Goal: Book appointment/travel/reservation

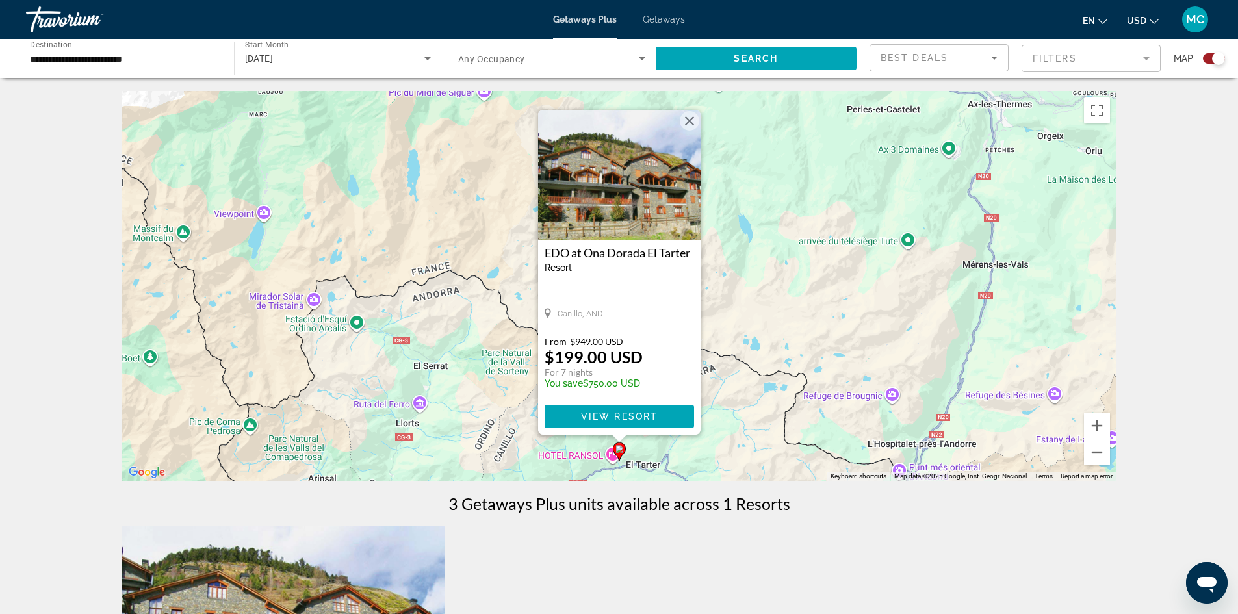
click at [688, 118] on button "Close" at bounding box center [689, 120] width 19 height 19
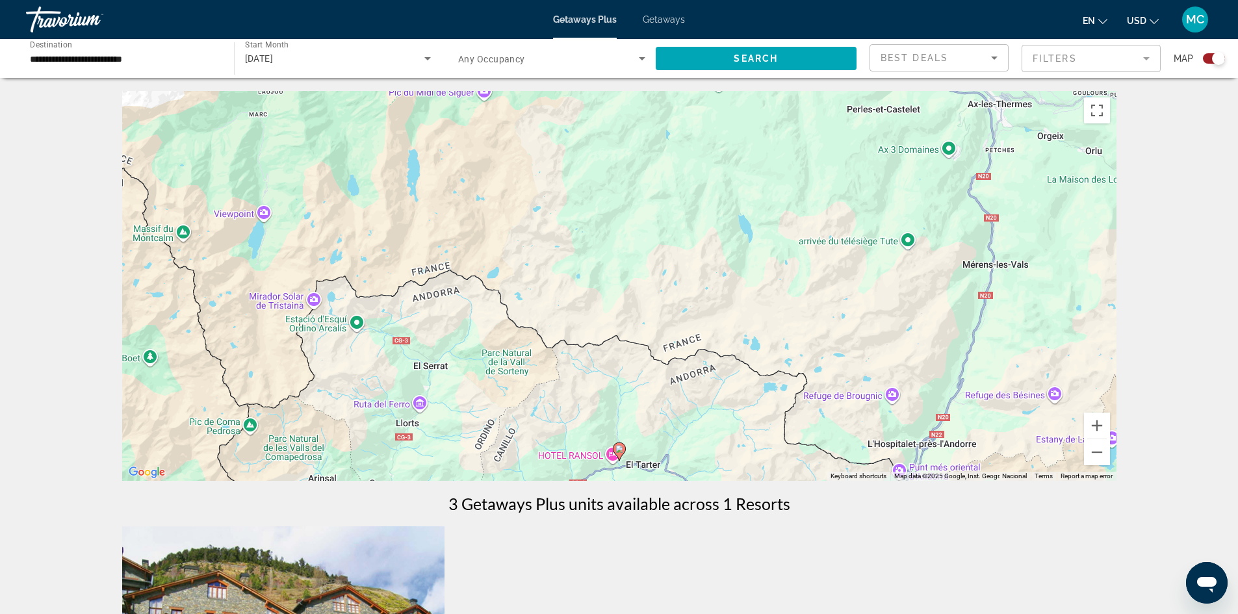
click at [428, 56] on icon "Search widget" at bounding box center [428, 59] width 16 height 16
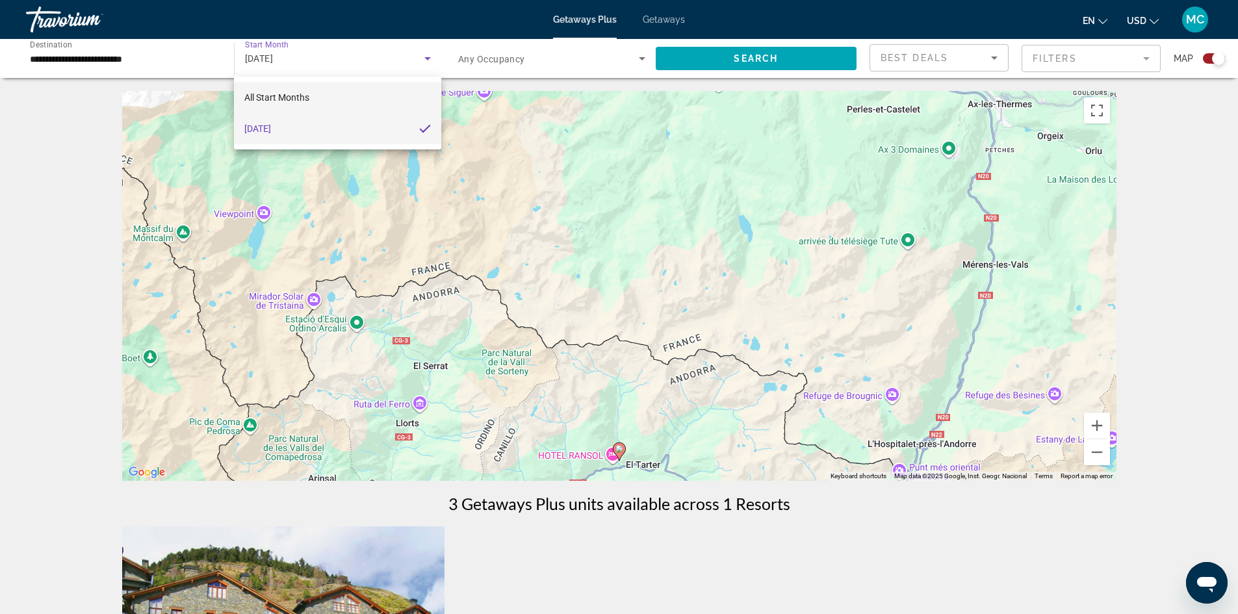
click at [277, 101] on span "All Start Months" at bounding box center [276, 97] width 65 height 10
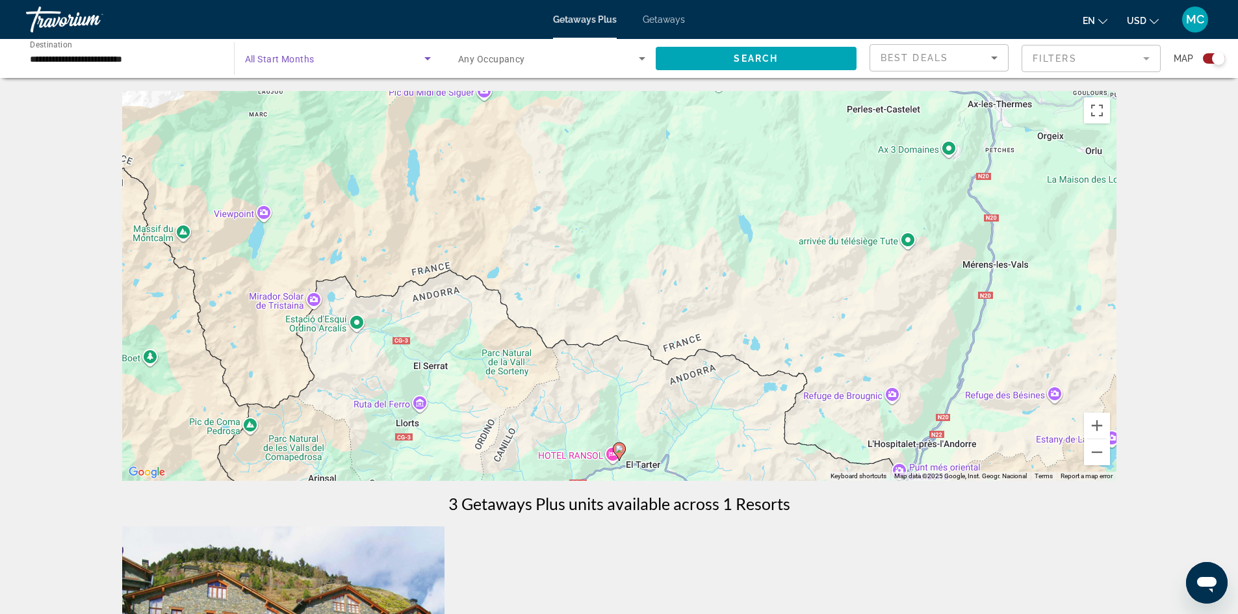
click at [134, 54] on input "**********" at bounding box center [123, 59] width 187 height 16
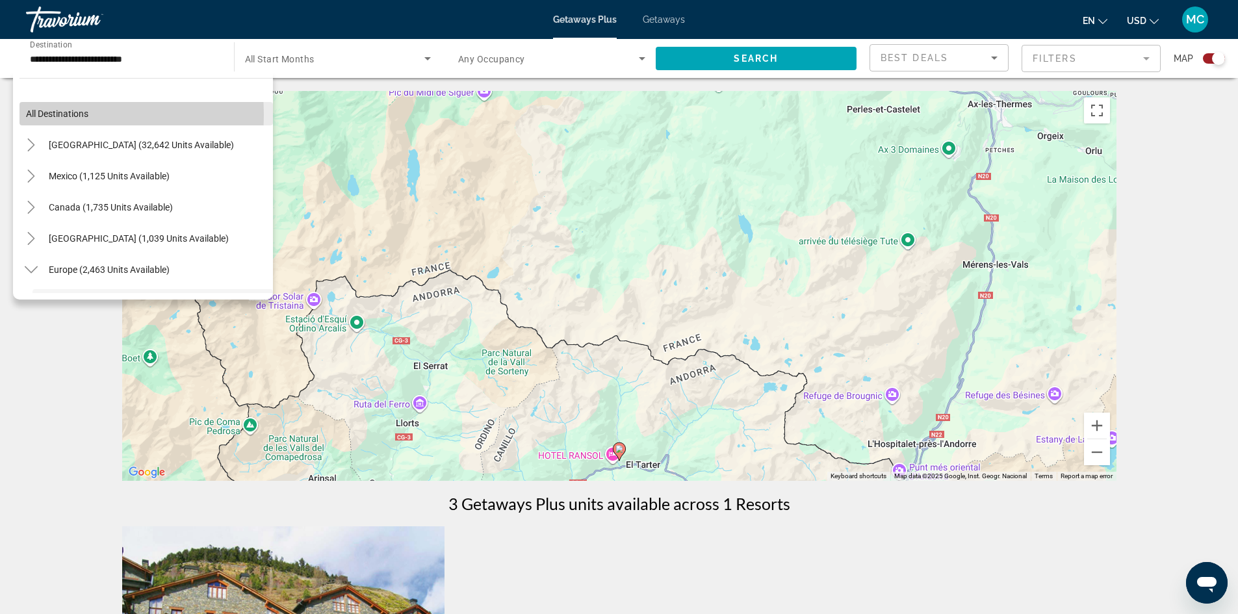
click at [37, 115] on span "All destinations" at bounding box center [57, 114] width 62 height 10
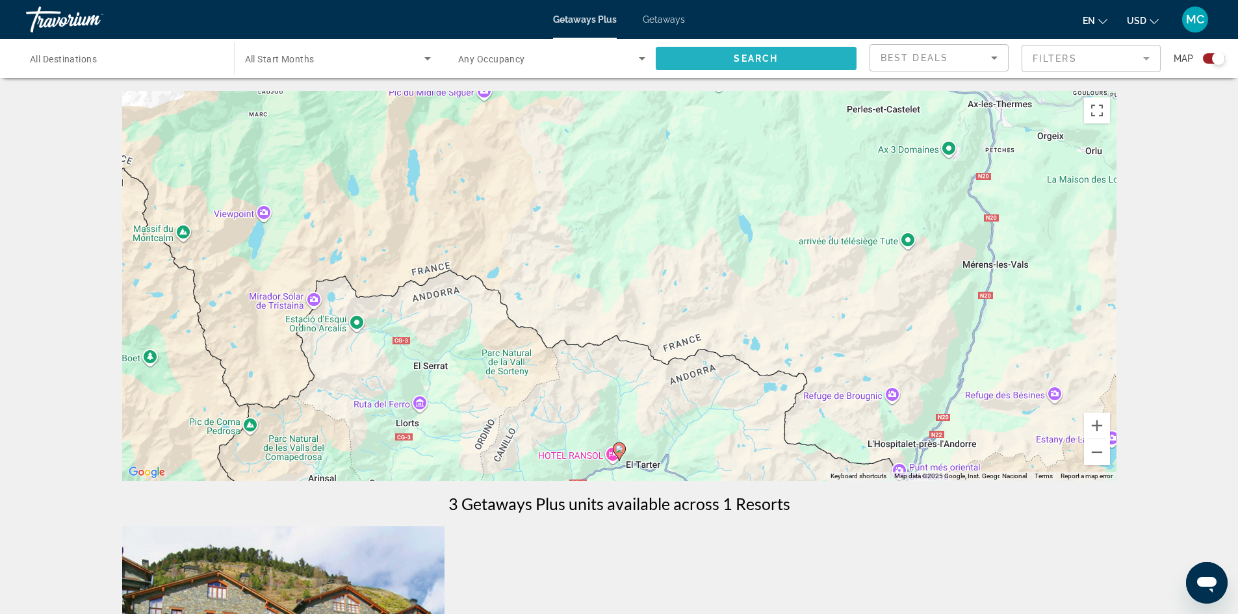
click at [759, 60] on span "Search" at bounding box center [756, 58] width 44 height 10
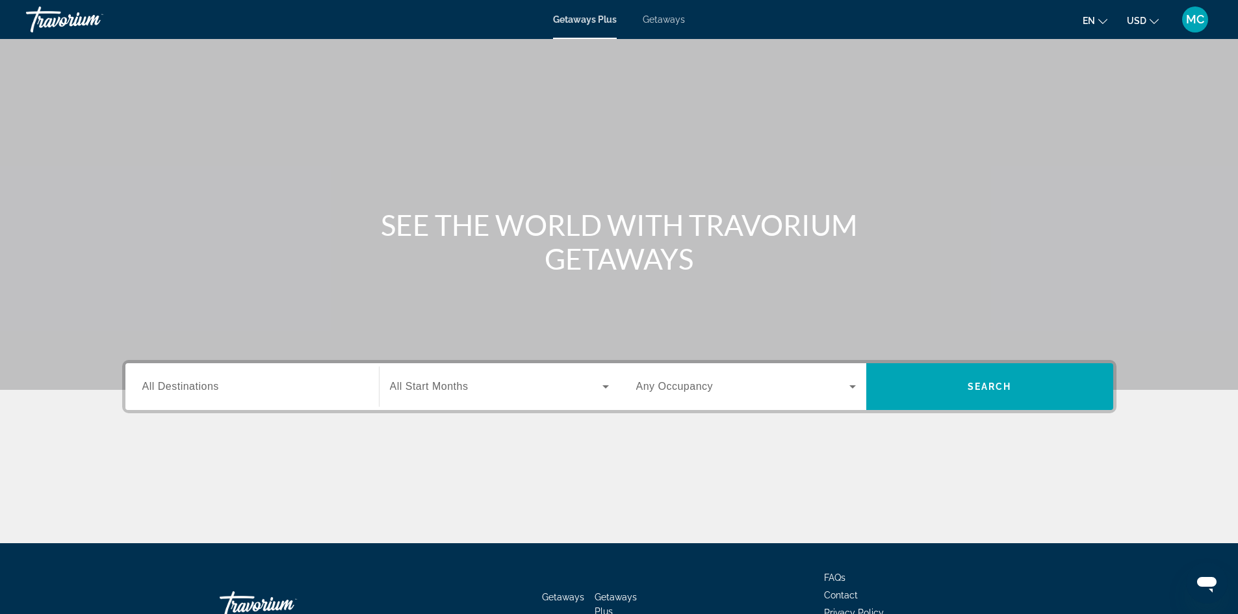
scroll to position [65, 0]
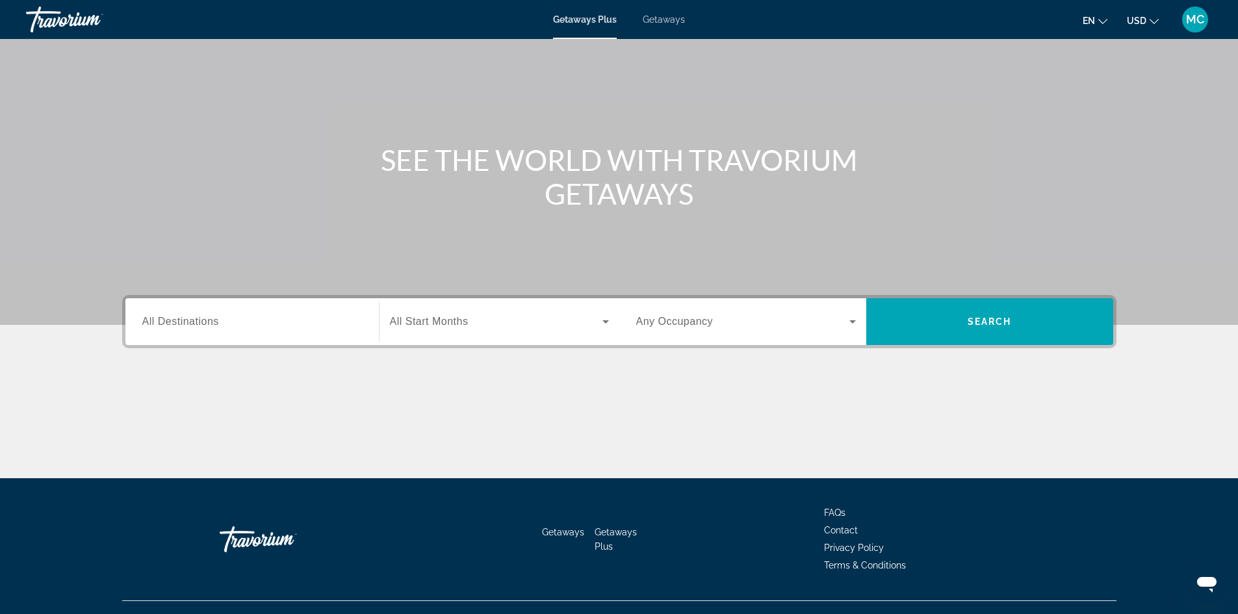
click at [446, 318] on span "All Start Months" at bounding box center [429, 321] width 79 height 11
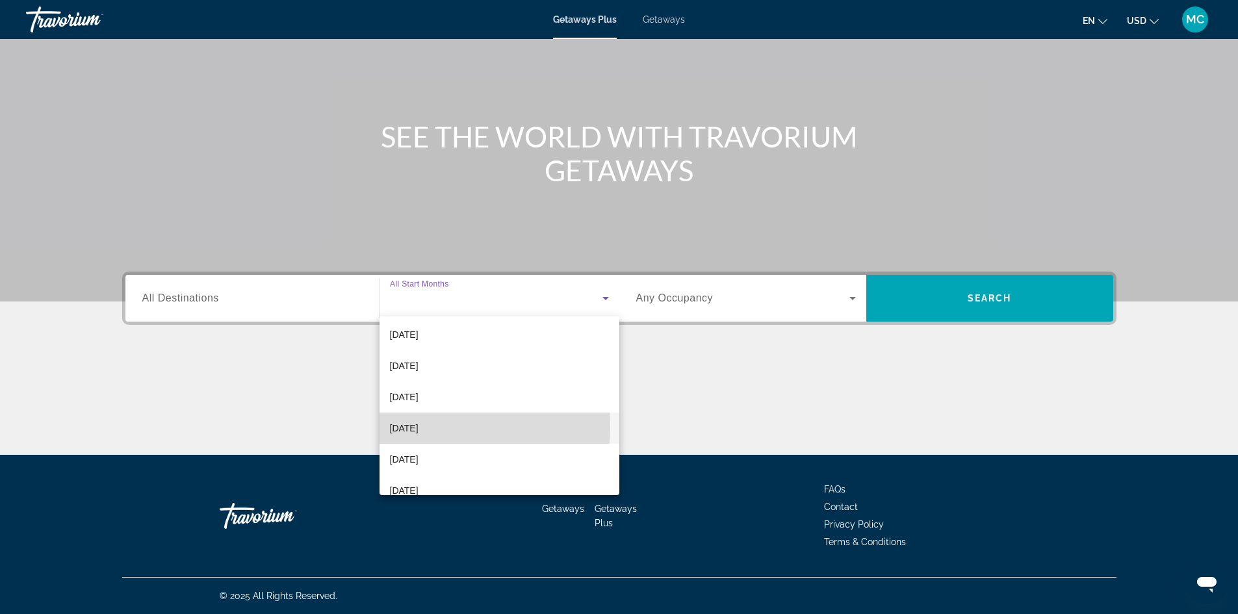
click at [412, 427] on span "[DATE]" at bounding box center [404, 428] width 29 height 16
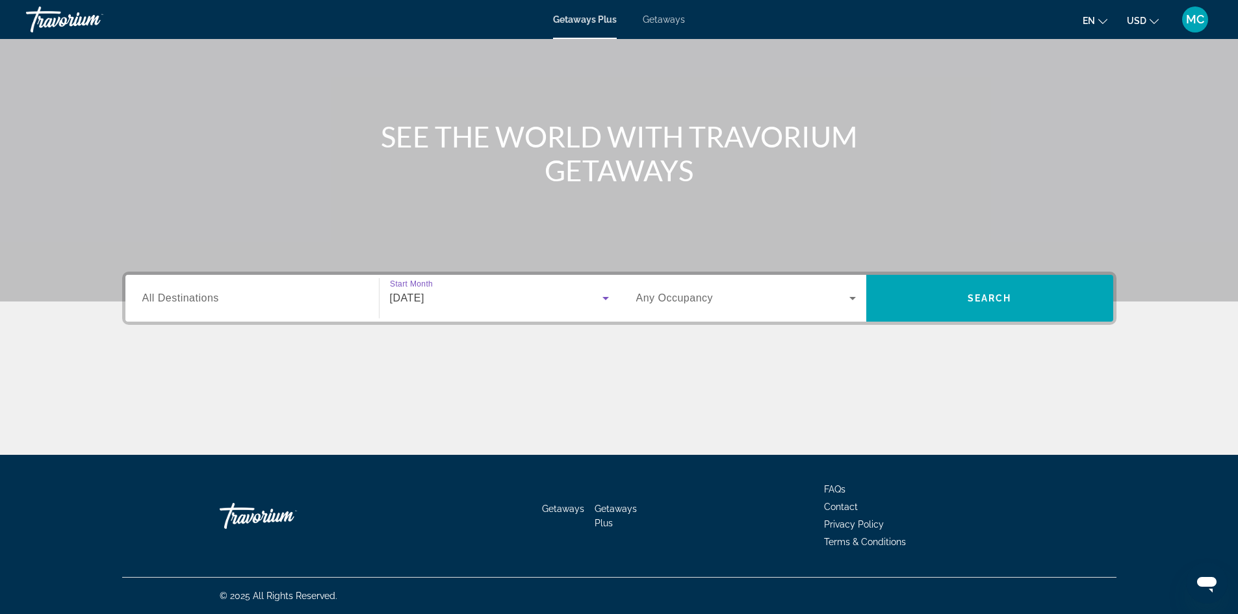
click at [210, 303] on span "All Destinations" at bounding box center [180, 297] width 77 height 11
click at [210, 303] on input "Destination All Destinations" at bounding box center [252, 299] width 220 height 16
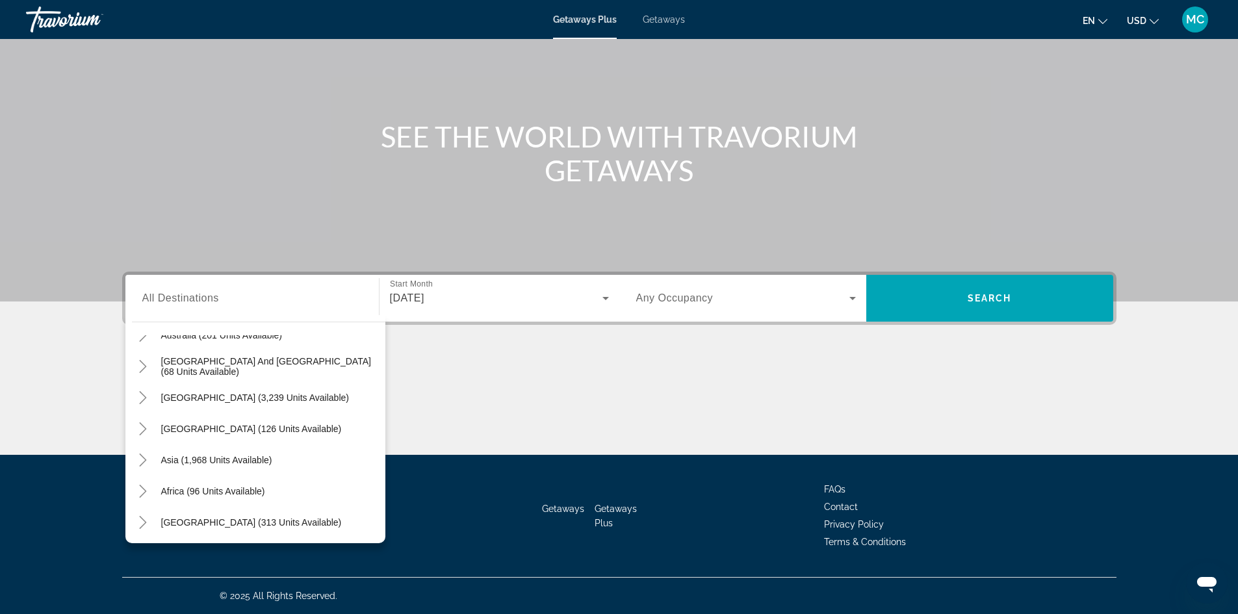
scroll to position [211, 0]
click at [142, 459] on icon "Toggle Asia (1,968 units available)" at bounding box center [142, 458] width 13 height 13
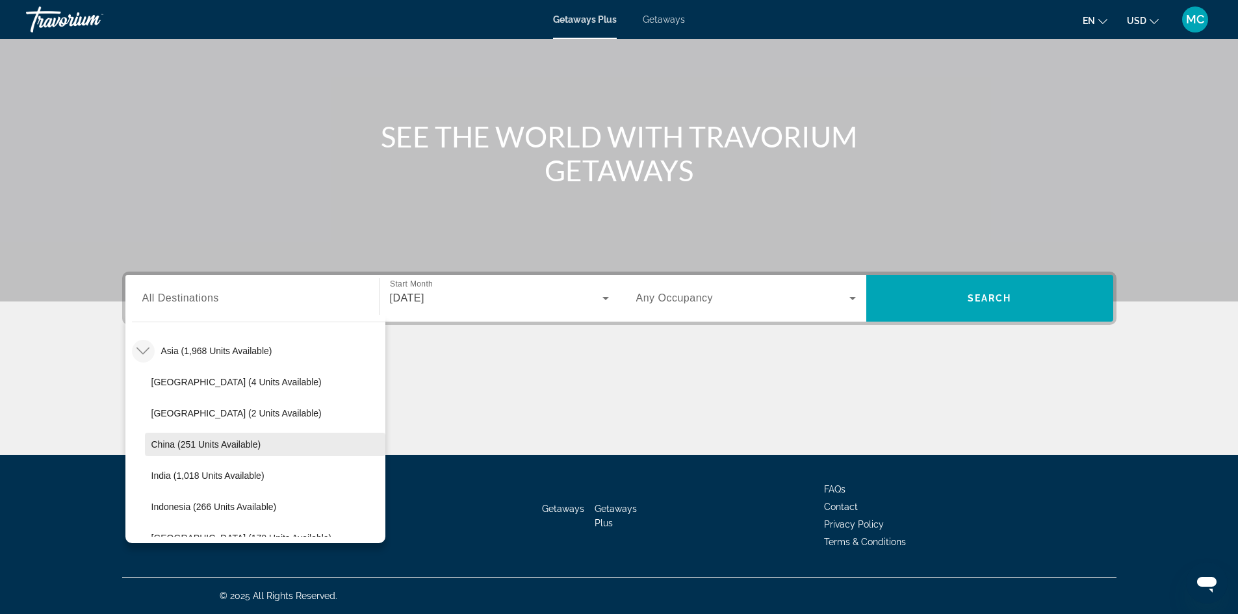
click at [164, 445] on span "China (251 units available)" at bounding box center [206, 444] width 110 height 10
type input "**********"
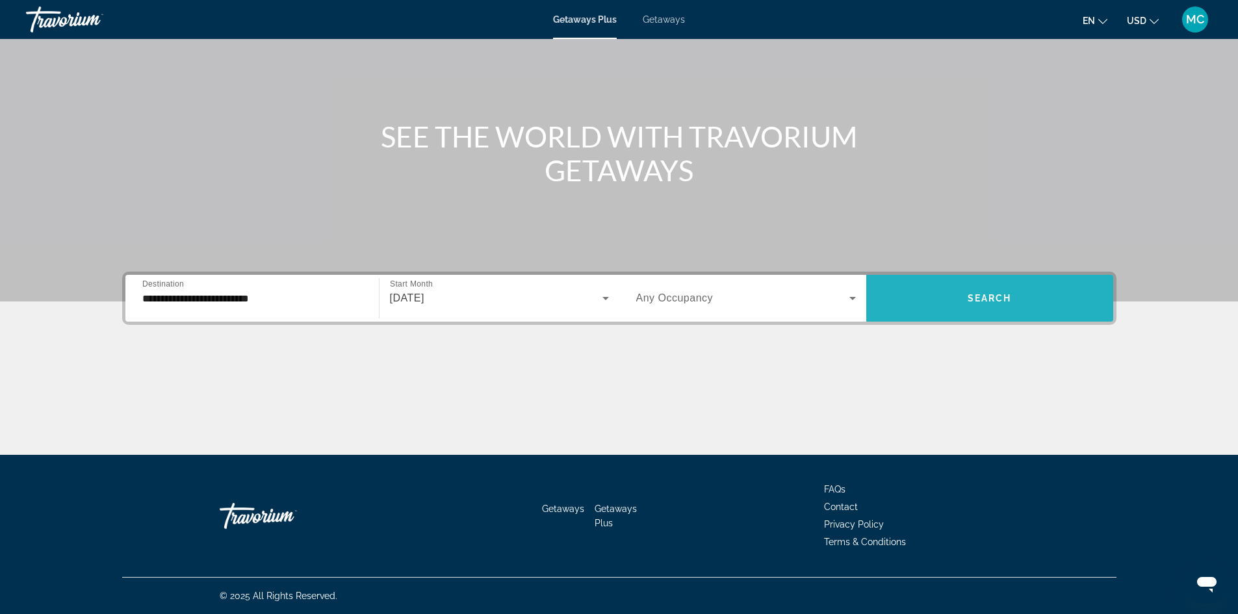
click at [947, 296] on span "Search widget" at bounding box center [989, 298] width 247 height 31
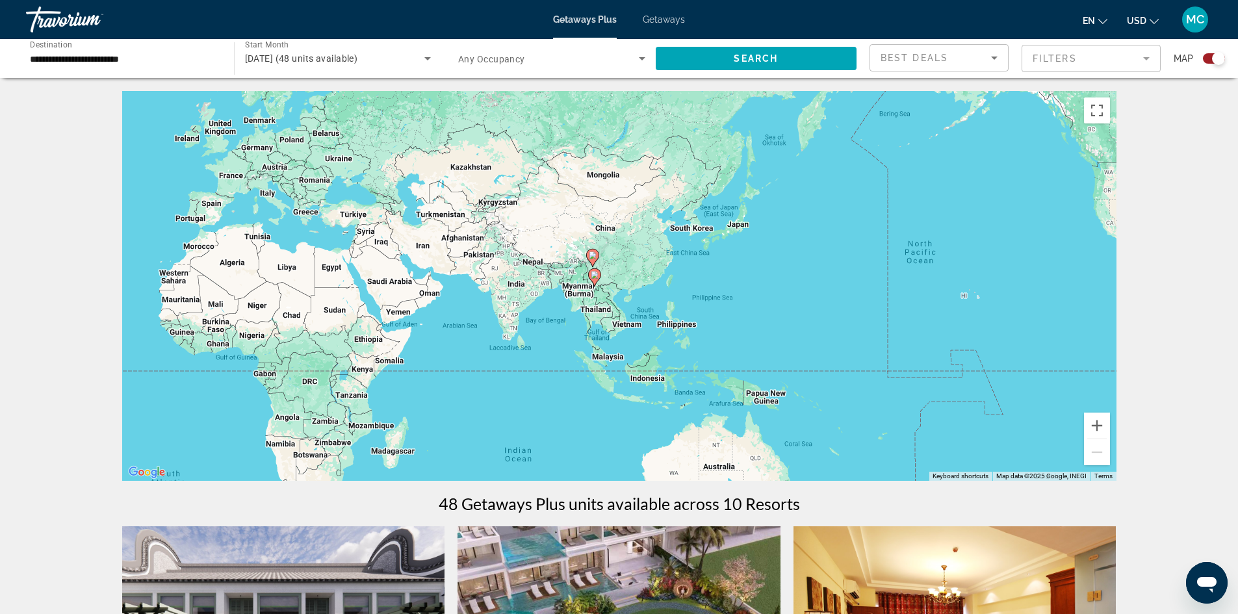
drag, startPoint x: 938, startPoint y: 344, endPoint x: 426, endPoint y: 313, distance: 513.0
click at [426, 313] on div "To activate drag with keyboard, press Alt + Enter. Once in keyboard drag state,…" at bounding box center [619, 286] width 994 height 390
click at [1094, 422] on button "Zoom in" at bounding box center [1097, 426] width 26 height 26
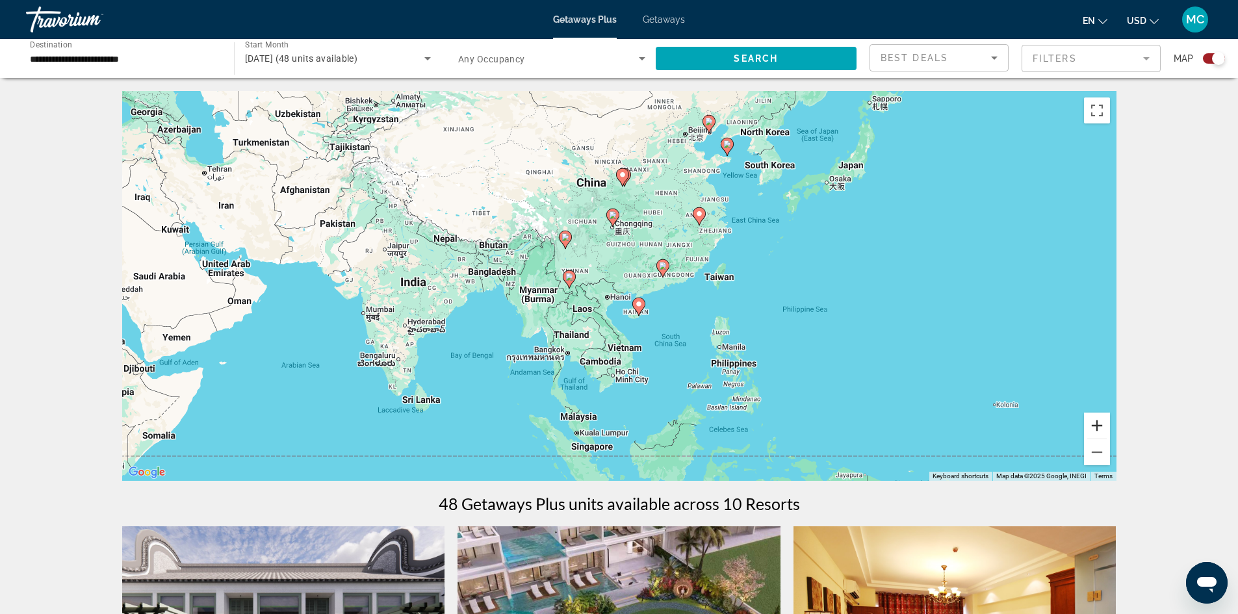
click at [1094, 422] on button "Zoom in" at bounding box center [1097, 426] width 26 height 26
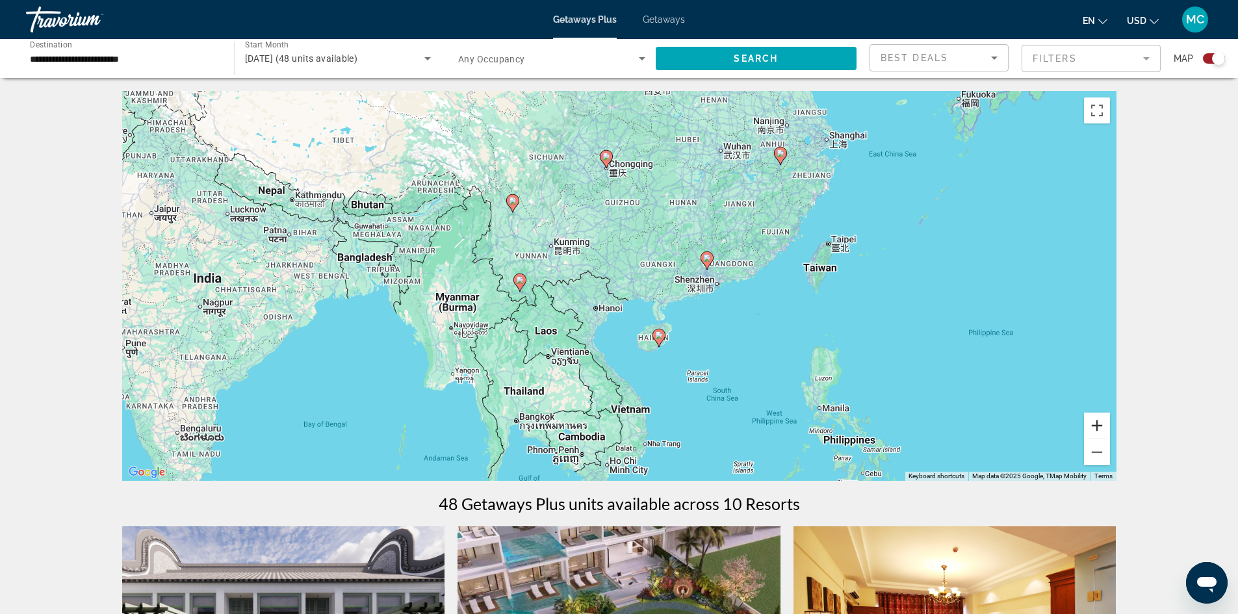
click at [1094, 422] on button "Zoom in" at bounding box center [1097, 426] width 26 height 26
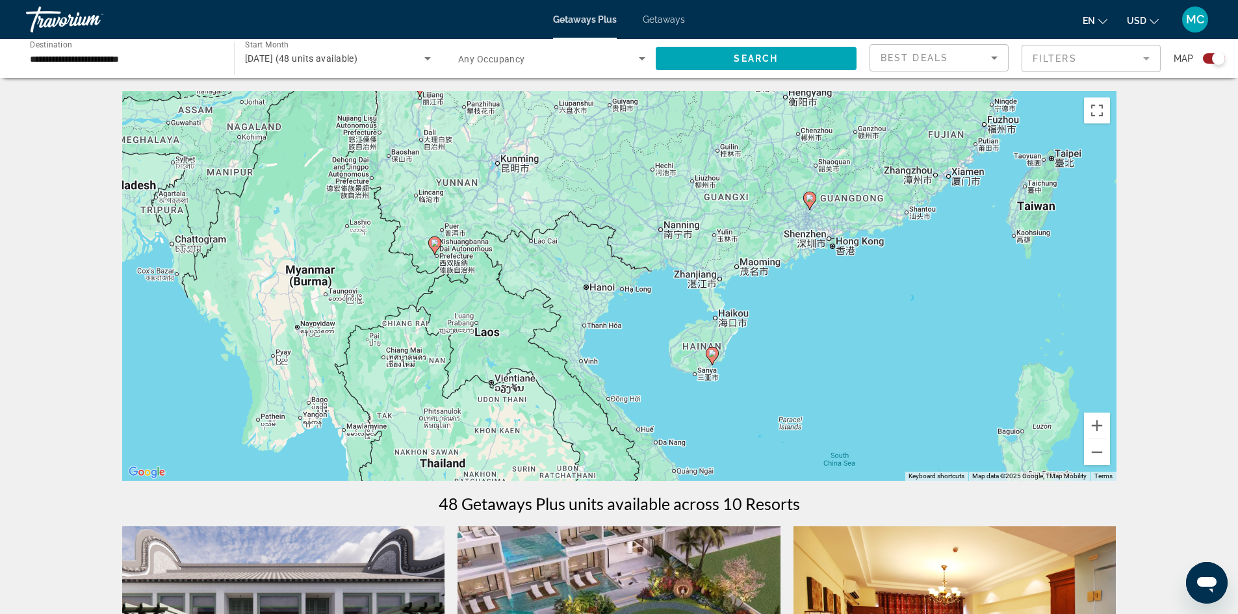
drag, startPoint x: 905, startPoint y: 352, endPoint x: 921, endPoint y: 305, distance: 49.3
click at [921, 305] on div "To activate drag with keyboard, press Alt + Enter. Once in keyboard drag state,…" at bounding box center [619, 286] width 994 height 390
click at [711, 353] on image "Main content" at bounding box center [713, 353] width 8 height 8
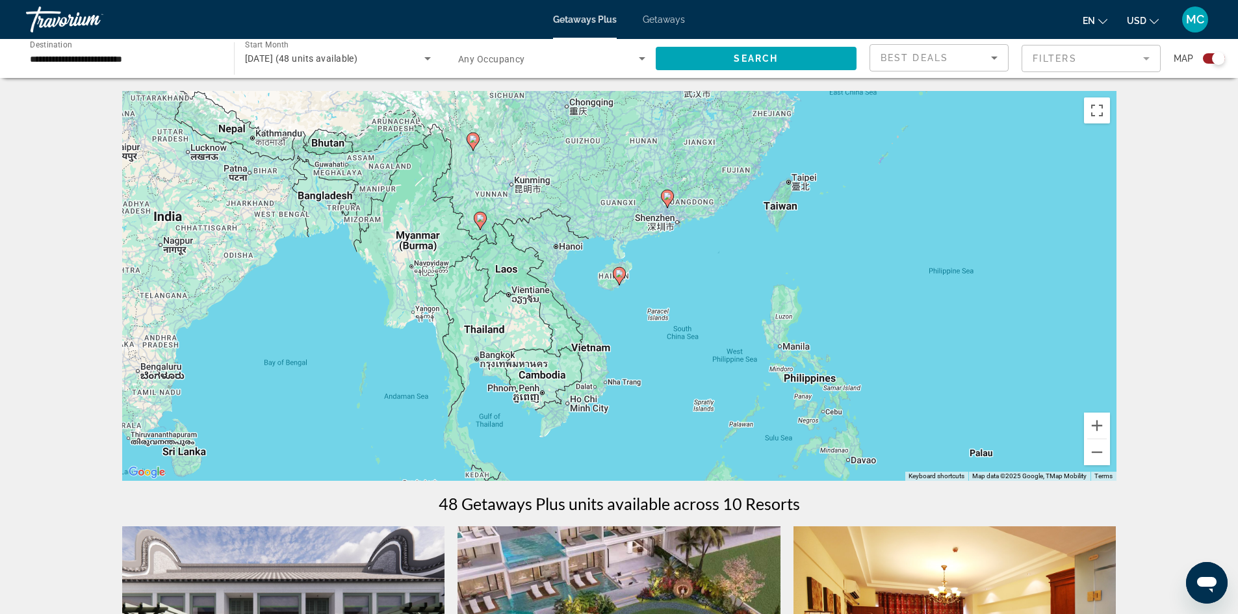
click at [619, 274] on image "Main content" at bounding box center [619, 274] width 8 height 8
type input "**********"
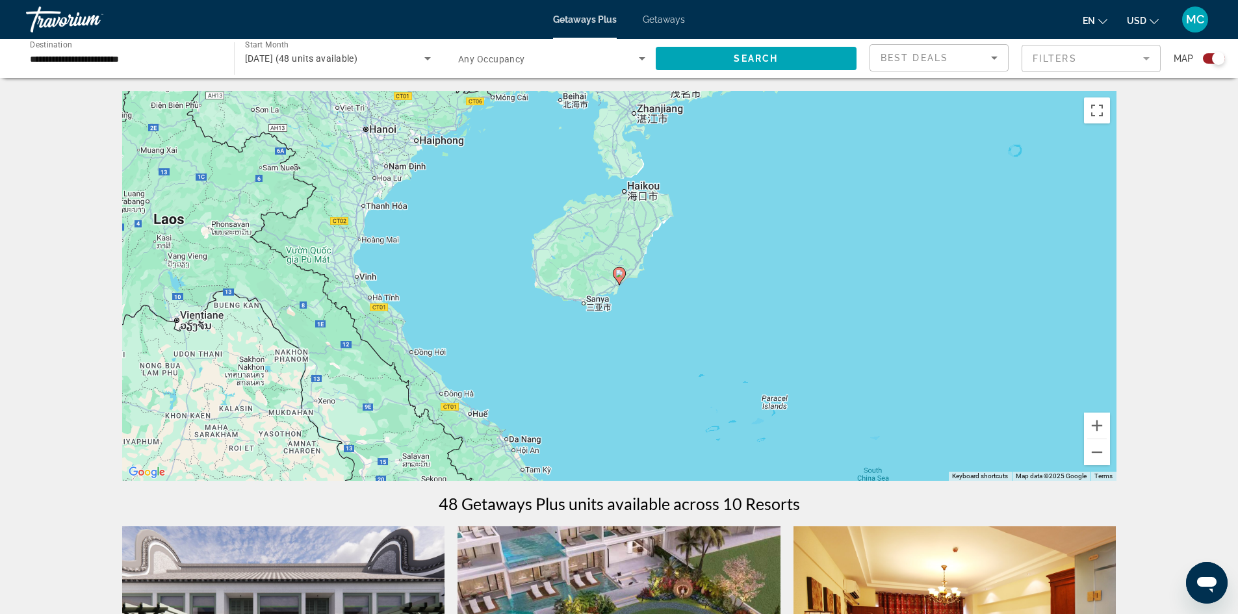
click at [619, 274] on image "Main content" at bounding box center [619, 274] width 8 height 8
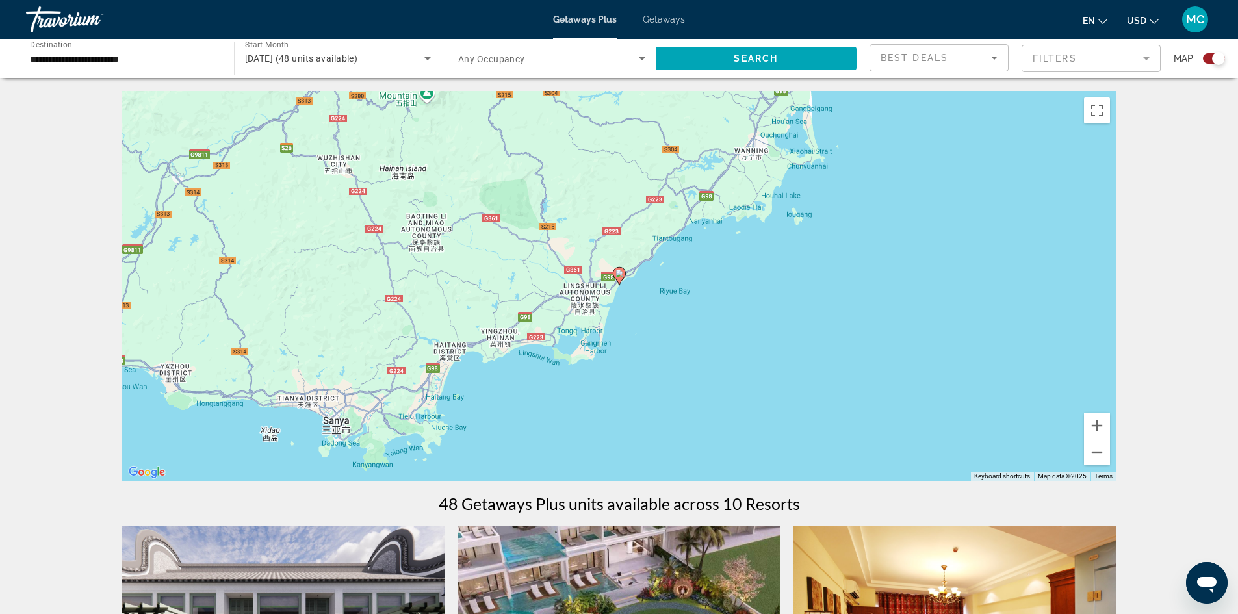
click at [619, 274] on image "Main content" at bounding box center [619, 274] width 8 height 8
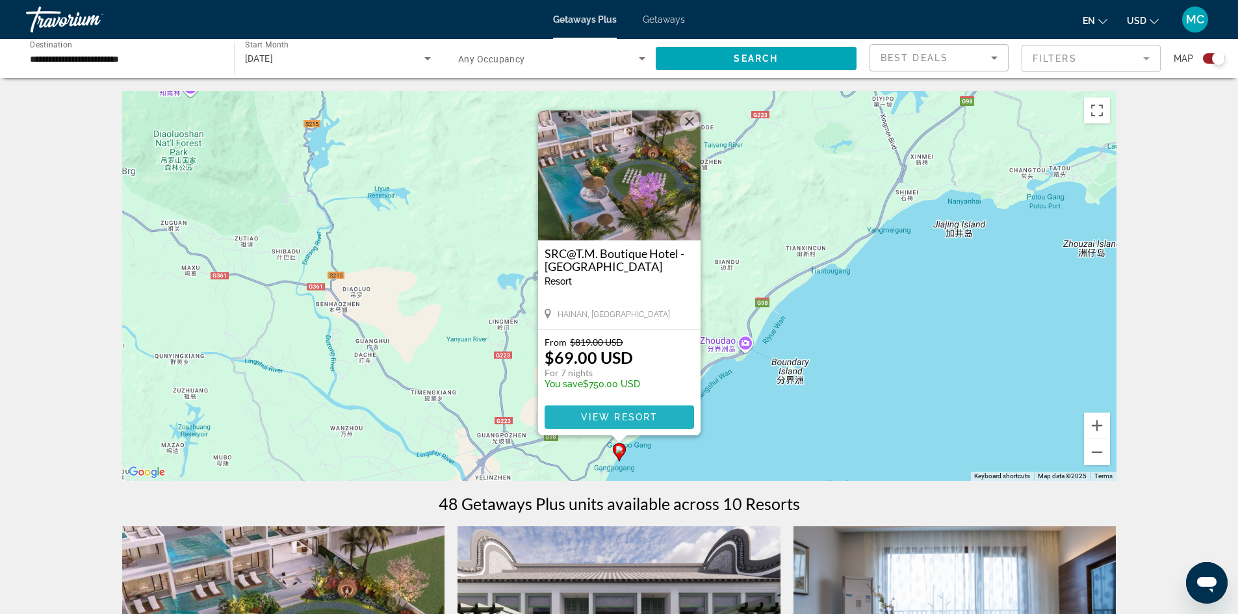
click at [621, 414] on span "View Resort" at bounding box center [618, 417] width 77 height 10
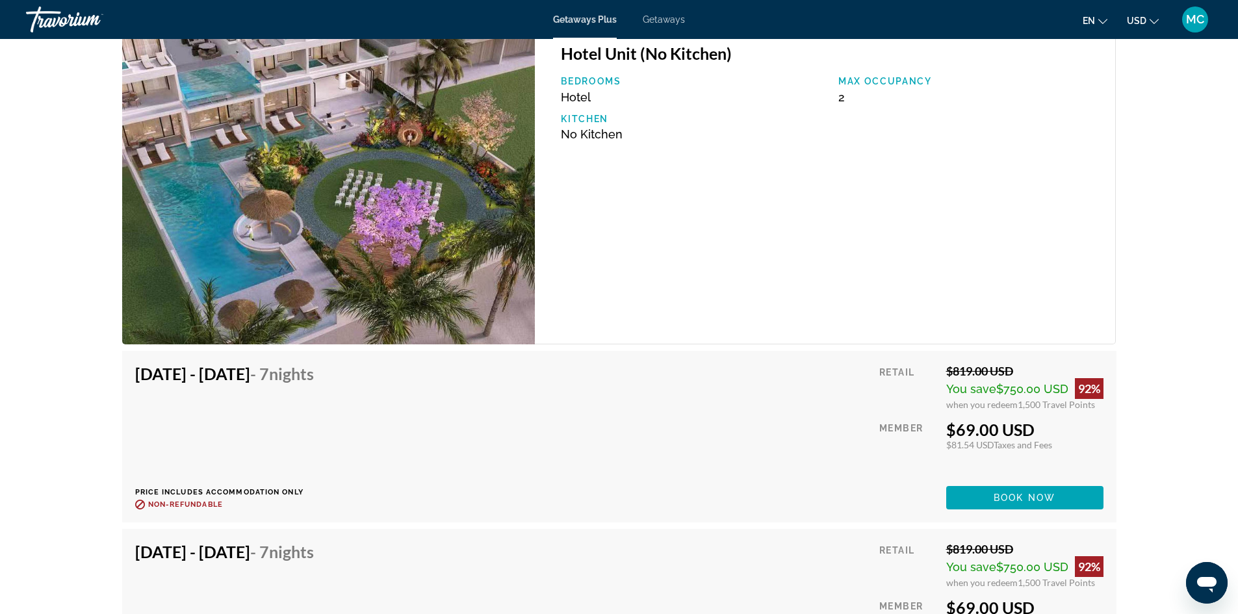
scroll to position [1819, 0]
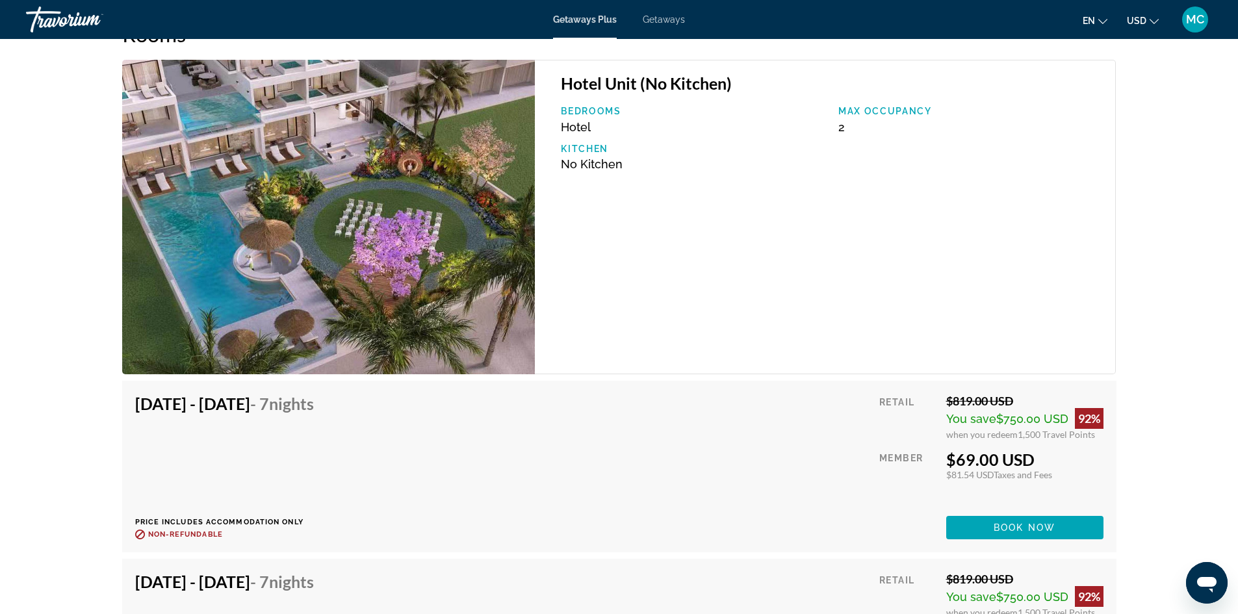
click at [663, 324] on div "Hotel Unit (No Kitchen) Bedrooms Hotel Max Occupancy 2 Kitchen No Kitchen" at bounding box center [825, 217] width 581 height 314
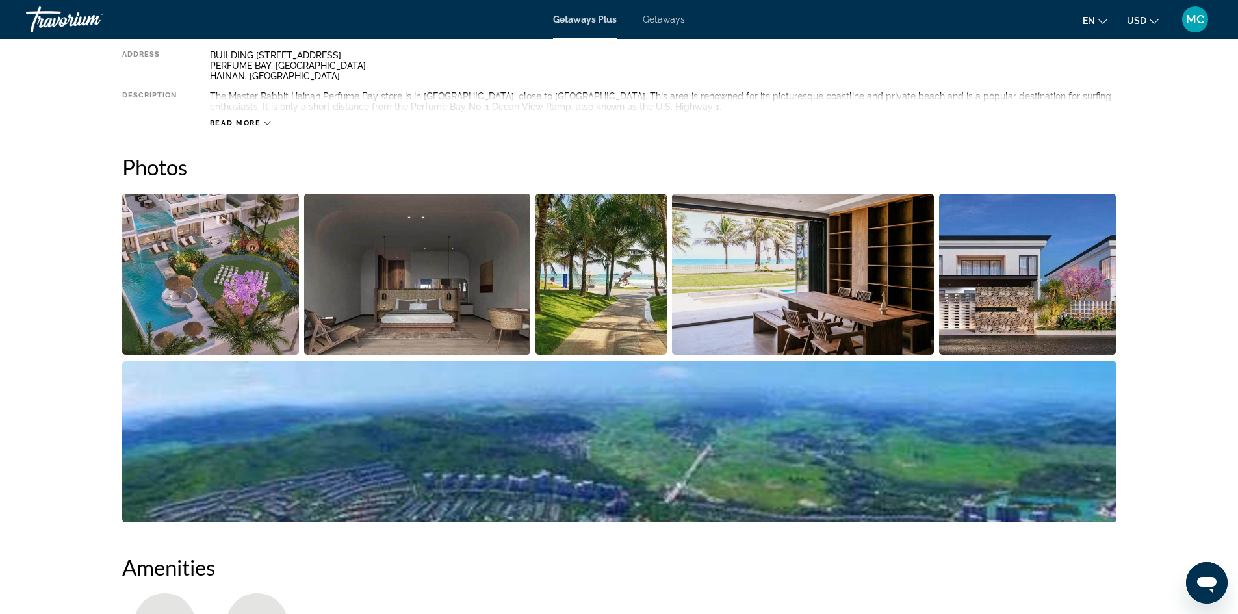
scroll to position [455, 0]
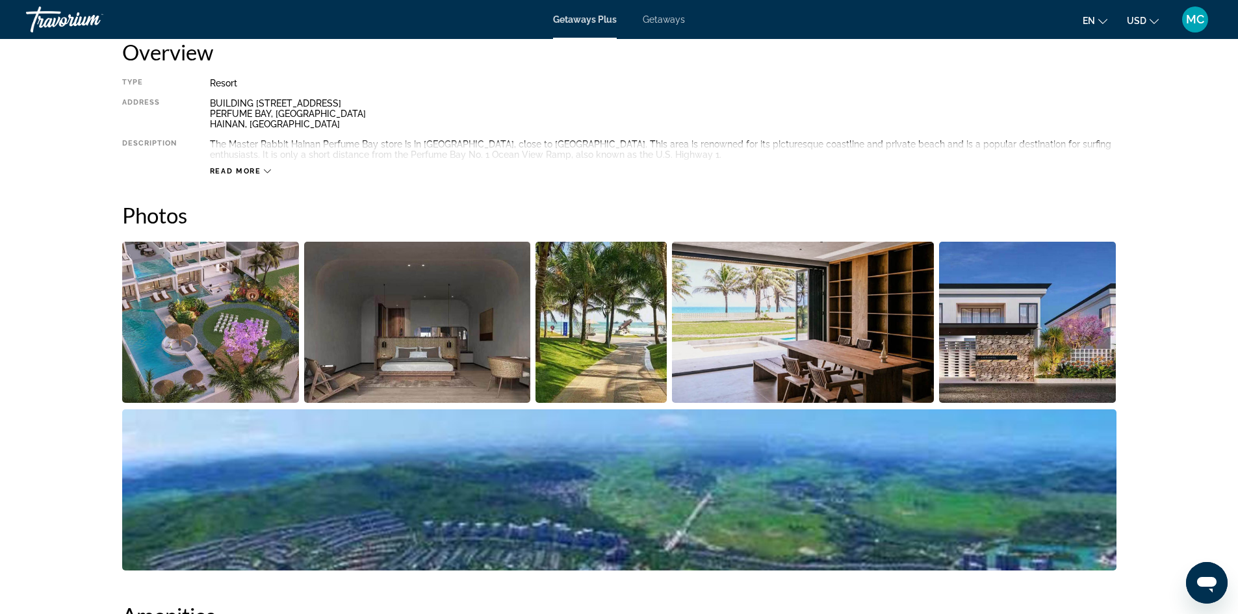
click at [402, 359] on img "Open full-screen image slider" at bounding box center [417, 322] width 226 height 161
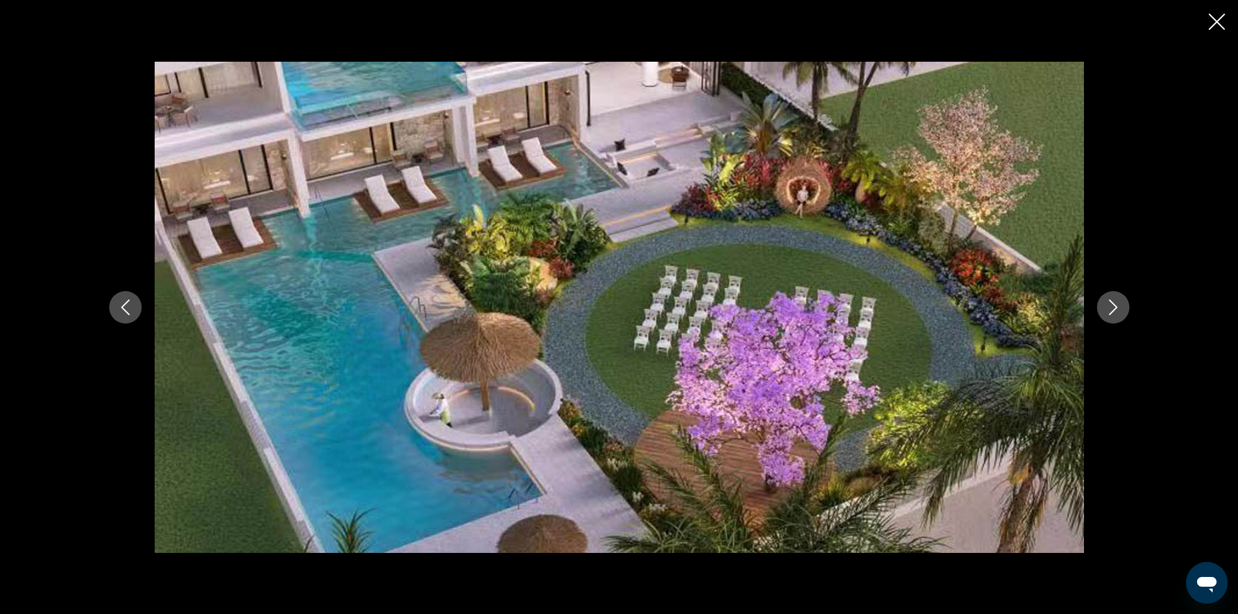
click at [1108, 305] on icon "Next image" at bounding box center [1113, 308] width 16 height 16
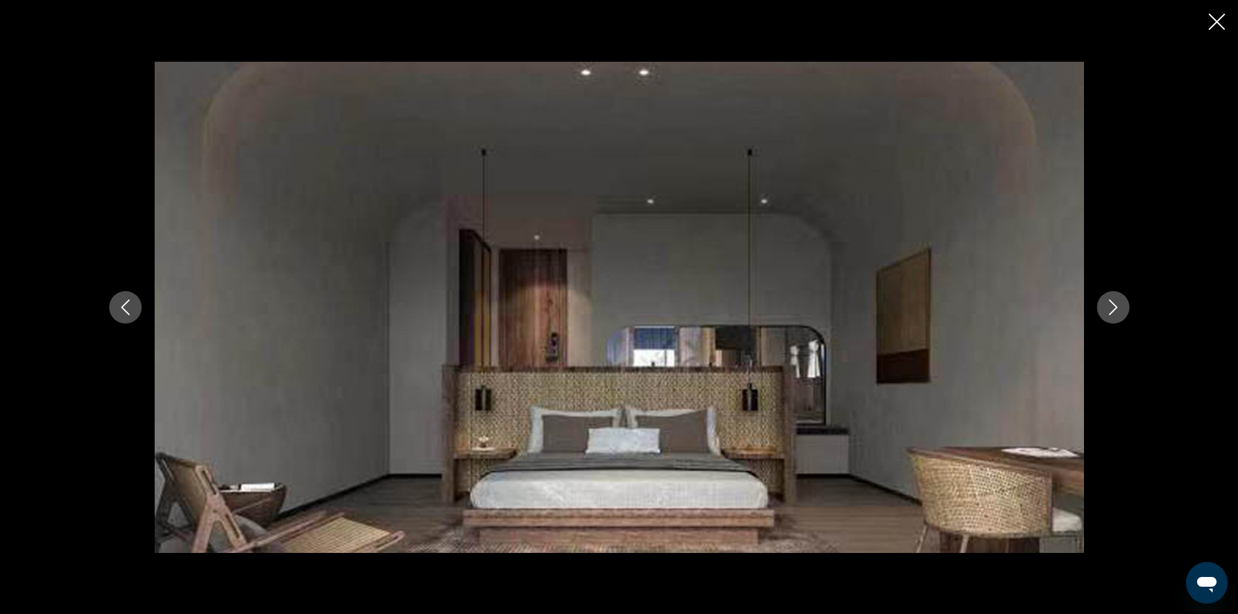
click at [1108, 305] on icon "Next image" at bounding box center [1113, 308] width 16 height 16
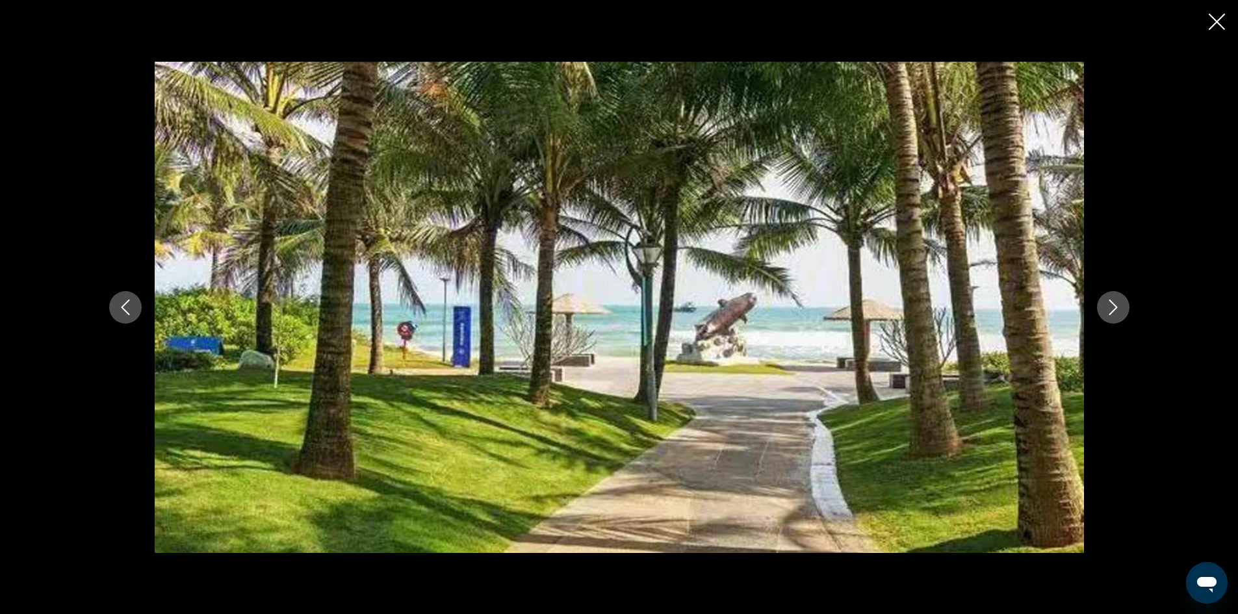
click at [1108, 305] on icon "Next image" at bounding box center [1113, 308] width 16 height 16
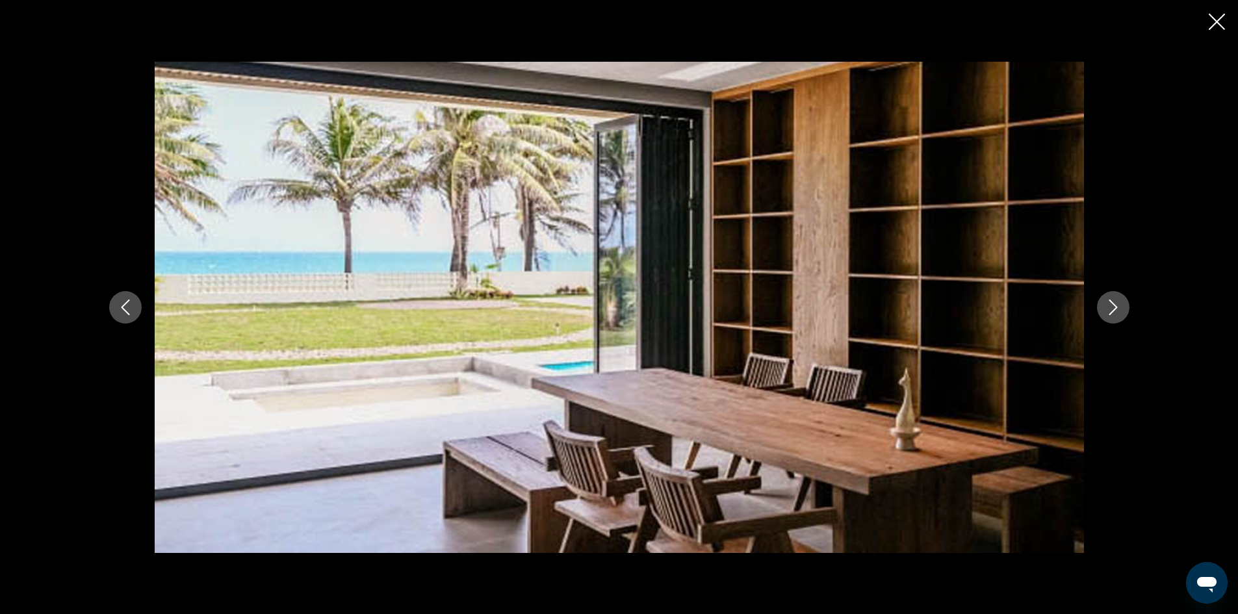
click at [1108, 305] on icon "Next image" at bounding box center [1113, 308] width 16 height 16
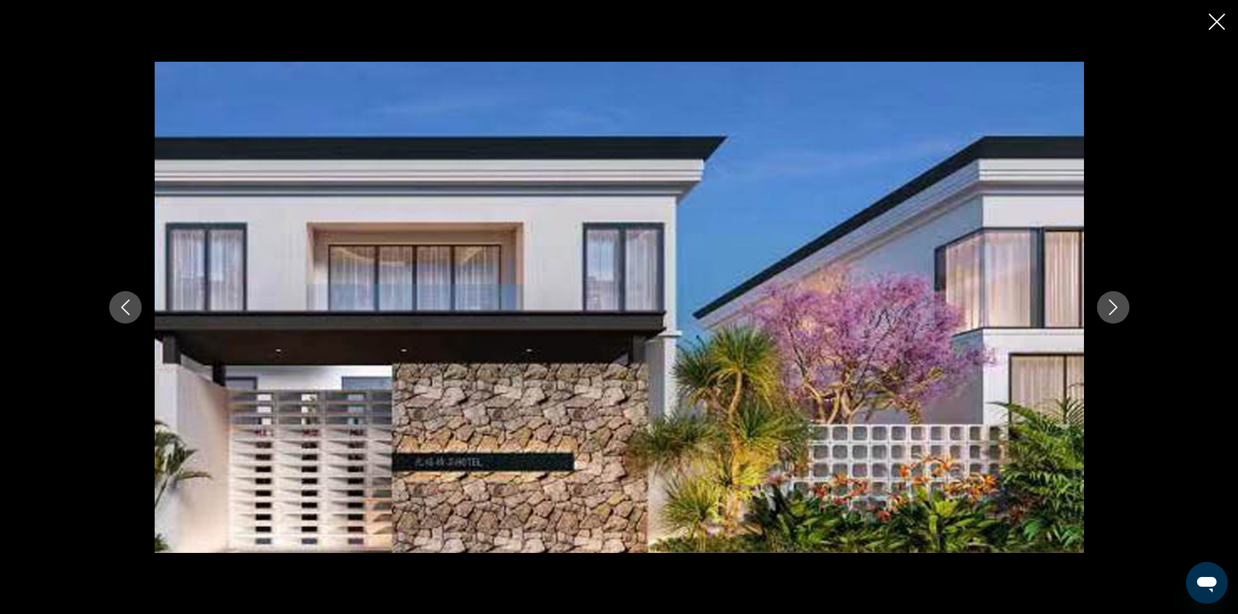
click at [1108, 305] on icon "Next image" at bounding box center [1113, 308] width 16 height 16
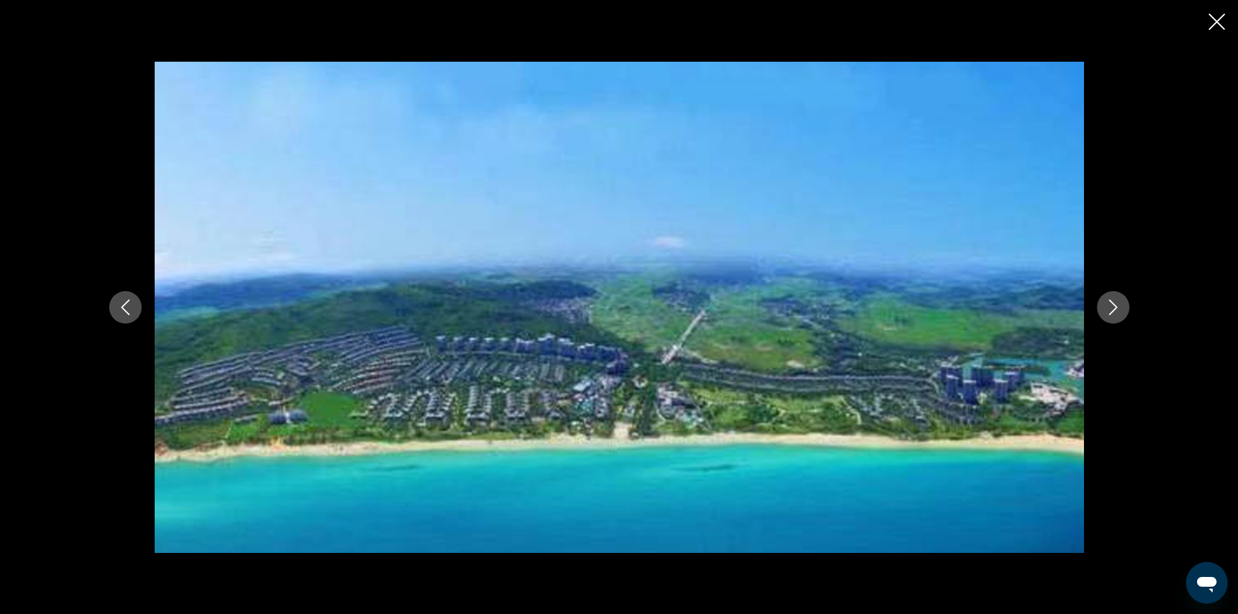
click at [1107, 305] on icon "Next image" at bounding box center [1113, 308] width 16 height 16
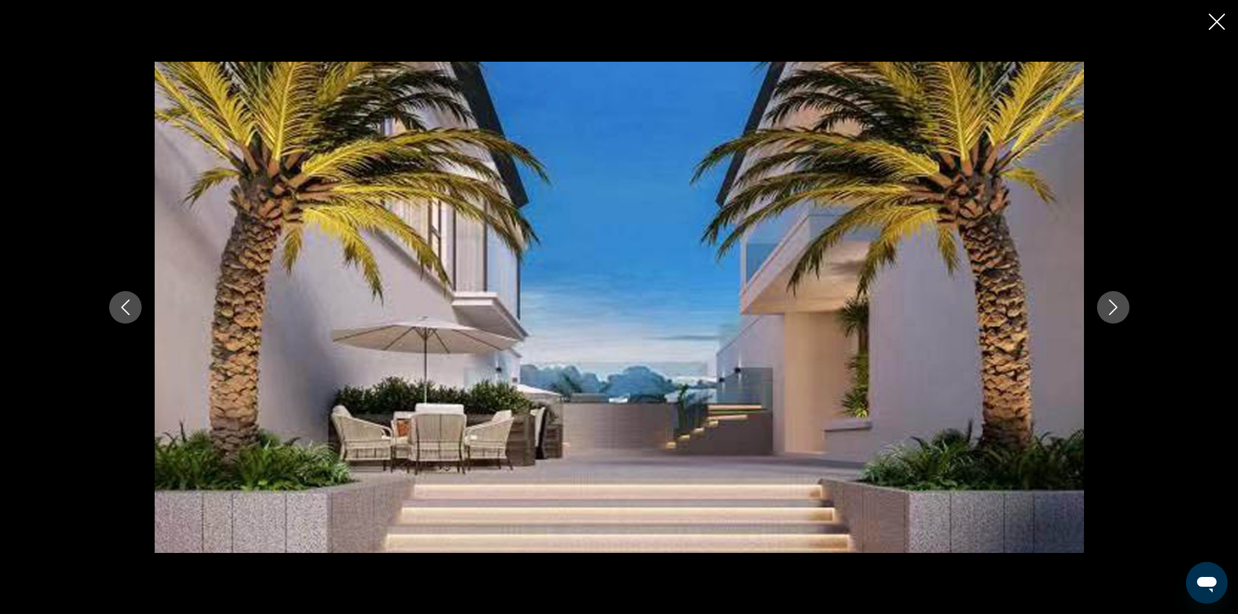
click at [1107, 305] on icon "Next image" at bounding box center [1113, 308] width 16 height 16
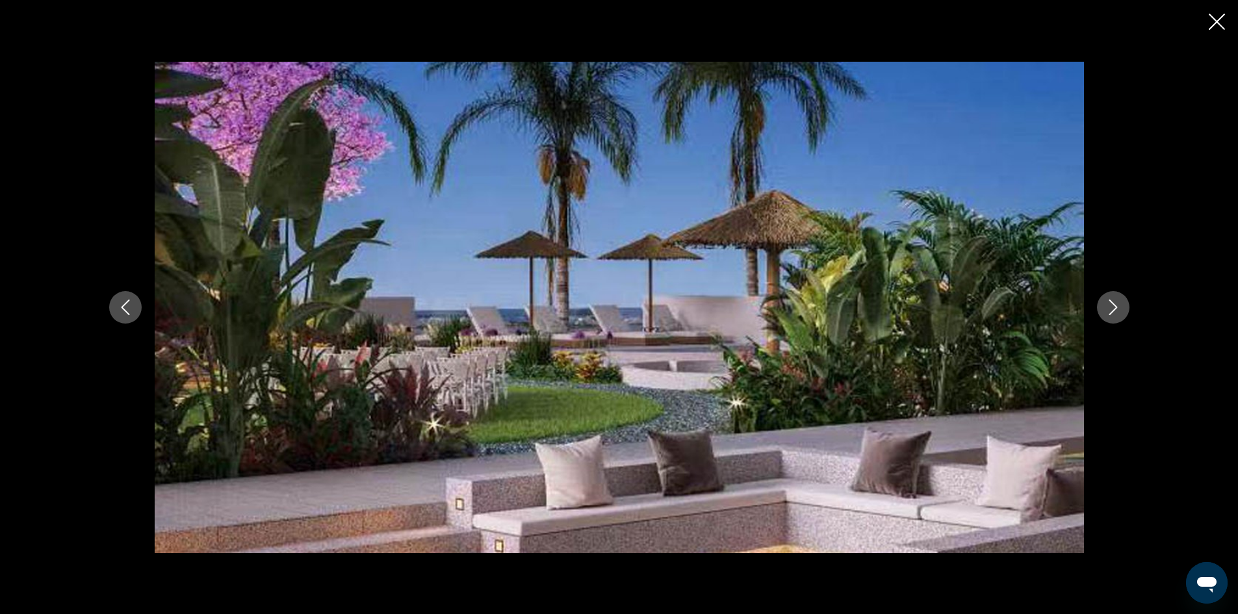
click at [1107, 305] on icon "Next image" at bounding box center [1113, 308] width 16 height 16
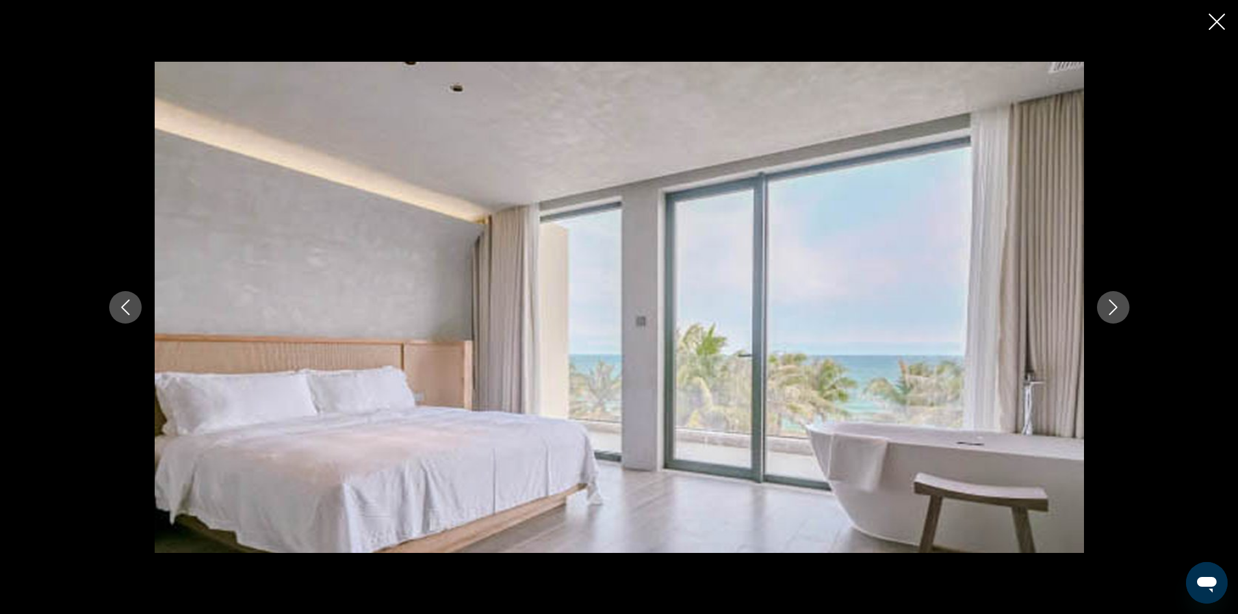
click at [1107, 305] on icon "Next image" at bounding box center [1113, 308] width 16 height 16
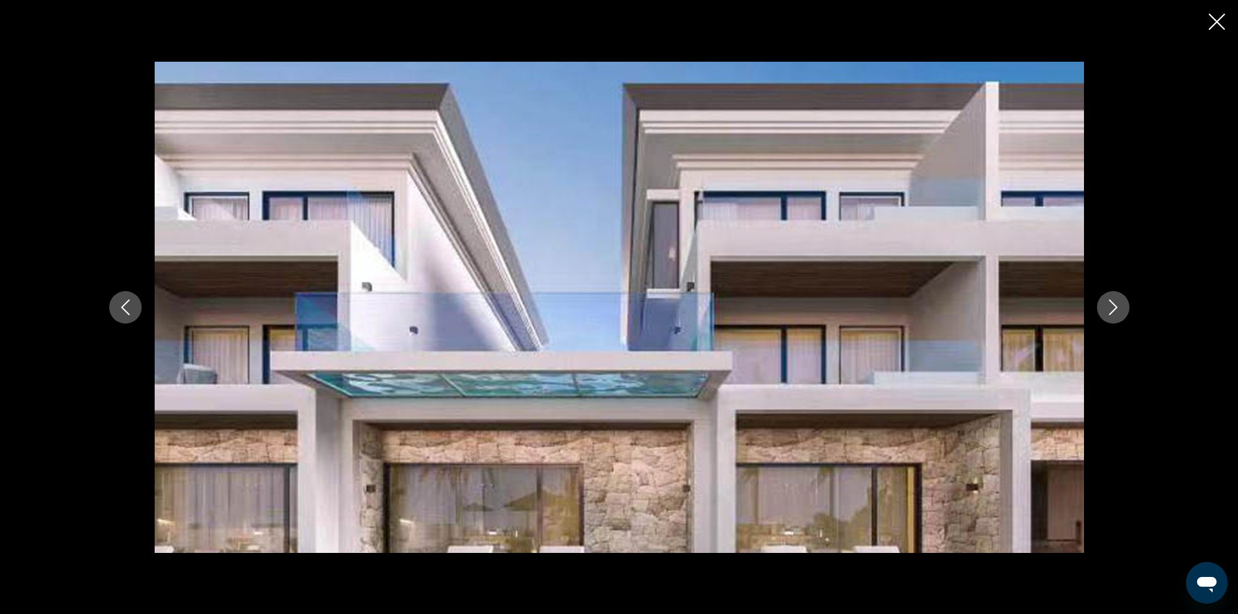
click at [1107, 305] on icon "Next image" at bounding box center [1113, 308] width 16 height 16
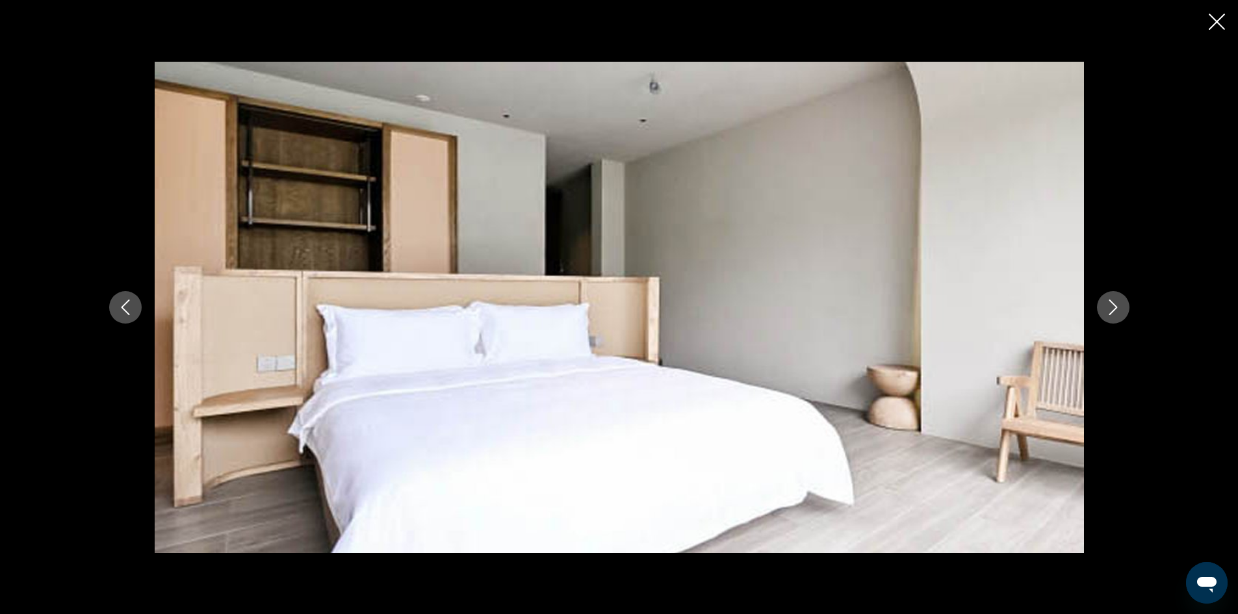
click at [1107, 305] on icon "Next image" at bounding box center [1113, 308] width 16 height 16
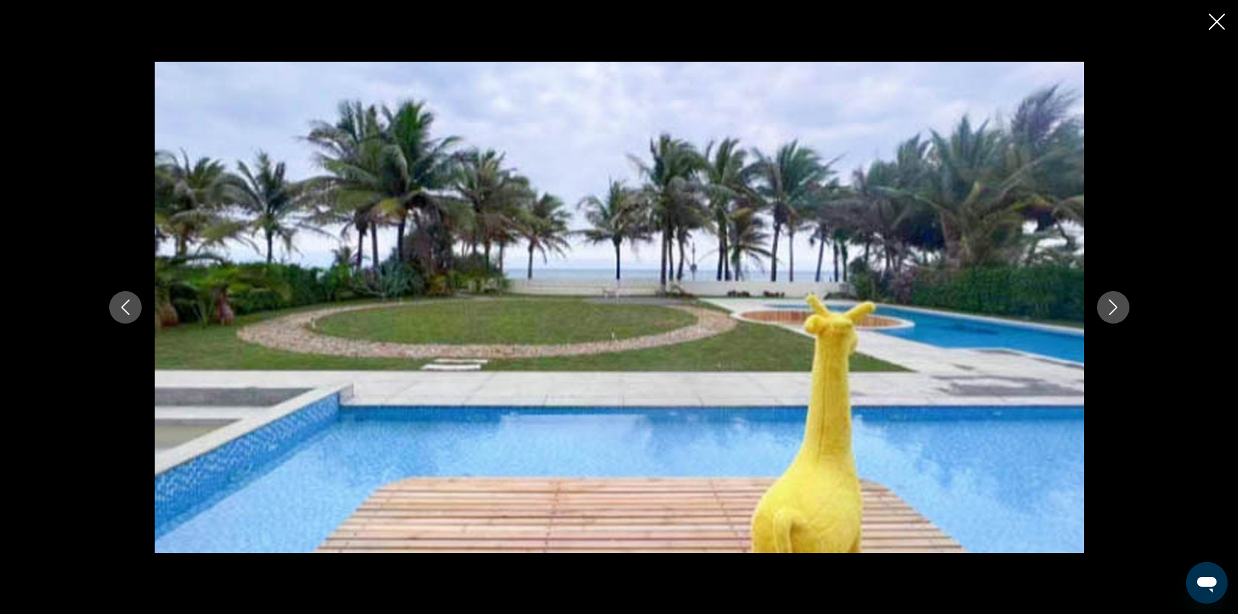
click at [1107, 305] on icon "Next image" at bounding box center [1113, 308] width 16 height 16
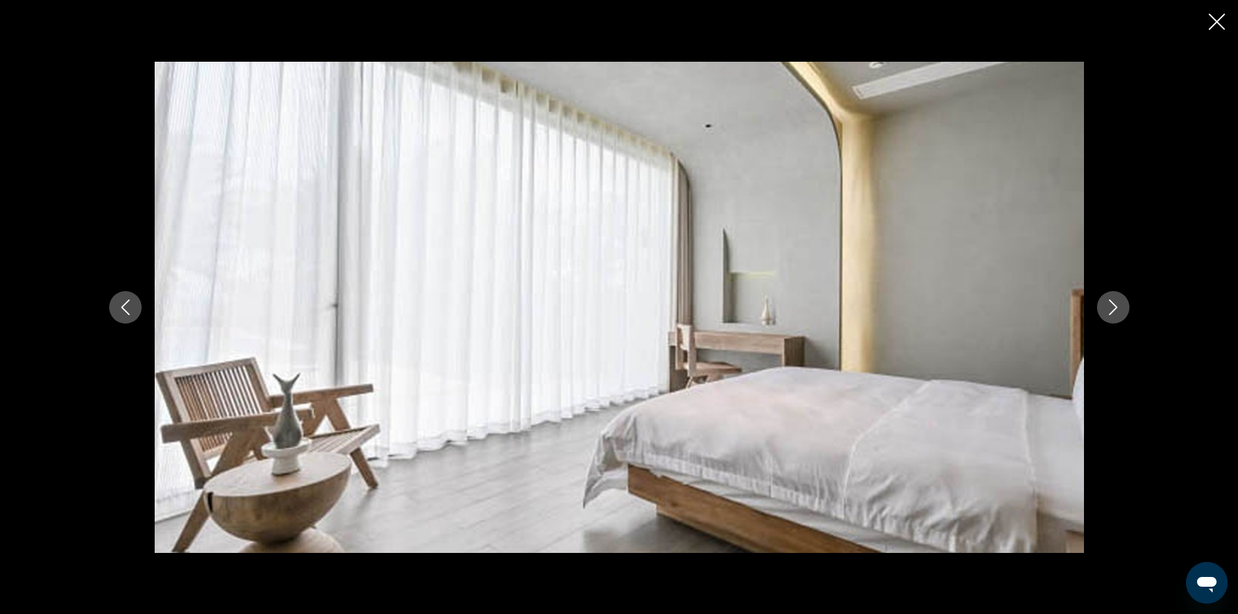
click at [1107, 305] on icon "Next image" at bounding box center [1113, 308] width 16 height 16
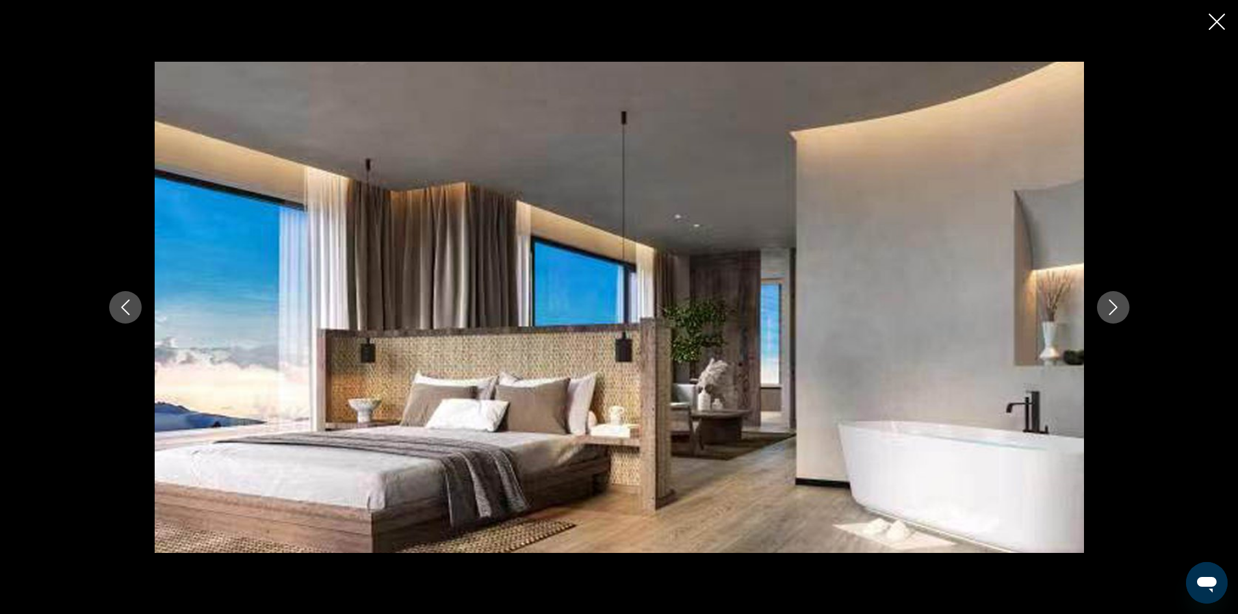
click at [1107, 305] on icon "Next image" at bounding box center [1113, 308] width 16 height 16
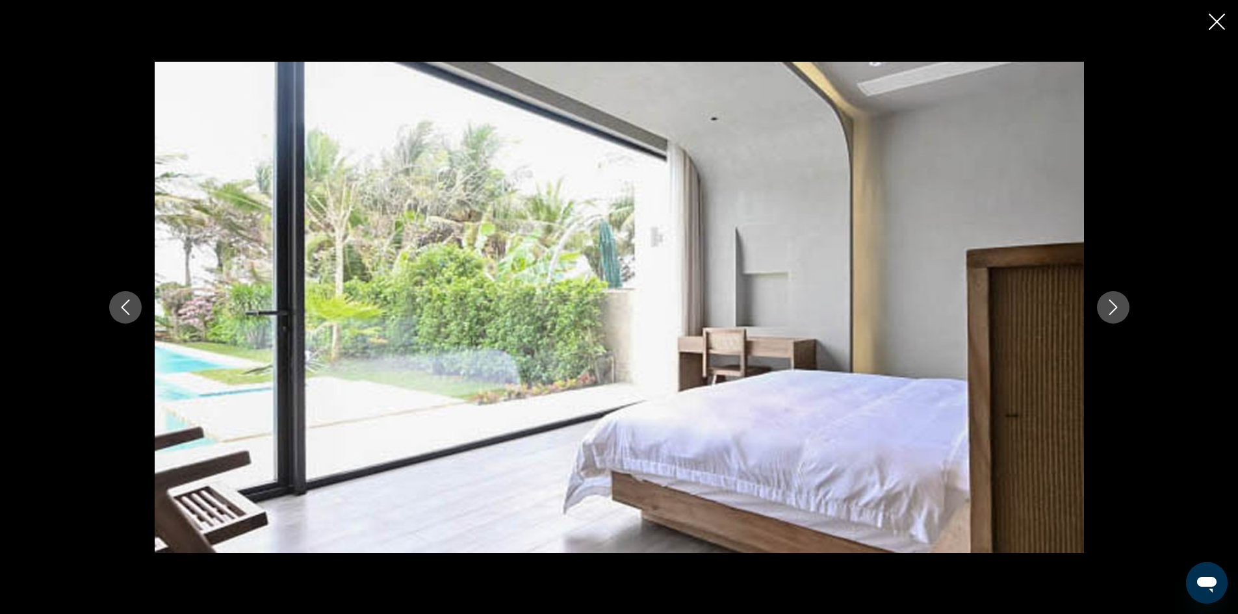
click at [1107, 305] on icon "Next image" at bounding box center [1113, 308] width 16 height 16
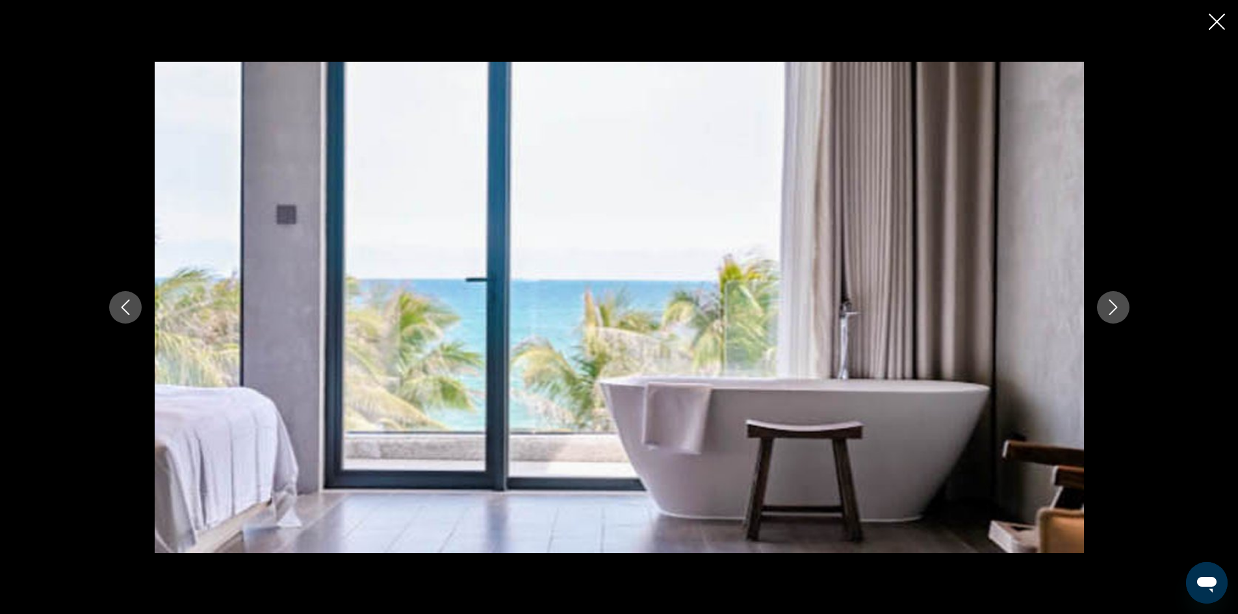
click at [1112, 309] on icon "Next image" at bounding box center [1113, 308] width 16 height 16
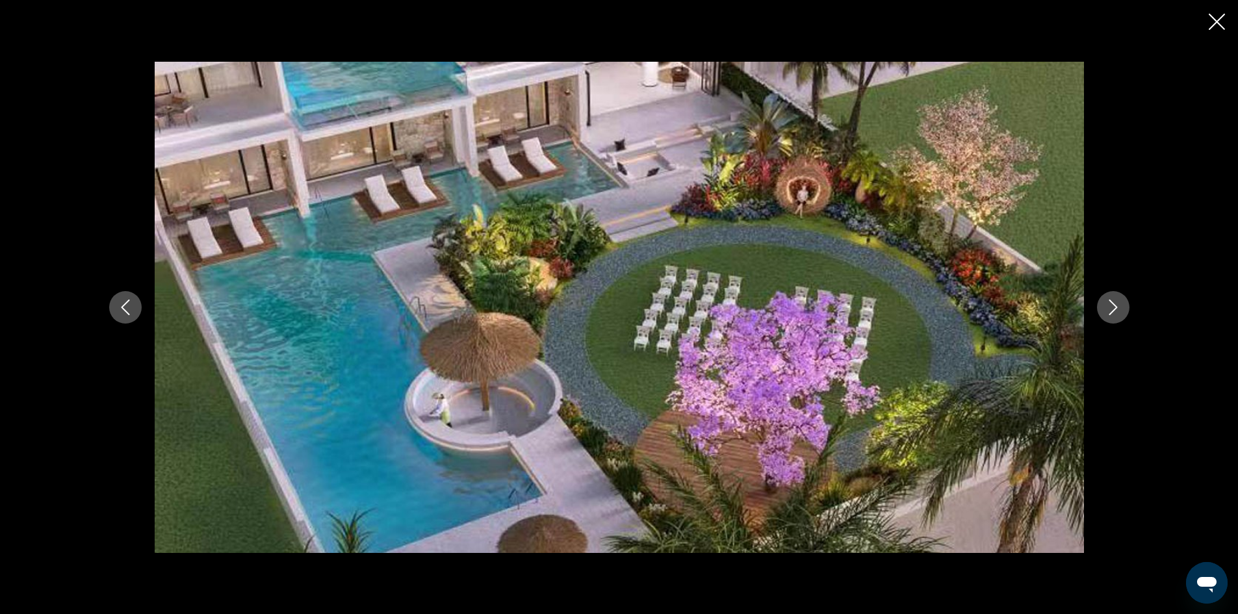
click at [1209, 23] on icon "Close slideshow" at bounding box center [1217, 22] width 16 height 16
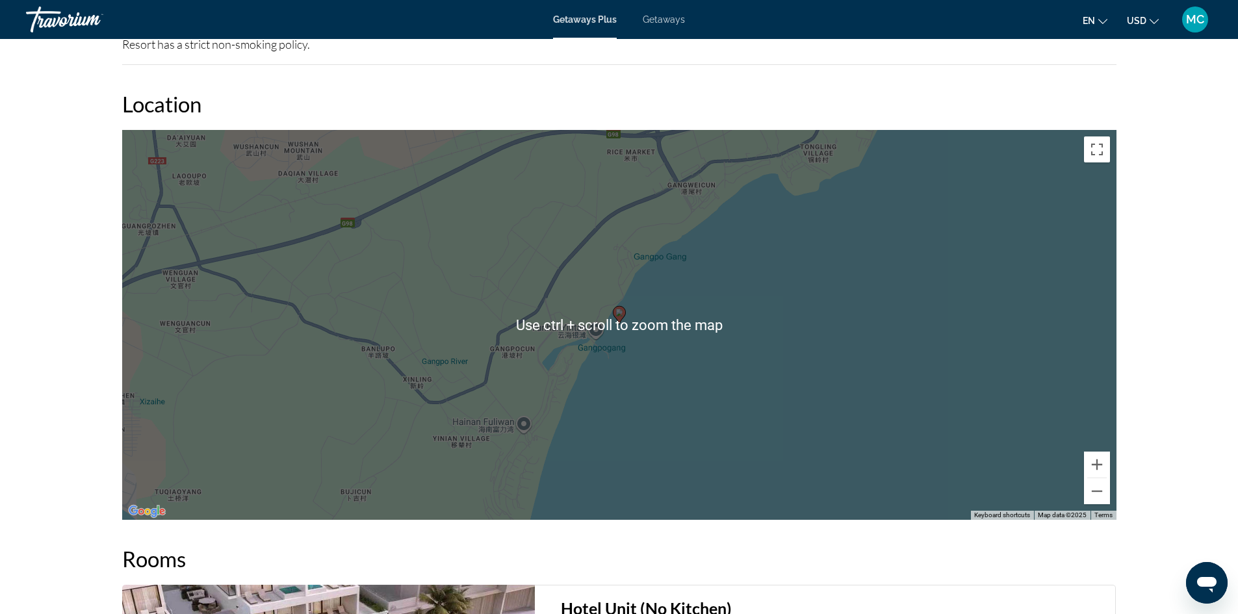
scroll to position [1300, 0]
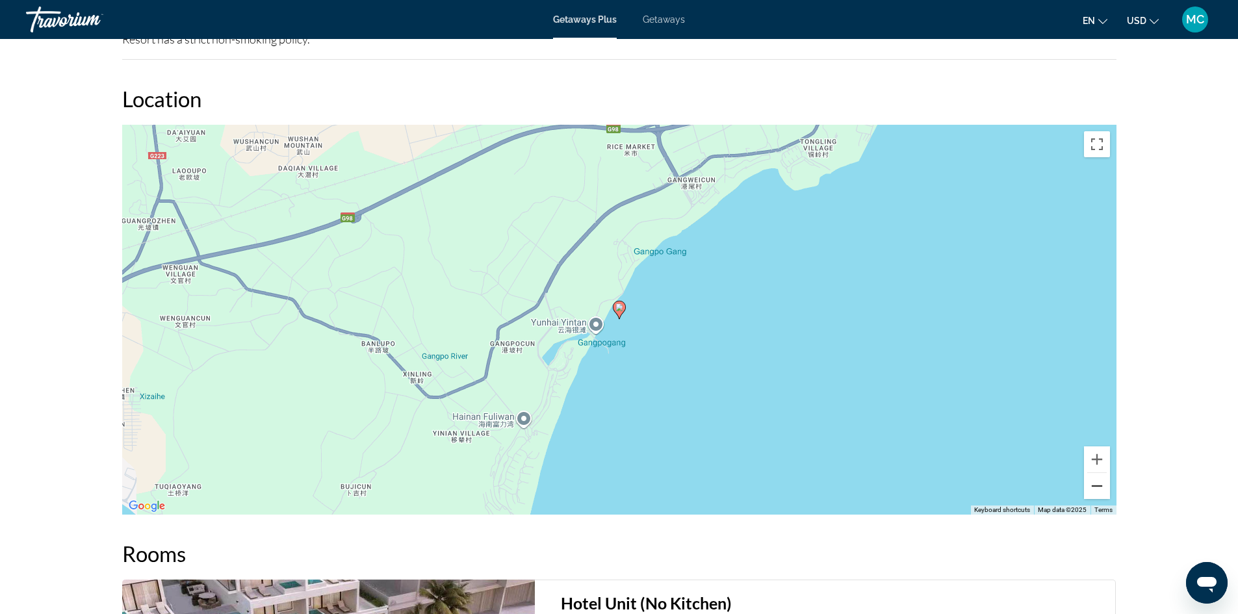
click at [1093, 490] on button "Zoom out" at bounding box center [1097, 486] width 26 height 26
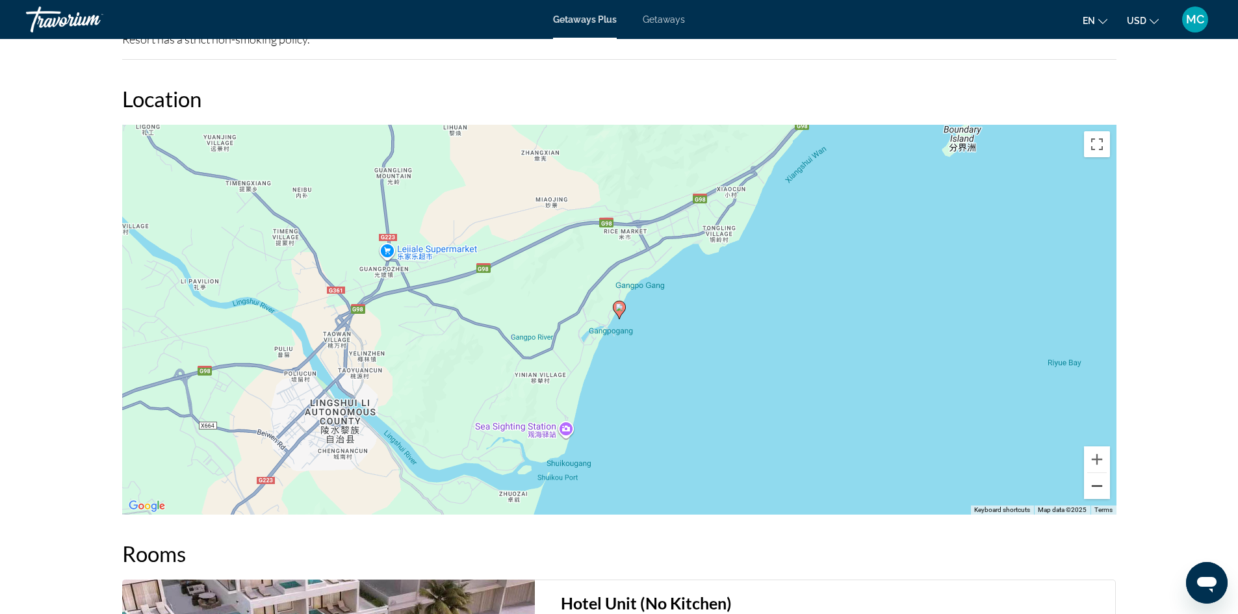
click at [1093, 490] on button "Zoom out" at bounding box center [1097, 486] width 26 height 26
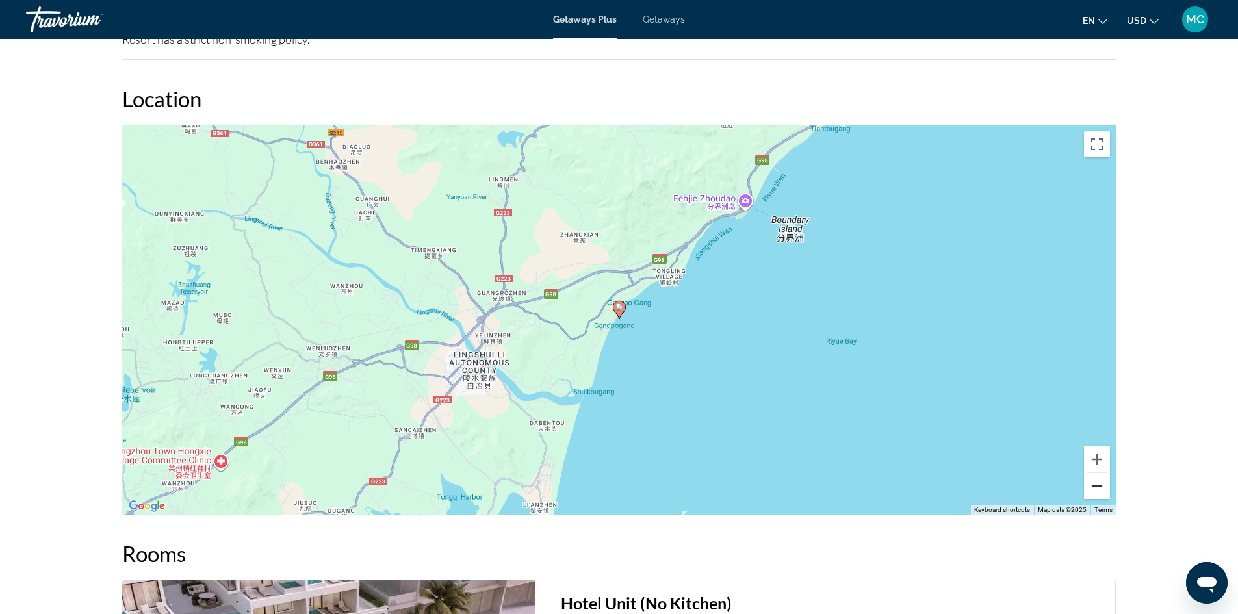
click at [1093, 490] on button "Zoom out" at bounding box center [1097, 486] width 26 height 26
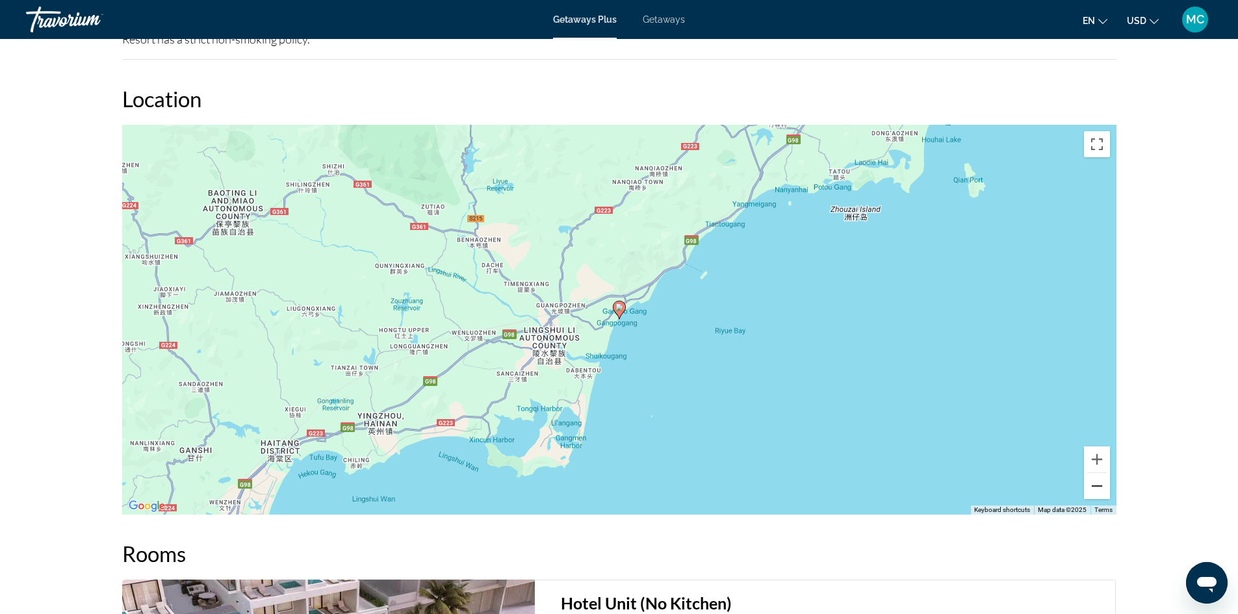
click at [1093, 490] on button "Zoom out" at bounding box center [1097, 486] width 26 height 26
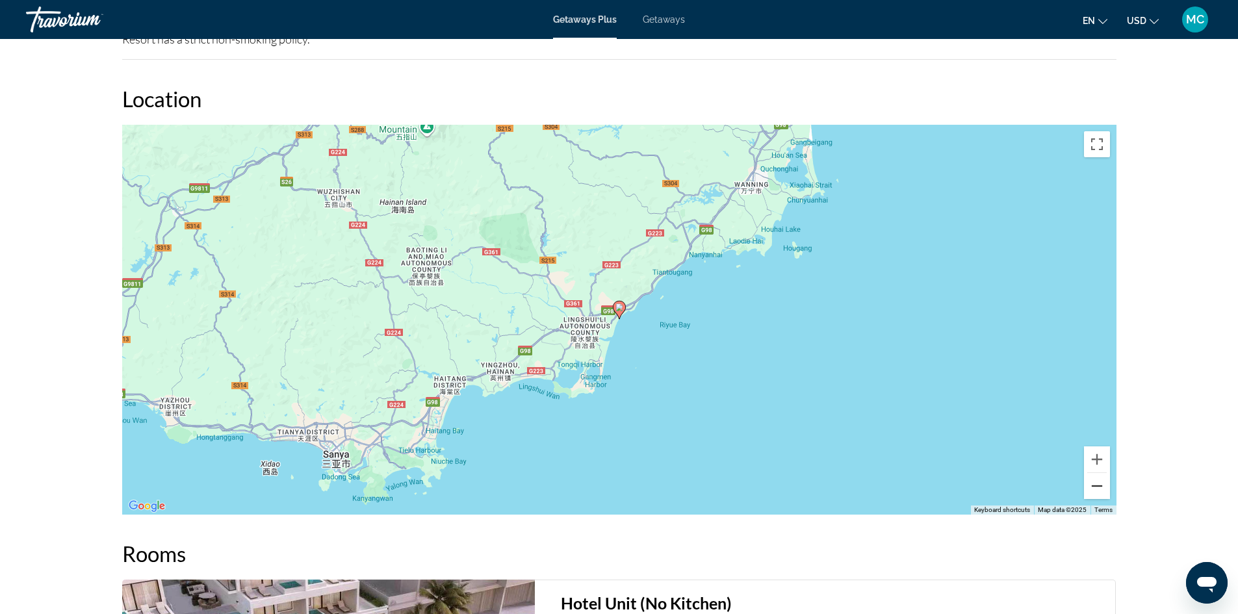
click at [1093, 490] on button "Zoom out" at bounding box center [1097, 486] width 26 height 26
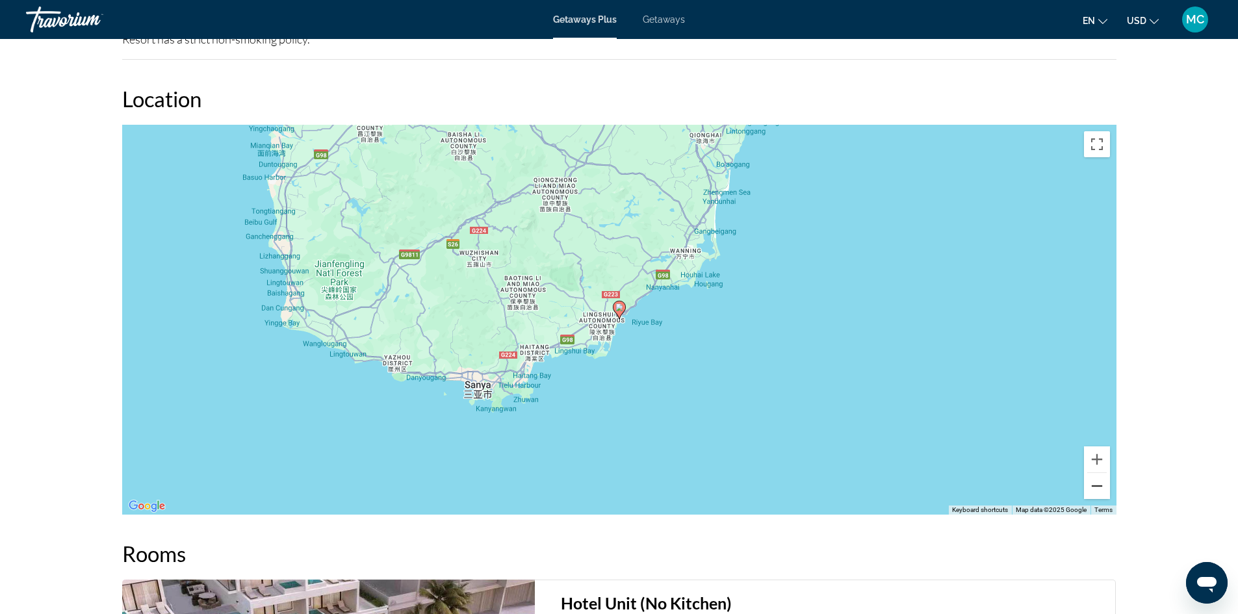
click at [1093, 488] on button "Zoom out" at bounding box center [1097, 486] width 26 height 26
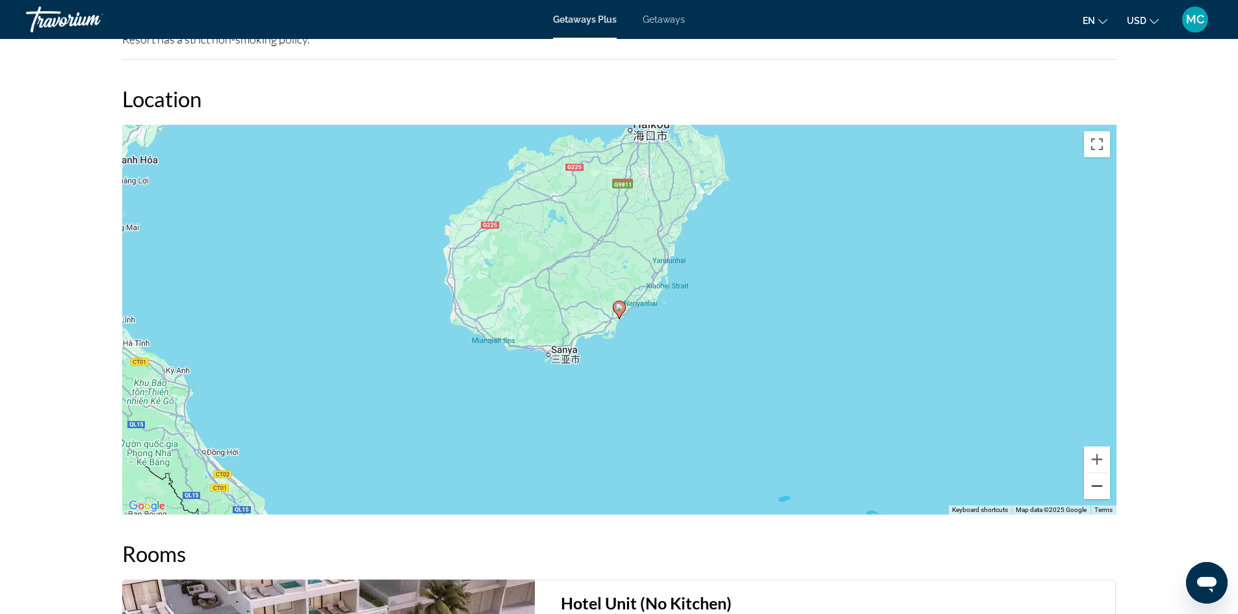
click at [1093, 488] on button "Zoom out" at bounding box center [1097, 486] width 26 height 26
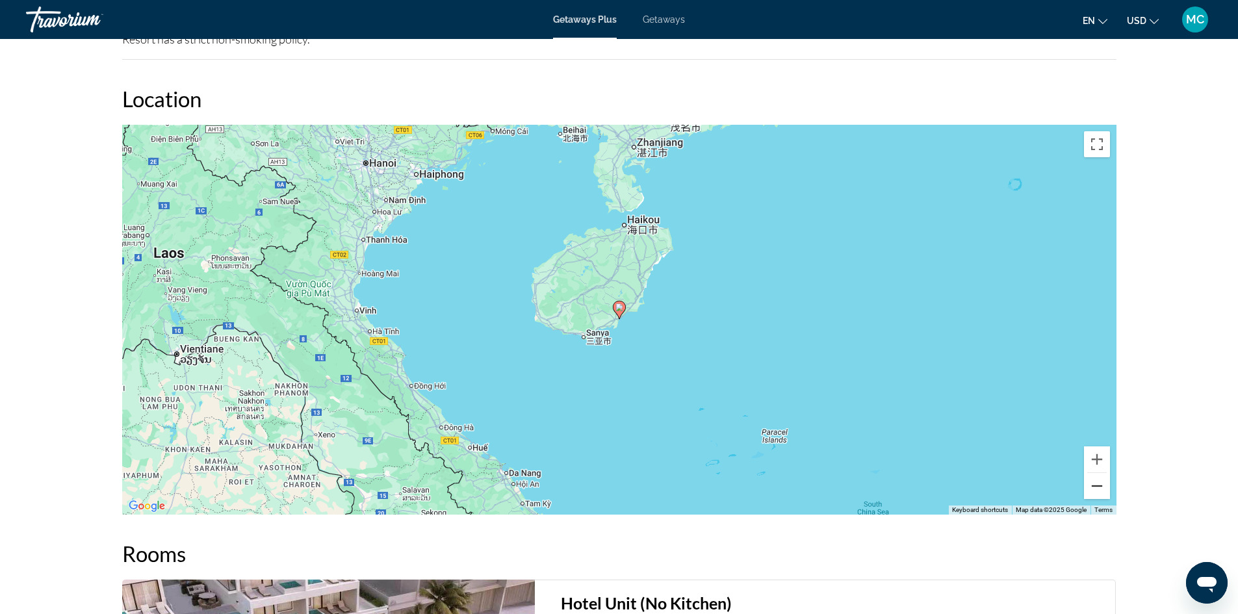
click at [1093, 488] on button "Zoom out" at bounding box center [1097, 486] width 26 height 26
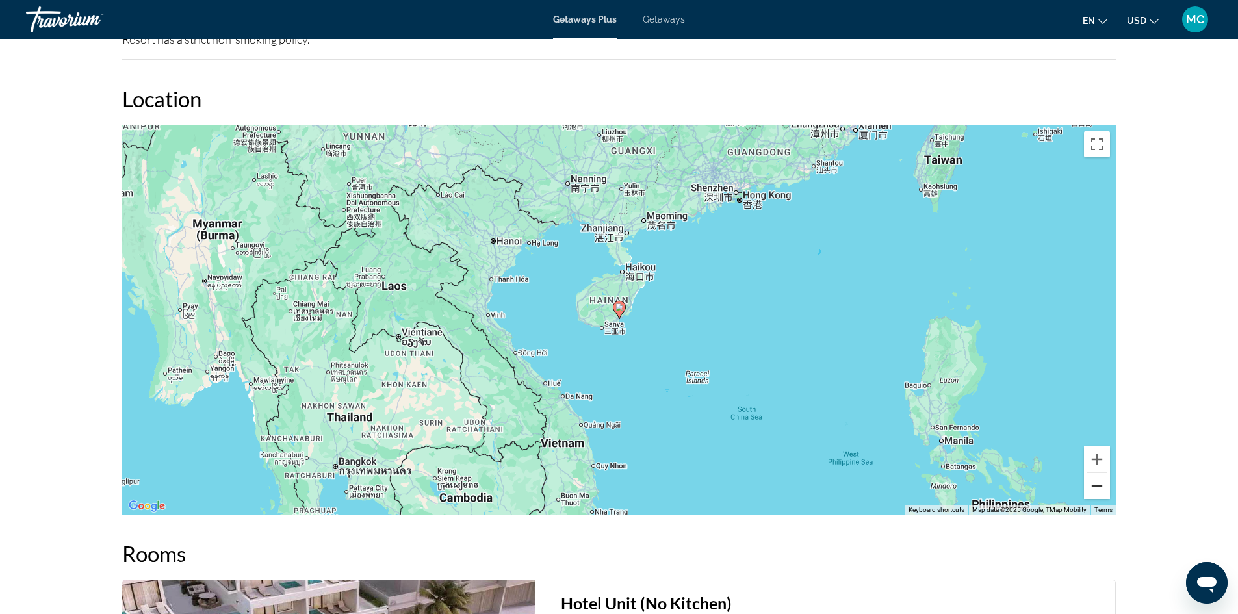
click at [1093, 488] on button "Zoom out" at bounding box center [1097, 486] width 26 height 26
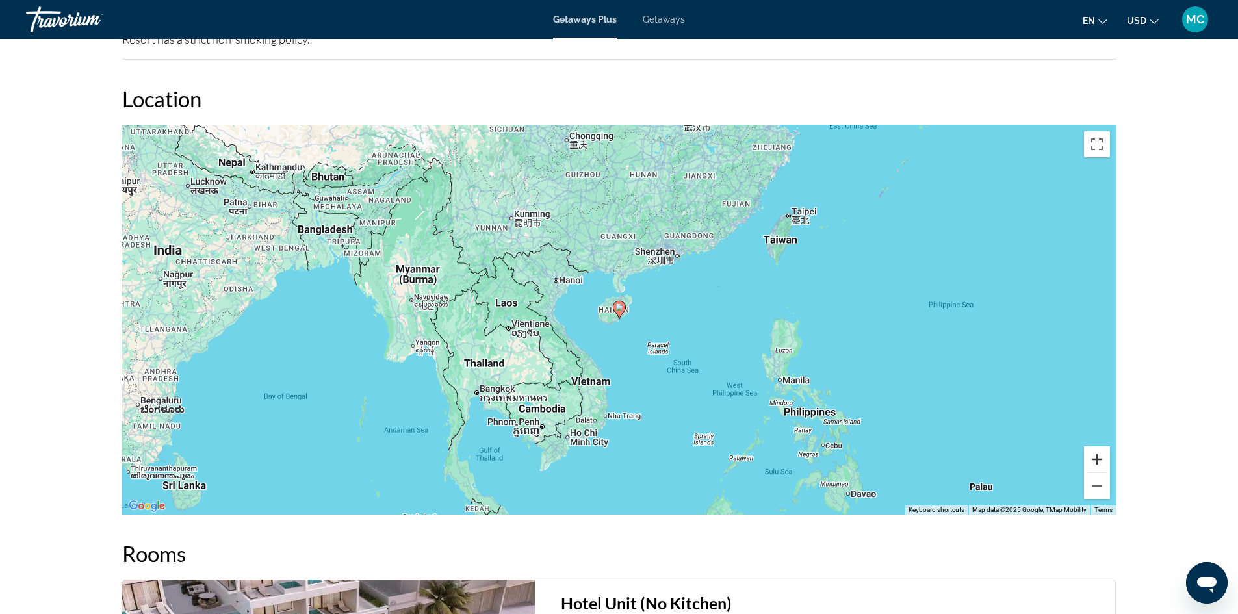
click at [1097, 459] on button "Zoom in" at bounding box center [1097, 459] width 26 height 26
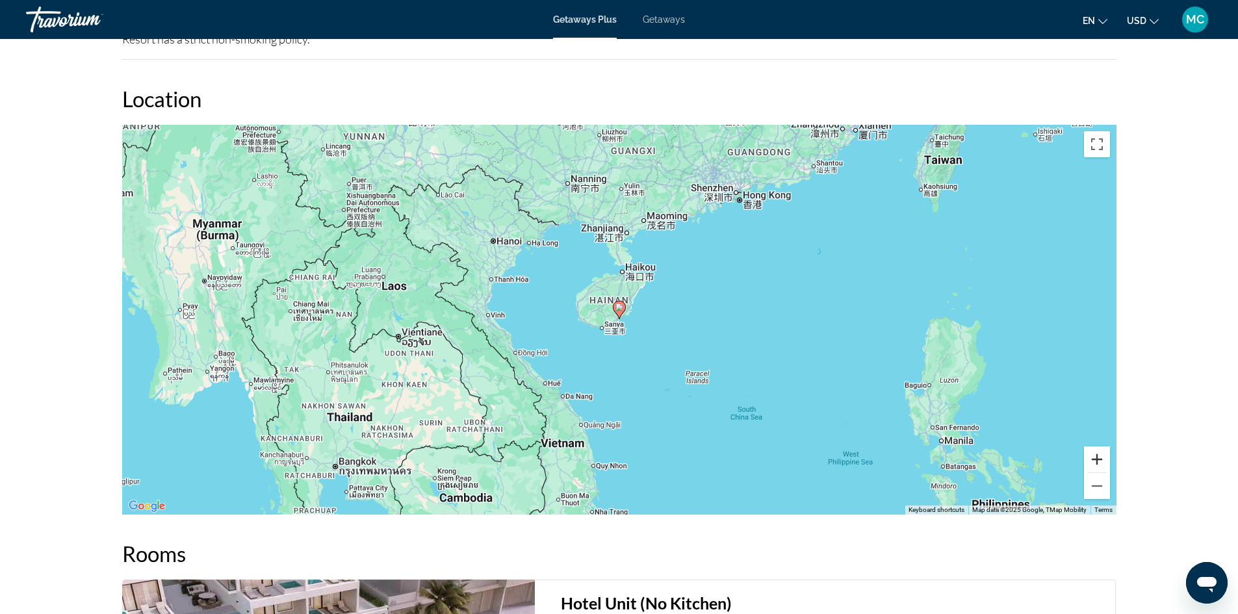
click at [1097, 459] on button "Zoom in" at bounding box center [1097, 459] width 26 height 26
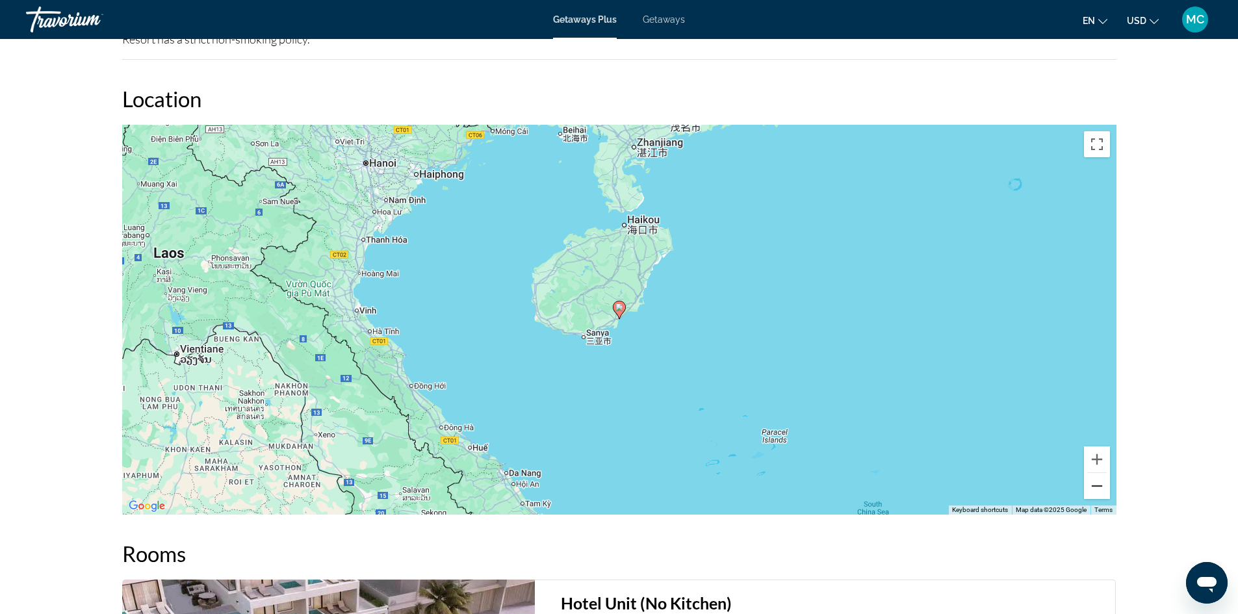
click at [1095, 484] on button "Zoom out" at bounding box center [1097, 486] width 26 height 26
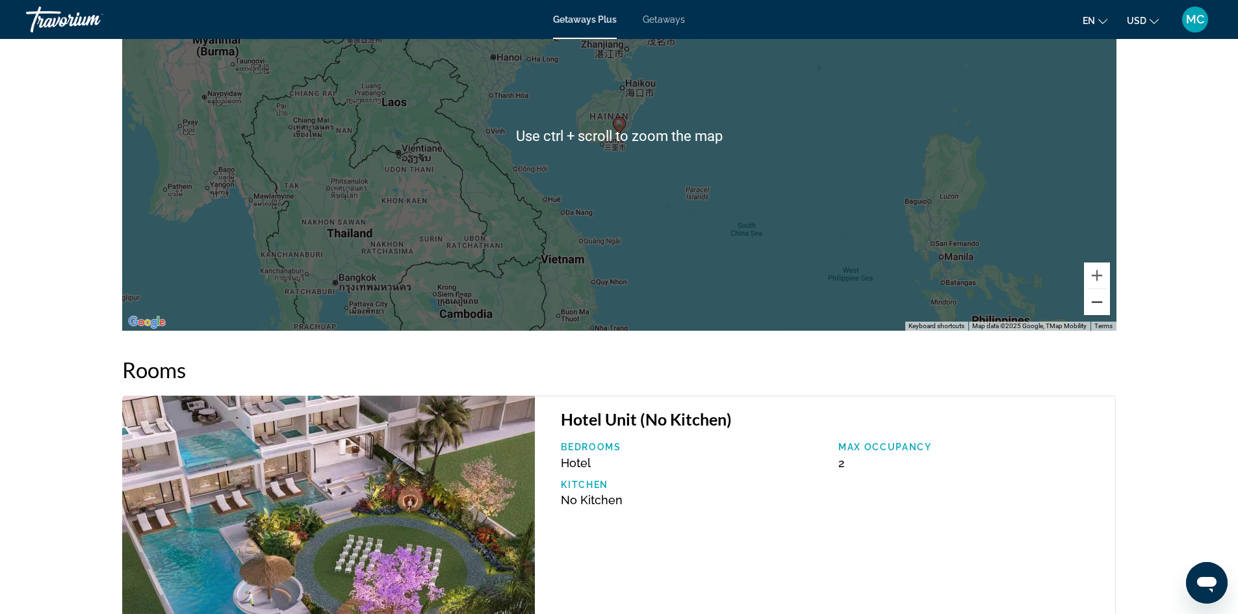
scroll to position [1559, 0]
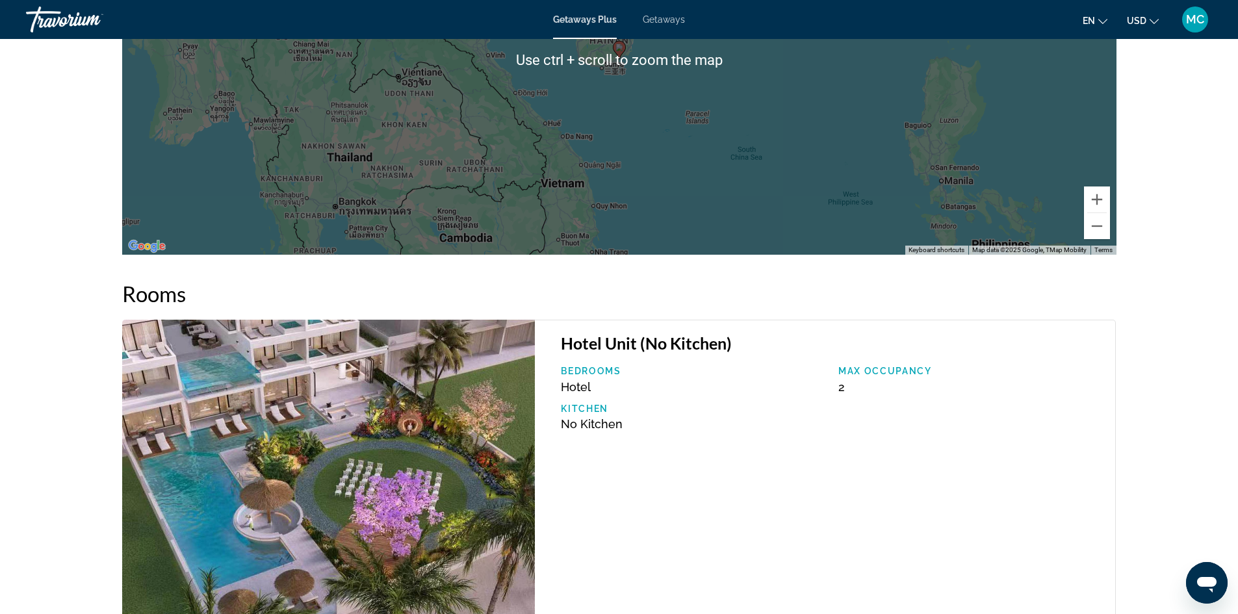
click at [711, 190] on div "To activate drag with keyboard, press Alt + Enter. Once in keyboard drag state,…" at bounding box center [619, 60] width 994 height 390
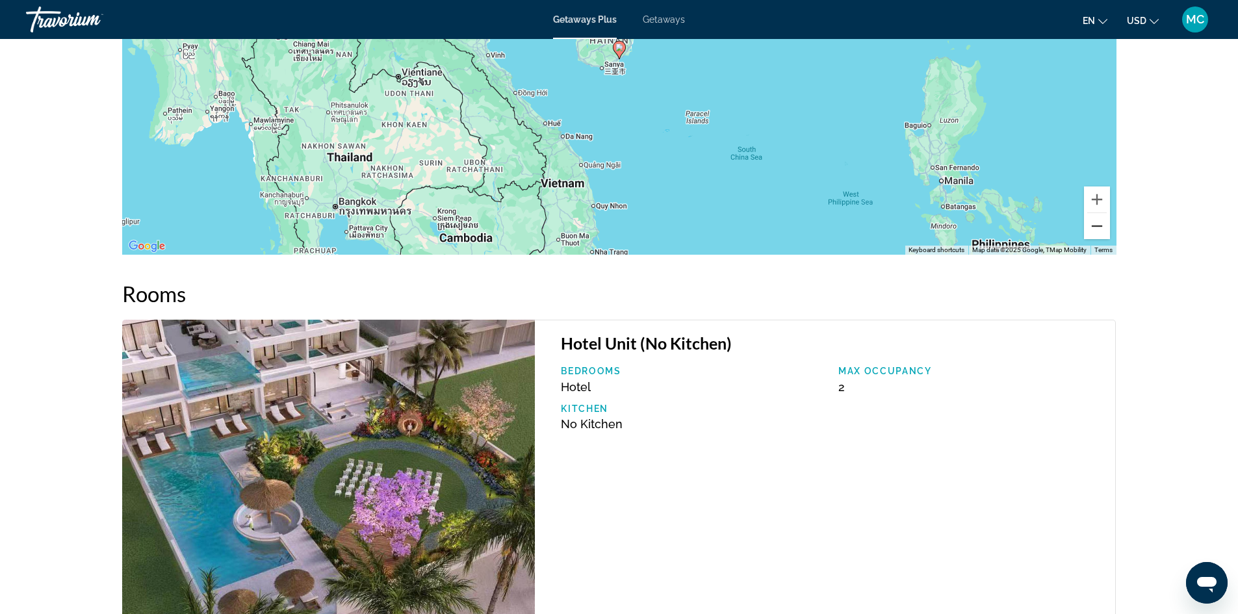
click at [1094, 225] on button "Zoom out" at bounding box center [1097, 226] width 26 height 26
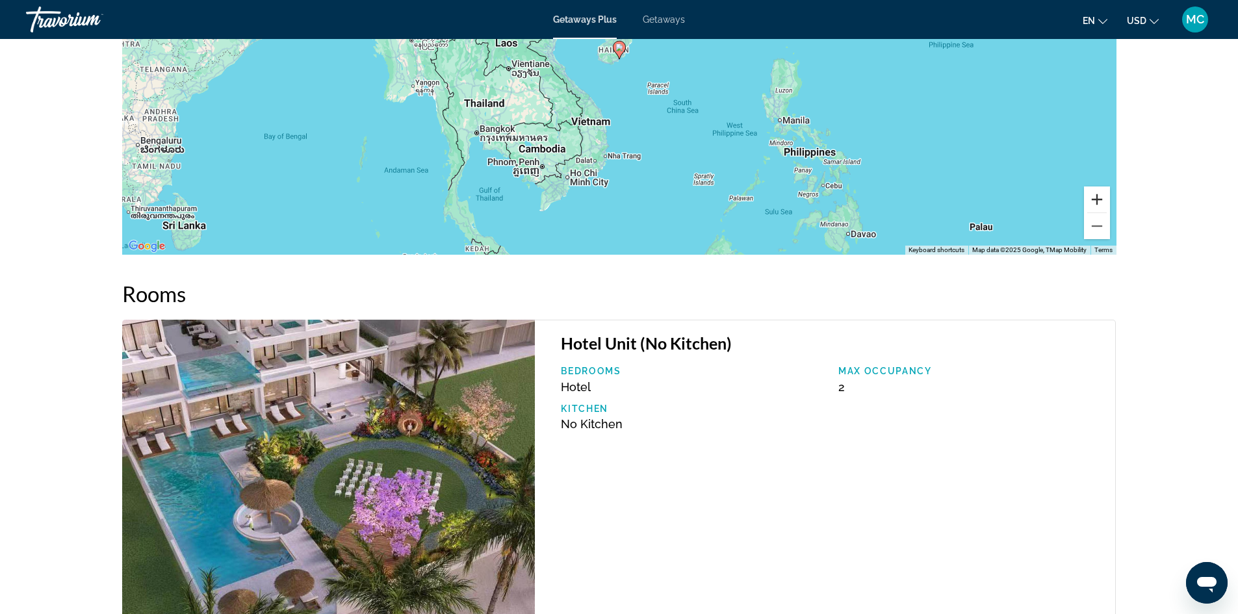
click at [1097, 202] on button "Zoom in" at bounding box center [1097, 199] width 26 height 26
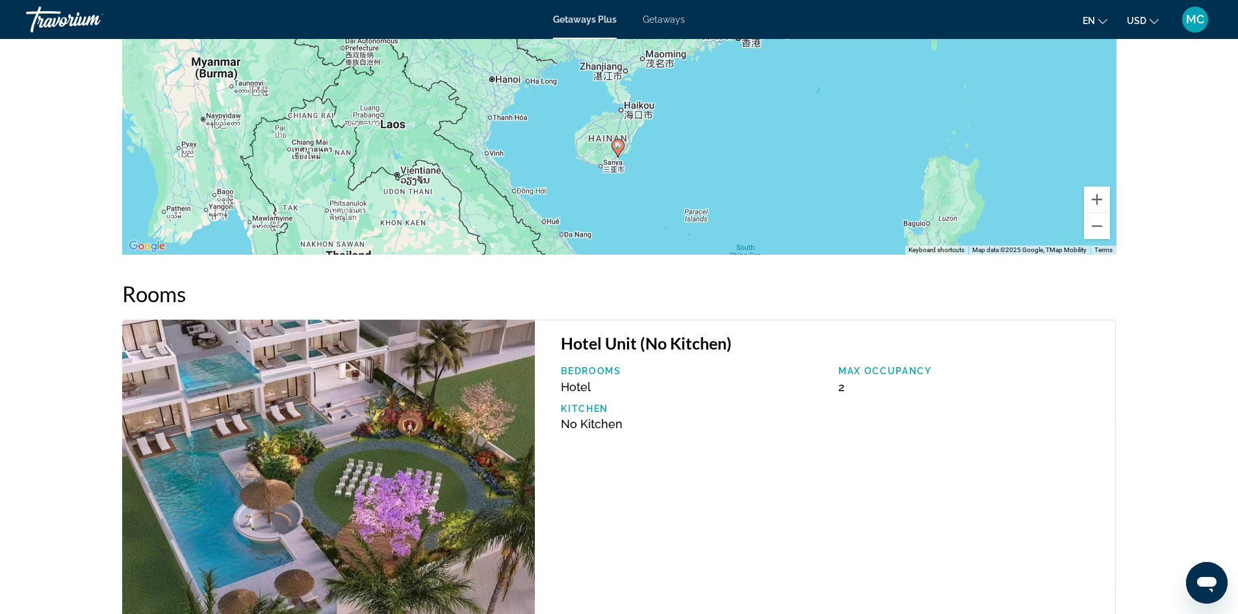
drag, startPoint x: 796, startPoint y: 129, endPoint x: 795, endPoint y: 230, distance: 100.7
click at [795, 230] on div "To activate drag with keyboard, press Alt + Enter. Once in keyboard drag state,…" at bounding box center [619, 60] width 994 height 390
click at [1092, 195] on button "Zoom in" at bounding box center [1097, 199] width 26 height 26
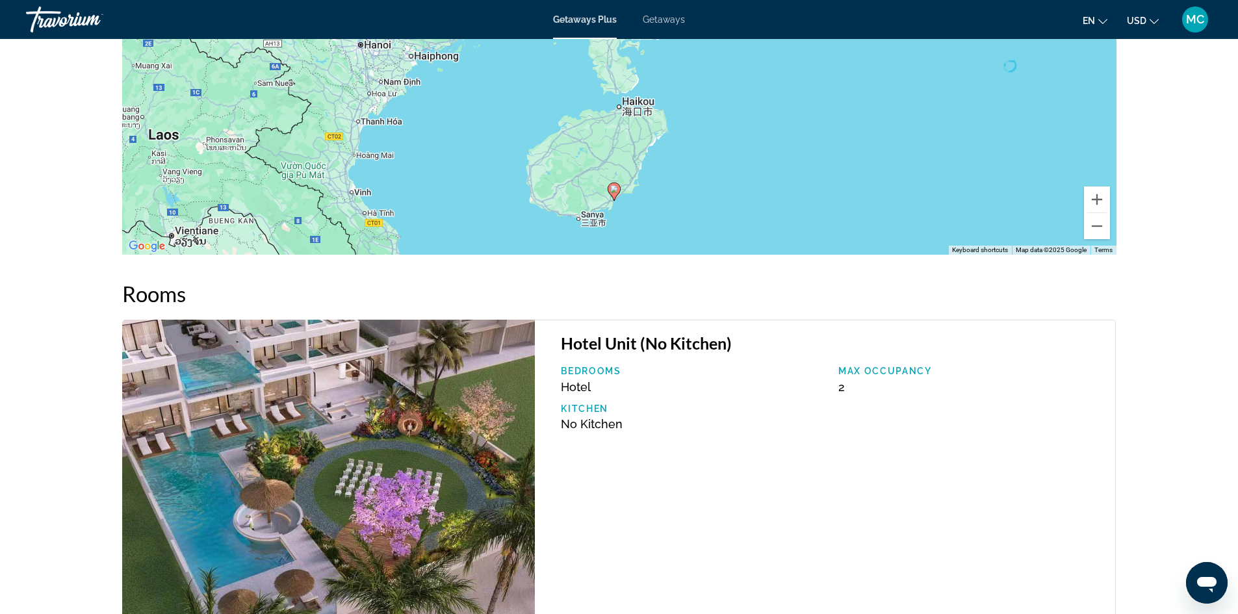
drag, startPoint x: 912, startPoint y: 134, endPoint x: 908, endPoint y: 77, distance: 57.3
click at [908, 77] on div "To activate drag with keyboard, press Alt + Enter. Once in keyboard drag state,…" at bounding box center [619, 60] width 994 height 390
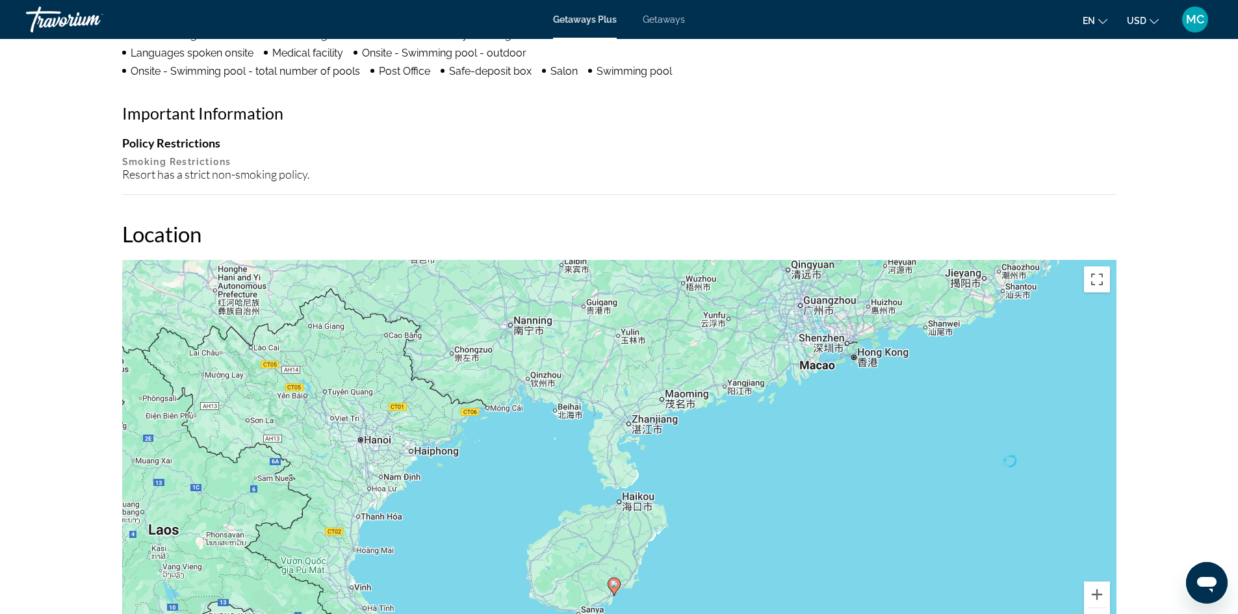
scroll to position [1161, 0]
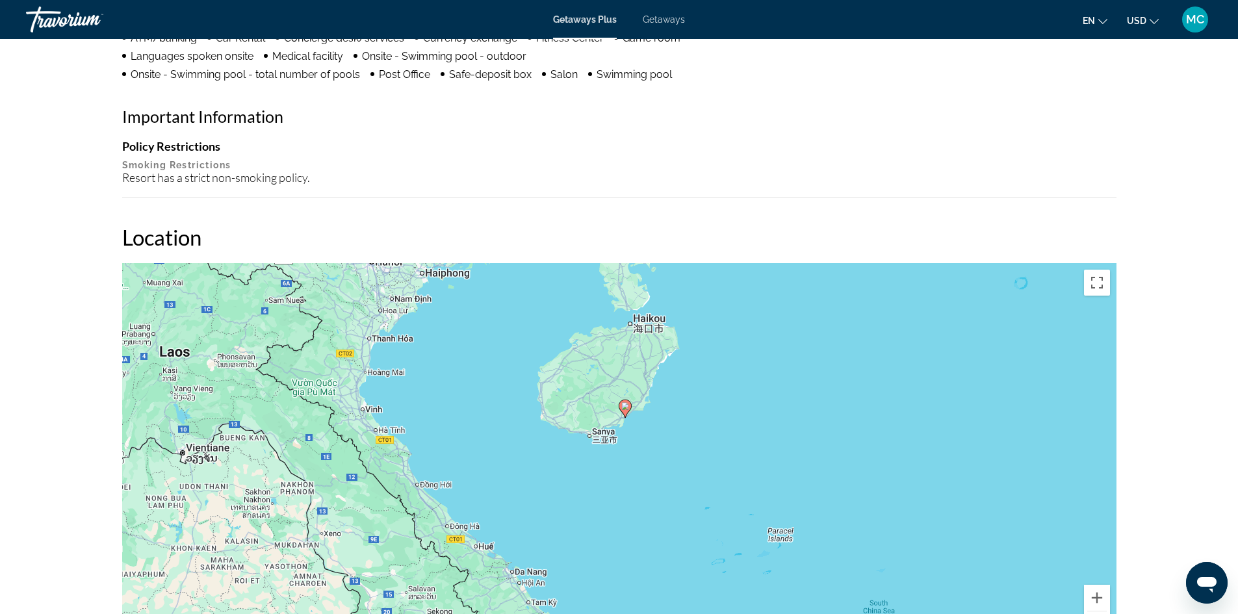
drag, startPoint x: 887, startPoint y: 555, endPoint x: 899, endPoint y: 372, distance: 183.6
click at [899, 372] on div "To activate drag with keyboard, press Alt + Enter. Once in keyboard drag state,…" at bounding box center [619, 458] width 994 height 390
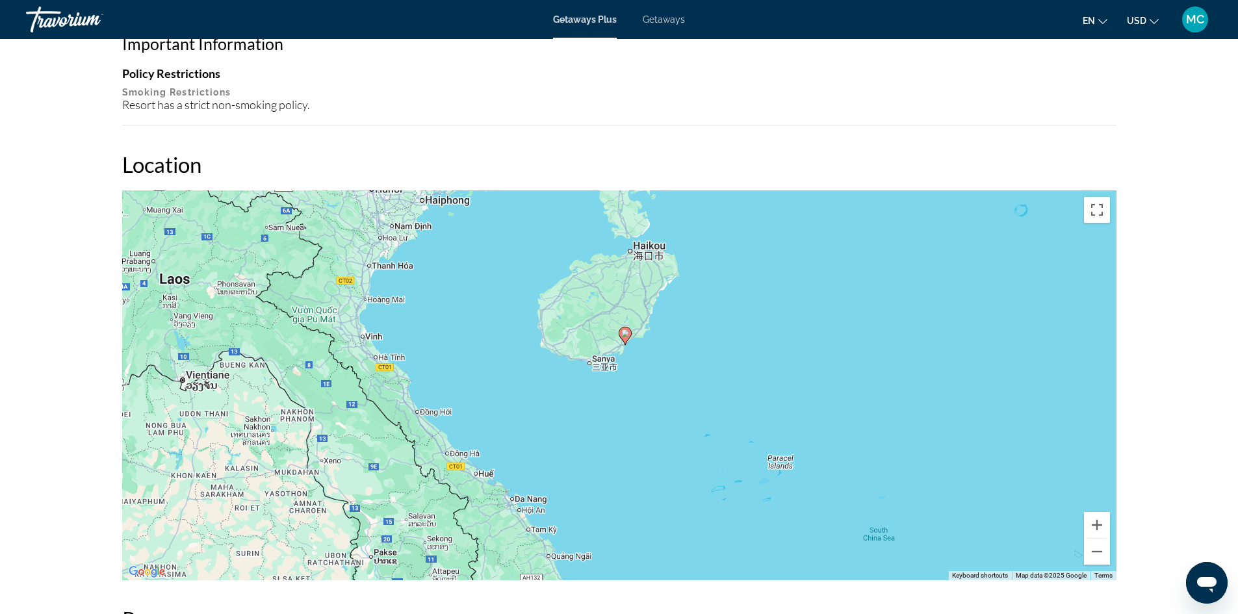
scroll to position [1235, 0]
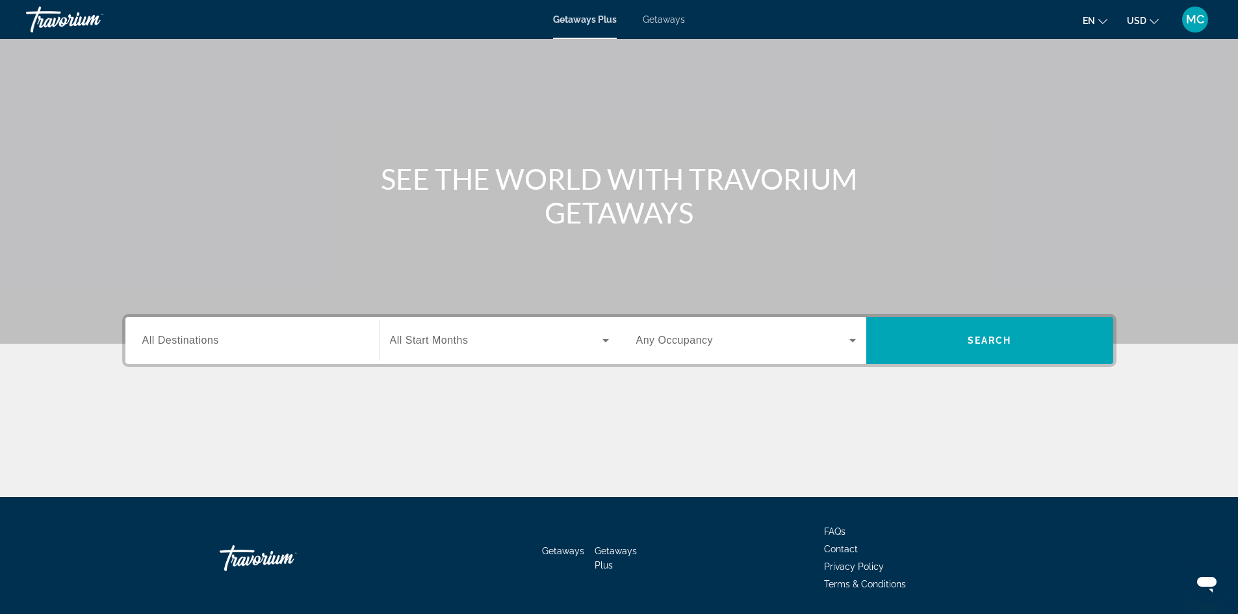
scroll to position [65, 0]
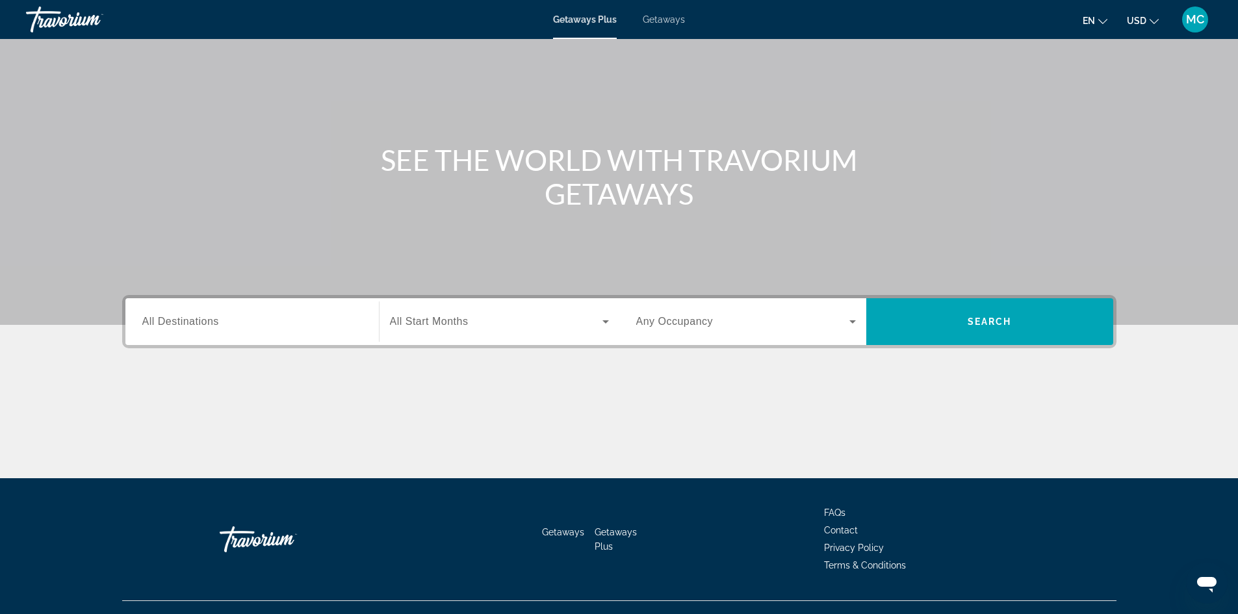
click at [413, 320] on span "All Start Months" at bounding box center [429, 321] width 79 height 11
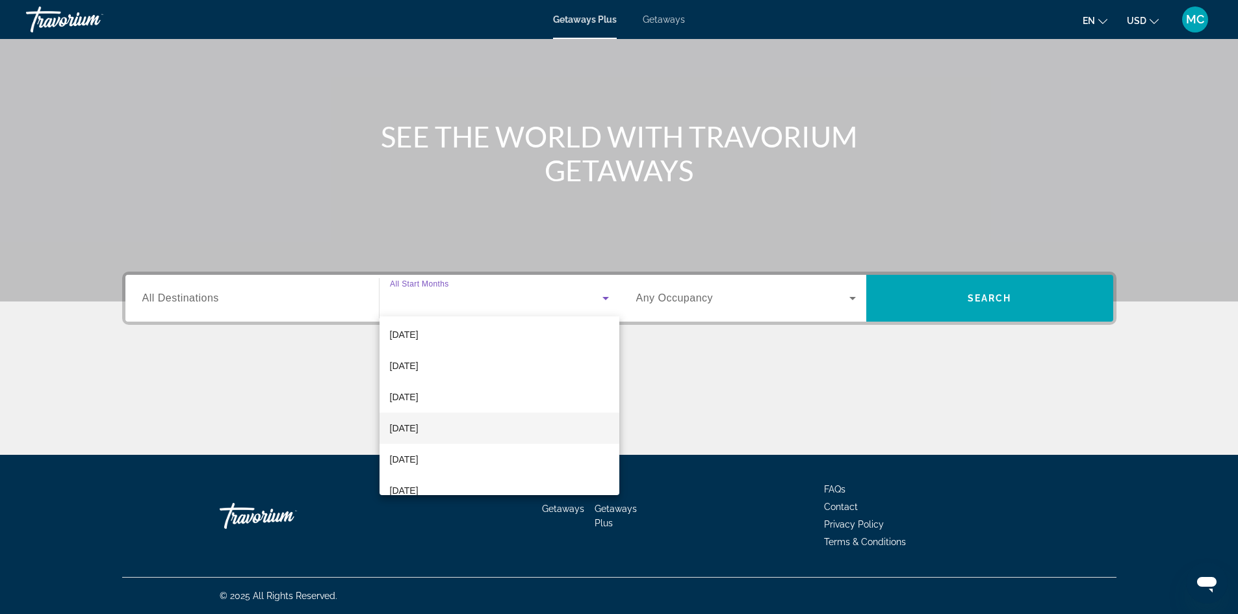
click at [407, 424] on span "[DATE]" at bounding box center [404, 428] width 29 height 16
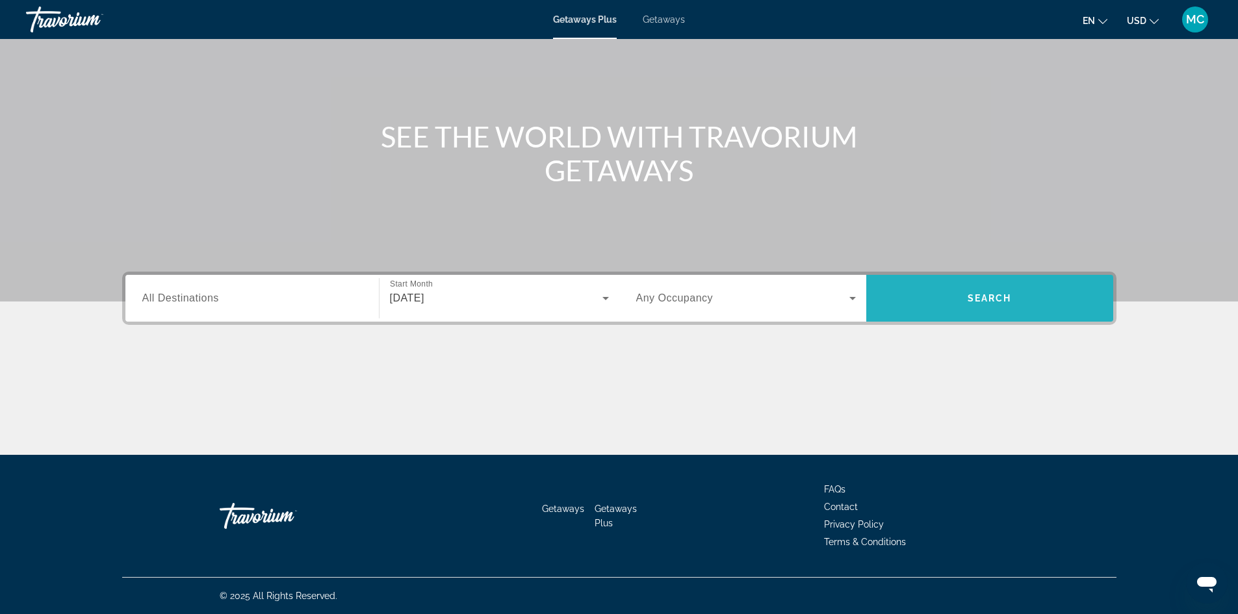
click at [987, 296] on span "Search" at bounding box center [990, 298] width 44 height 10
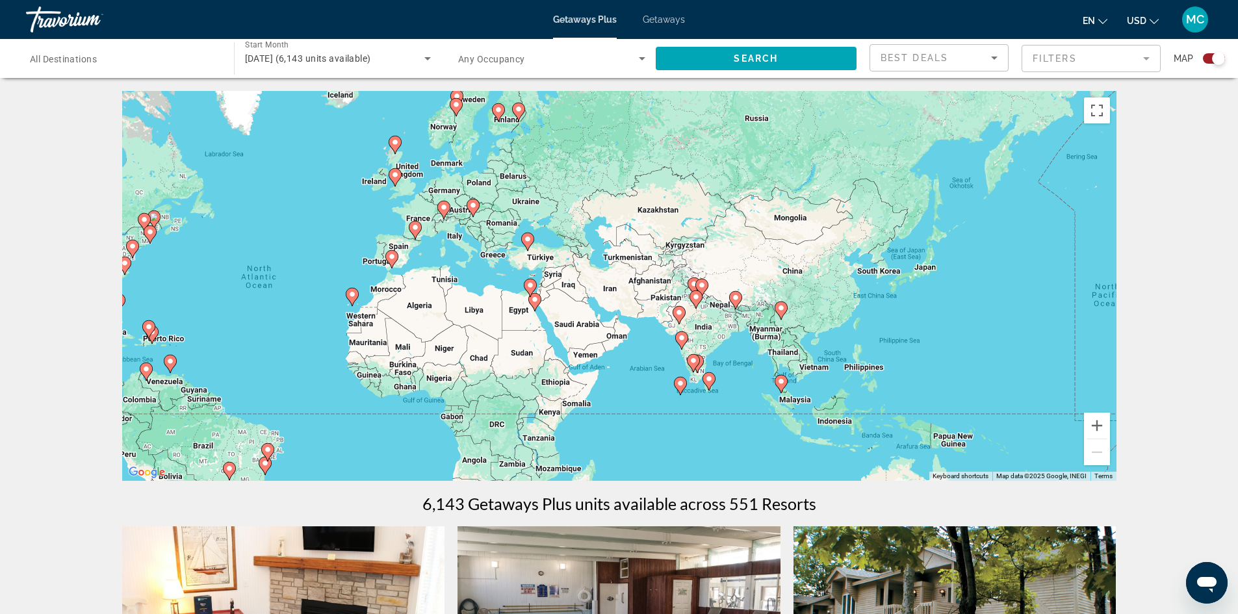
drag, startPoint x: 843, startPoint y: 316, endPoint x: 519, endPoint y: 331, distance: 325.2
click at [519, 331] on div "To activate drag with keyboard, press Alt + Enter. Once in keyboard drag state,…" at bounding box center [619, 286] width 994 height 390
click at [1099, 428] on button "Zoom in" at bounding box center [1097, 426] width 26 height 26
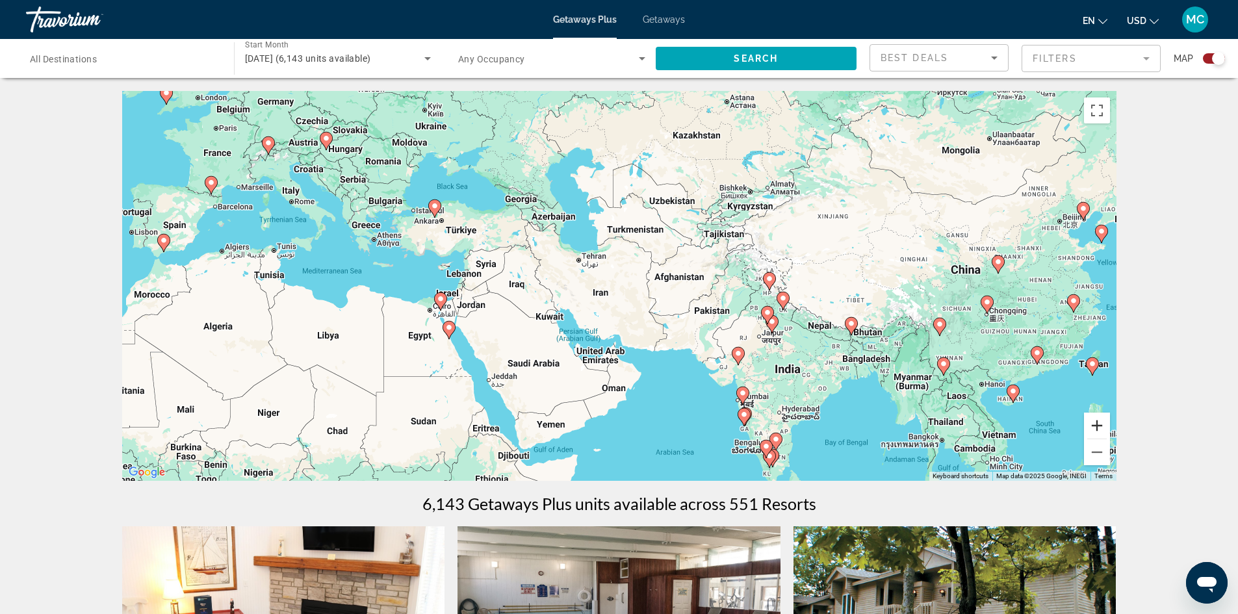
click at [1099, 428] on button "Zoom in" at bounding box center [1097, 426] width 26 height 26
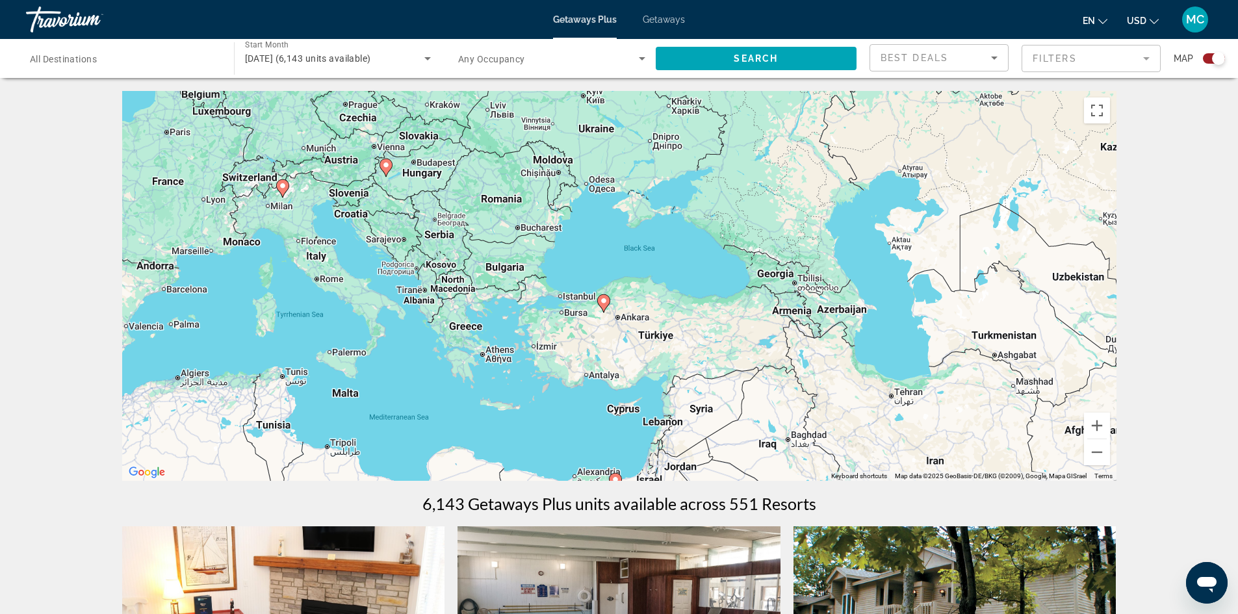
drag, startPoint x: 317, startPoint y: 270, endPoint x: 673, endPoint y: 432, distance: 391.1
click at [673, 432] on div "To activate drag with keyboard, press Alt + Enter. Once in keyboard drag state,…" at bounding box center [619, 286] width 994 height 390
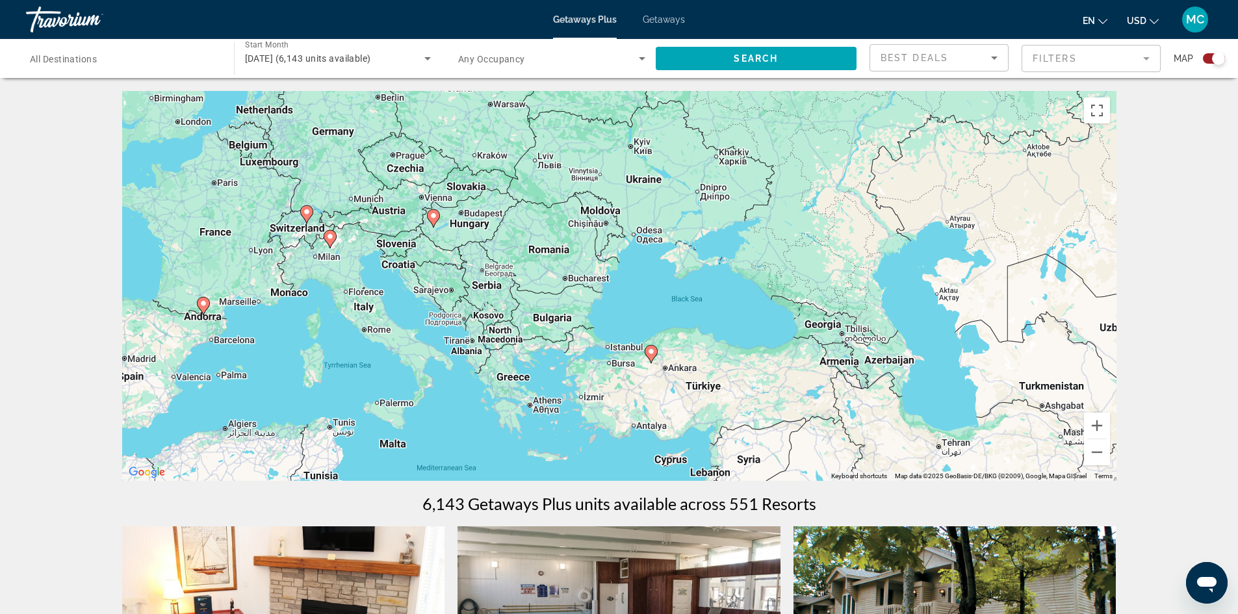
drag, startPoint x: 402, startPoint y: 232, endPoint x: 472, endPoint y: 300, distance: 97.0
click at [472, 300] on div "To activate drag with keyboard, press Alt + Enter. Once in keyboard drag state,…" at bounding box center [619, 286] width 994 height 390
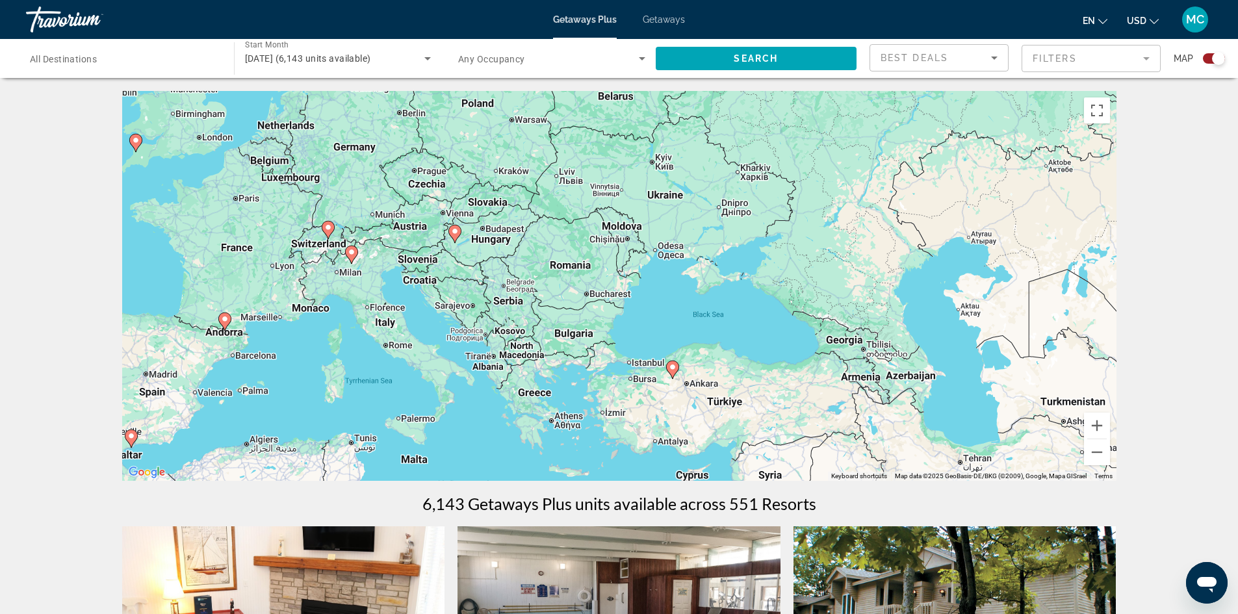
click at [454, 231] on image "Main content" at bounding box center [455, 231] width 8 height 8
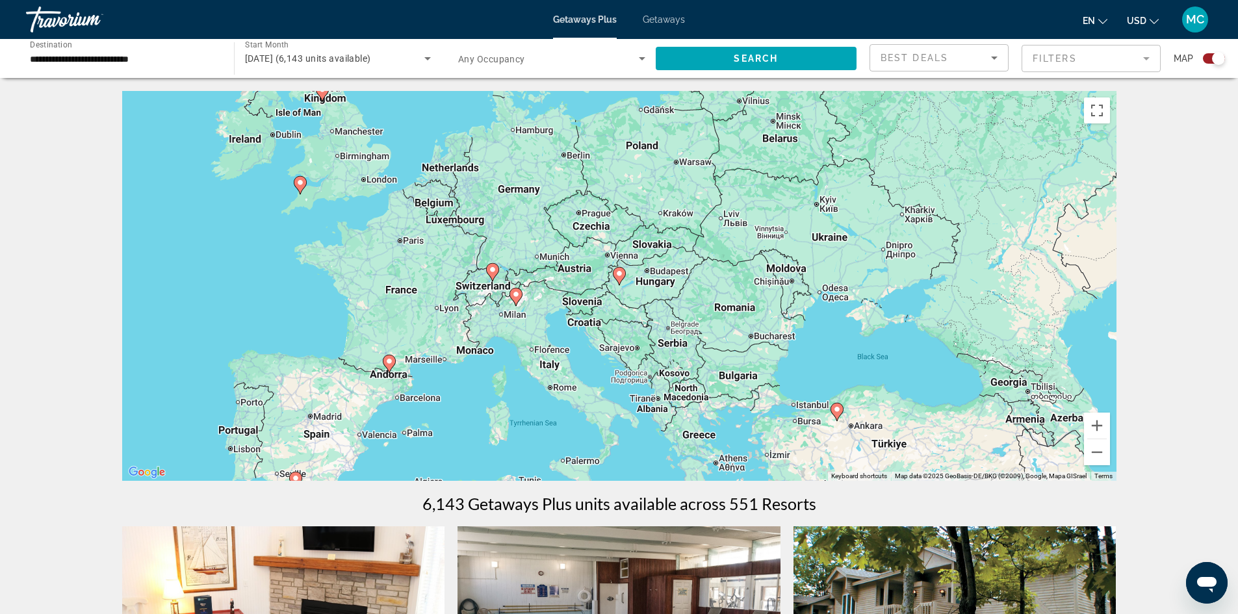
click at [619, 274] on image "Main content" at bounding box center [619, 274] width 8 height 8
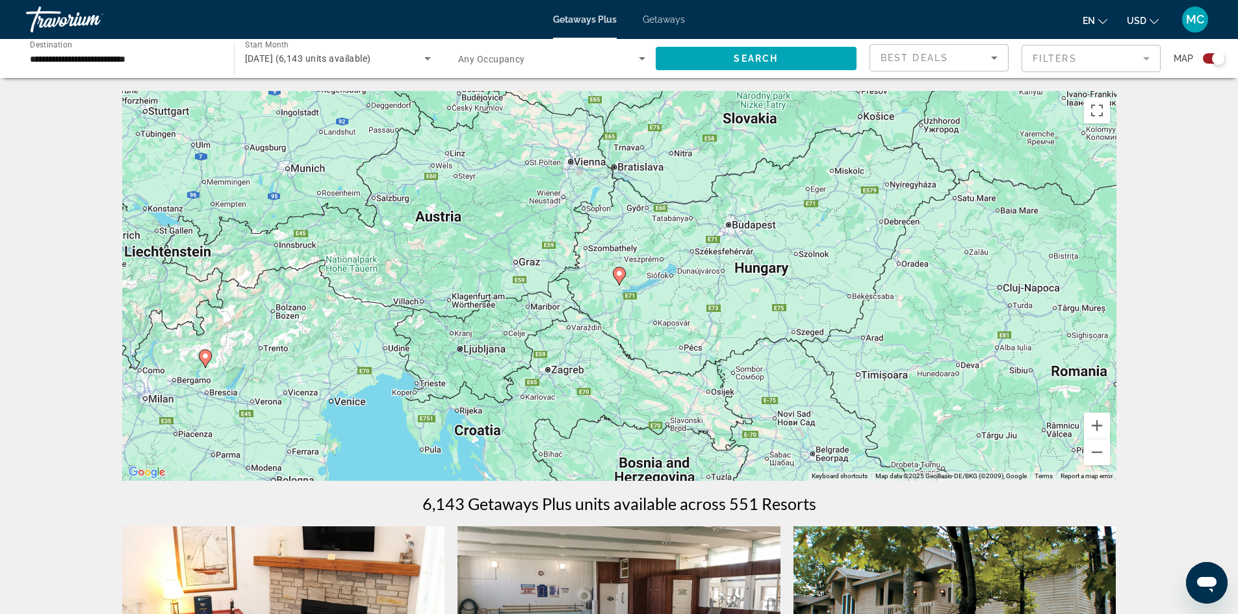
click at [619, 274] on image "Main content" at bounding box center [619, 274] width 8 height 8
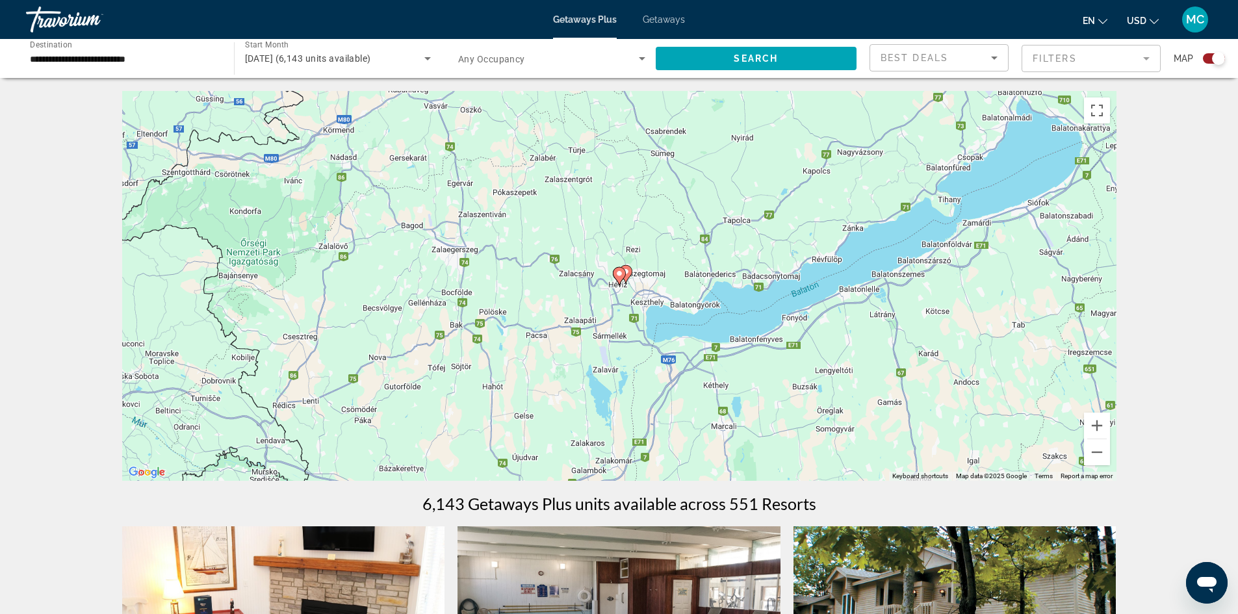
click at [619, 274] on image "Main content" at bounding box center [619, 274] width 8 height 8
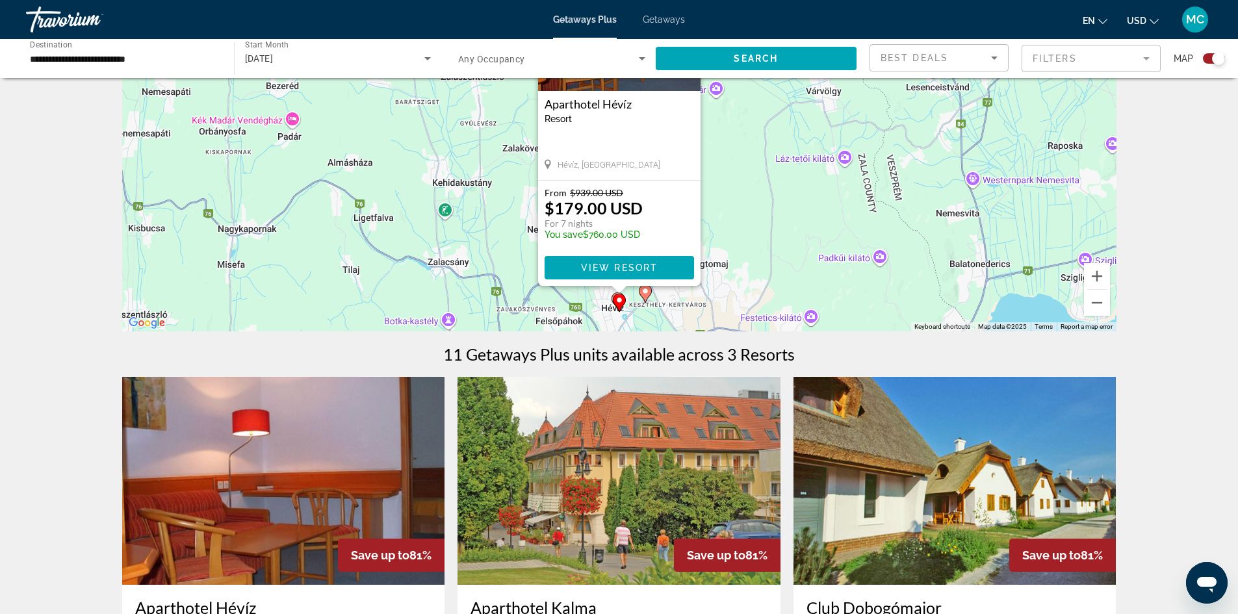
scroll to position [130, 0]
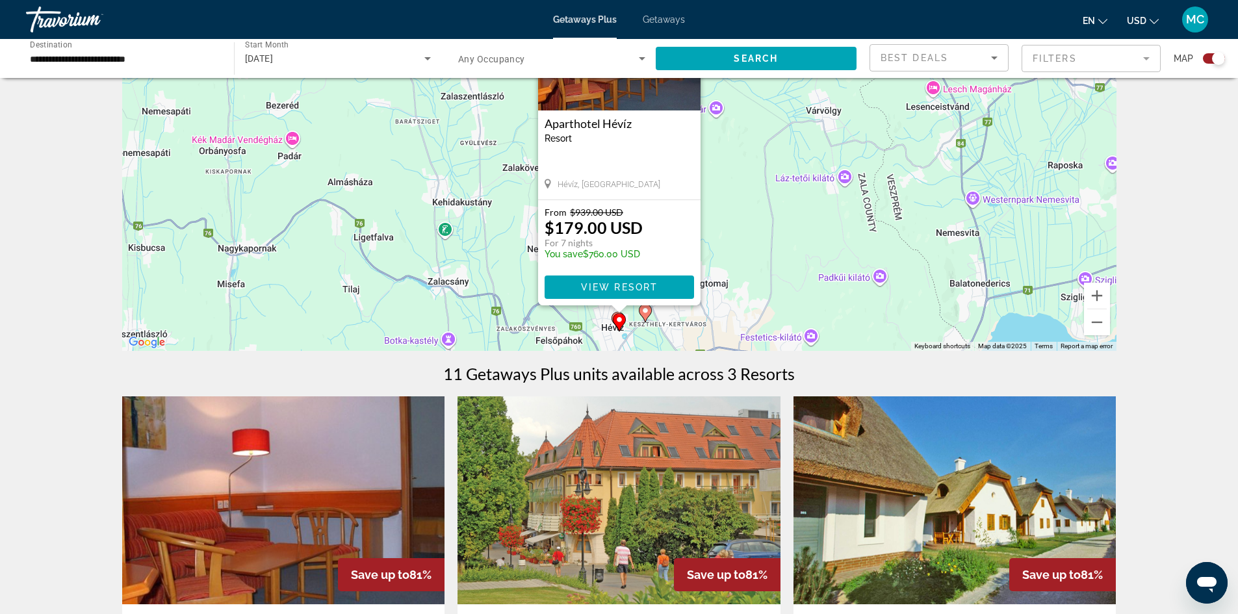
click at [645, 309] on image "Main content" at bounding box center [645, 311] width 8 height 8
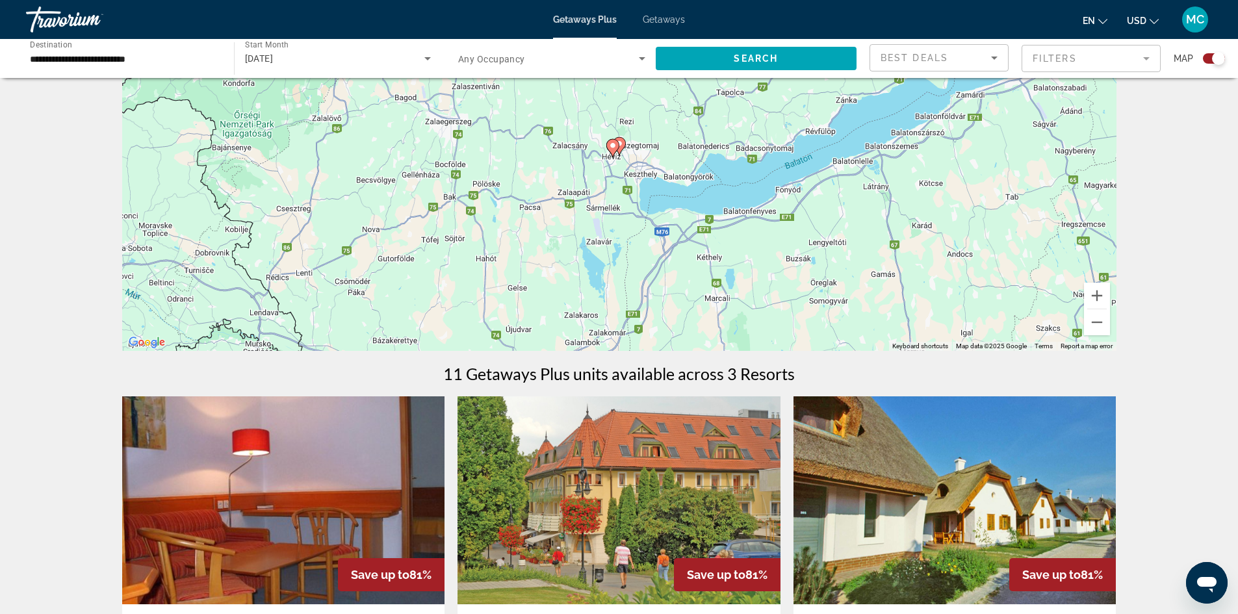
scroll to position [0, 0]
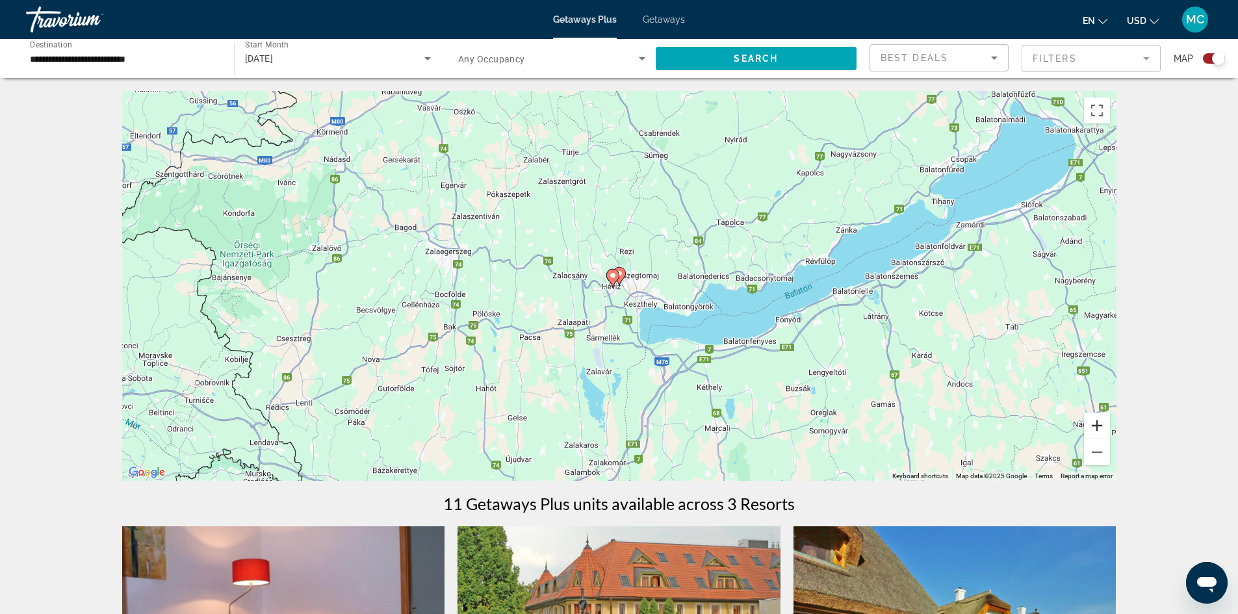
click at [1099, 423] on button "Zoom in" at bounding box center [1097, 426] width 26 height 26
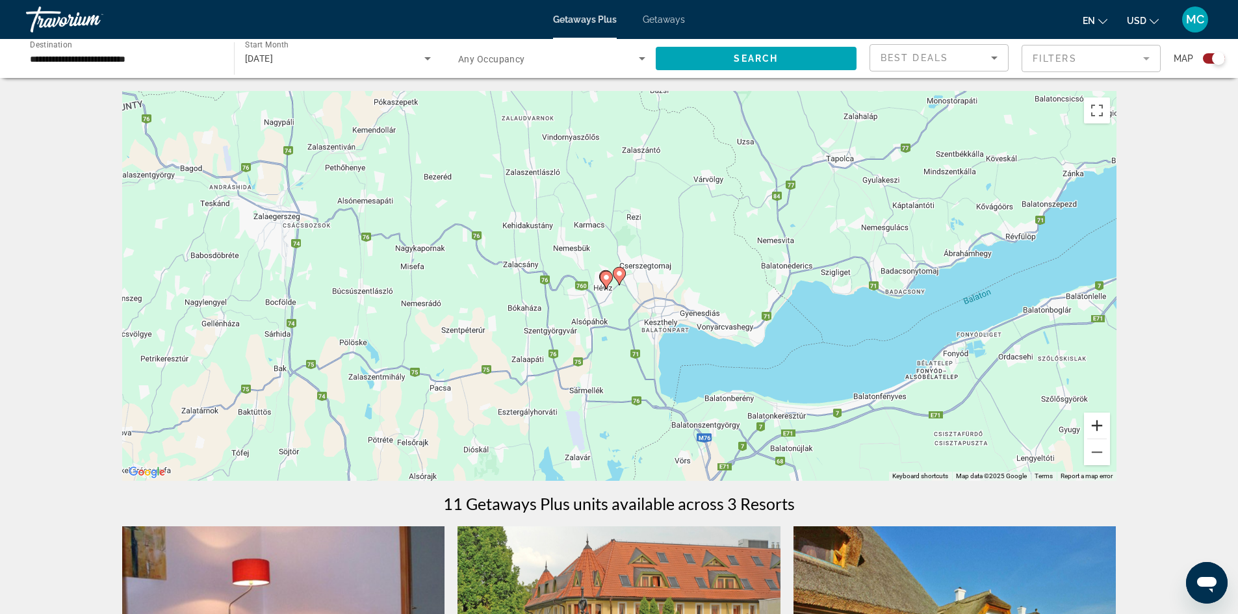
click at [1099, 423] on button "Zoom in" at bounding box center [1097, 426] width 26 height 26
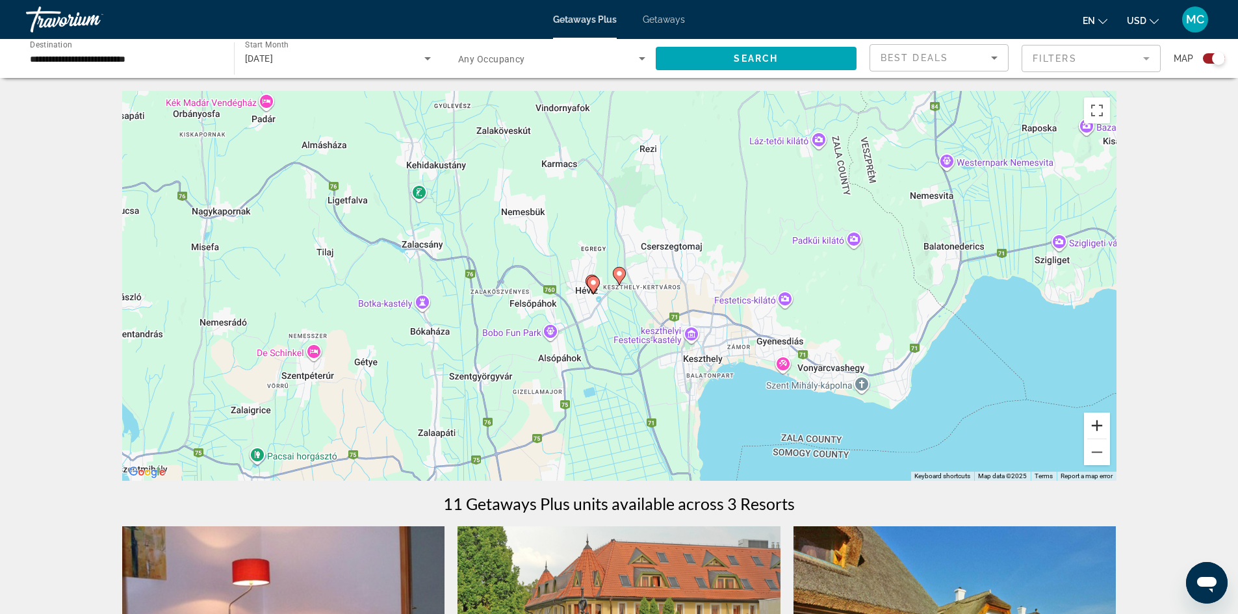
click at [1099, 423] on button "Zoom in" at bounding box center [1097, 426] width 26 height 26
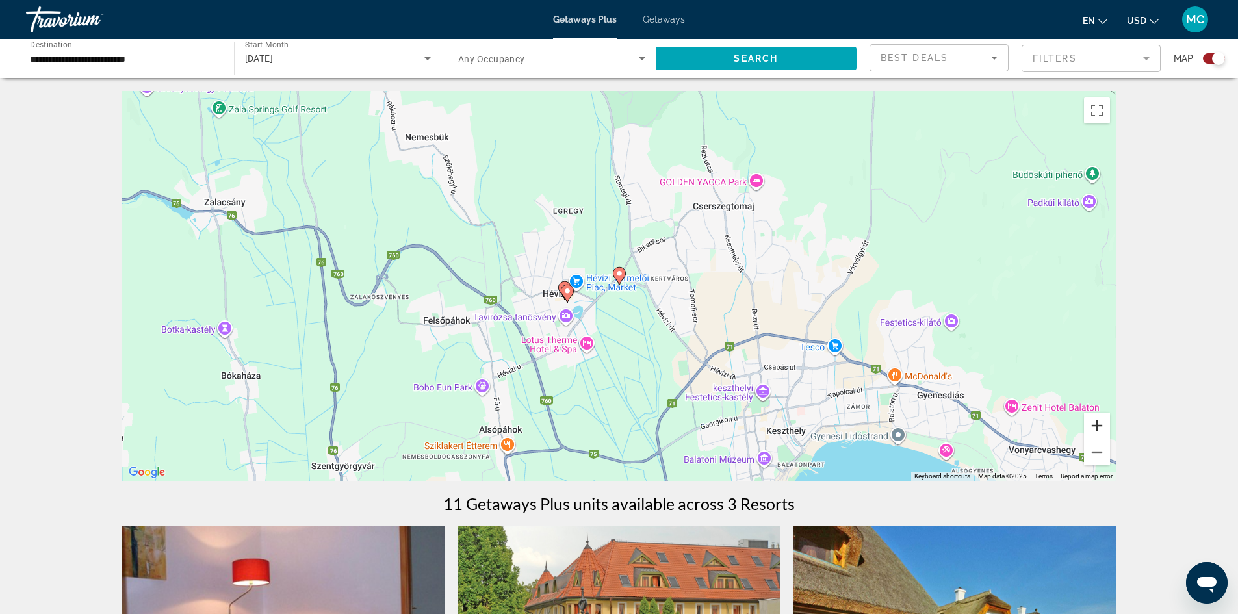
click at [1099, 423] on button "Zoom in" at bounding box center [1097, 426] width 26 height 26
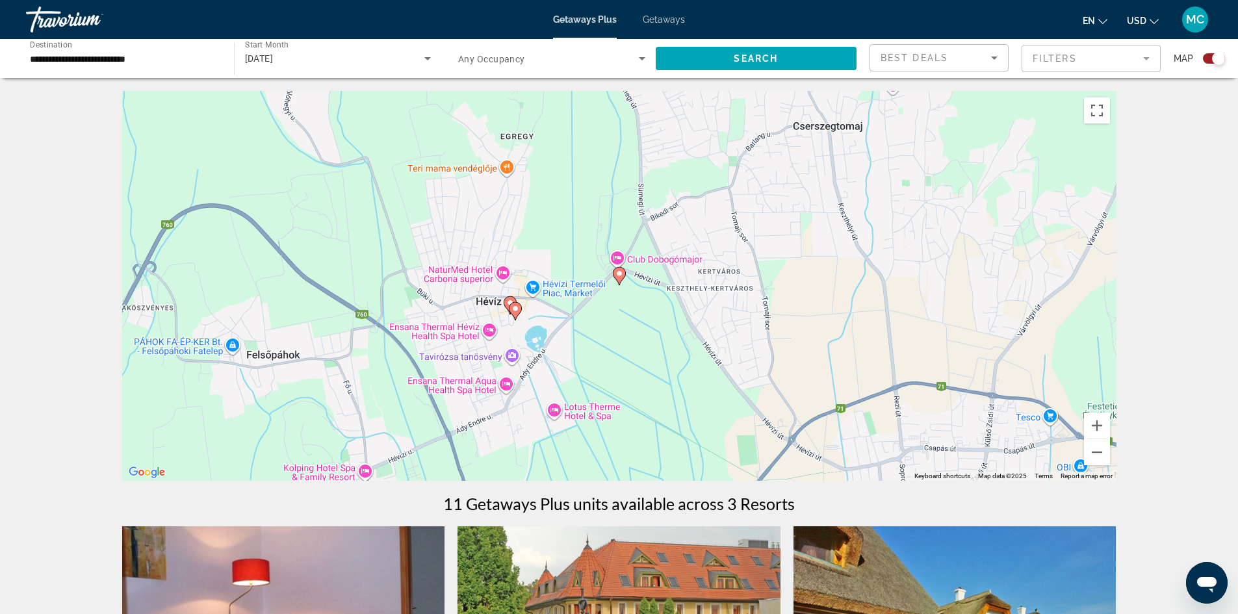
click at [619, 272] on image "Main content" at bounding box center [619, 274] width 8 height 8
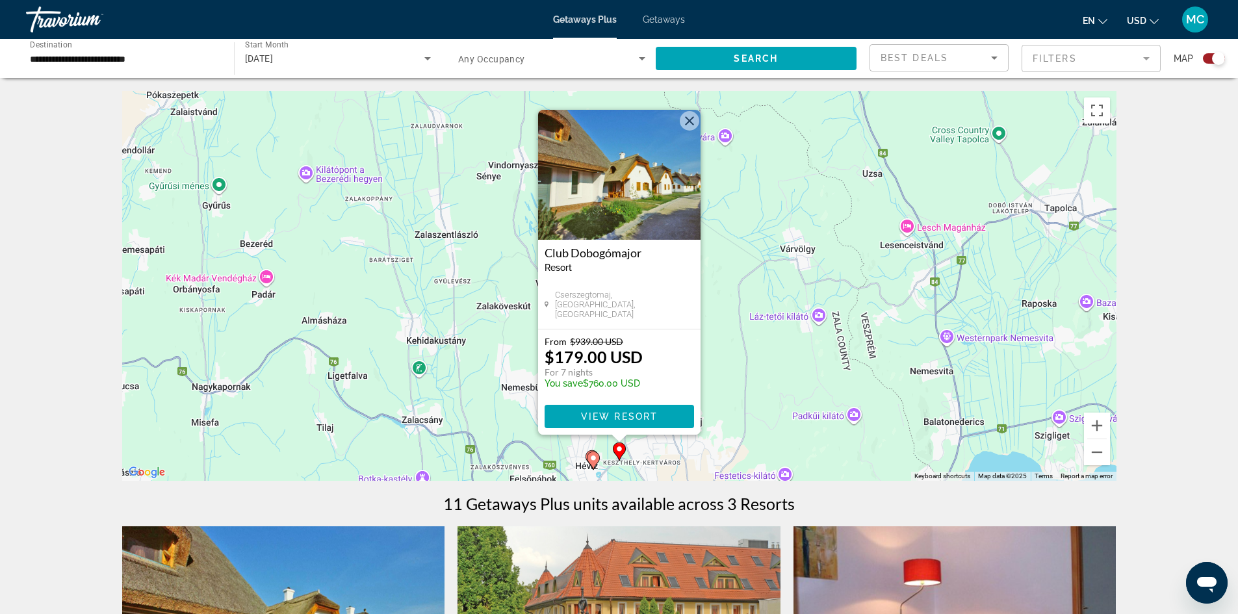
click at [689, 120] on button "Close" at bounding box center [689, 120] width 19 height 19
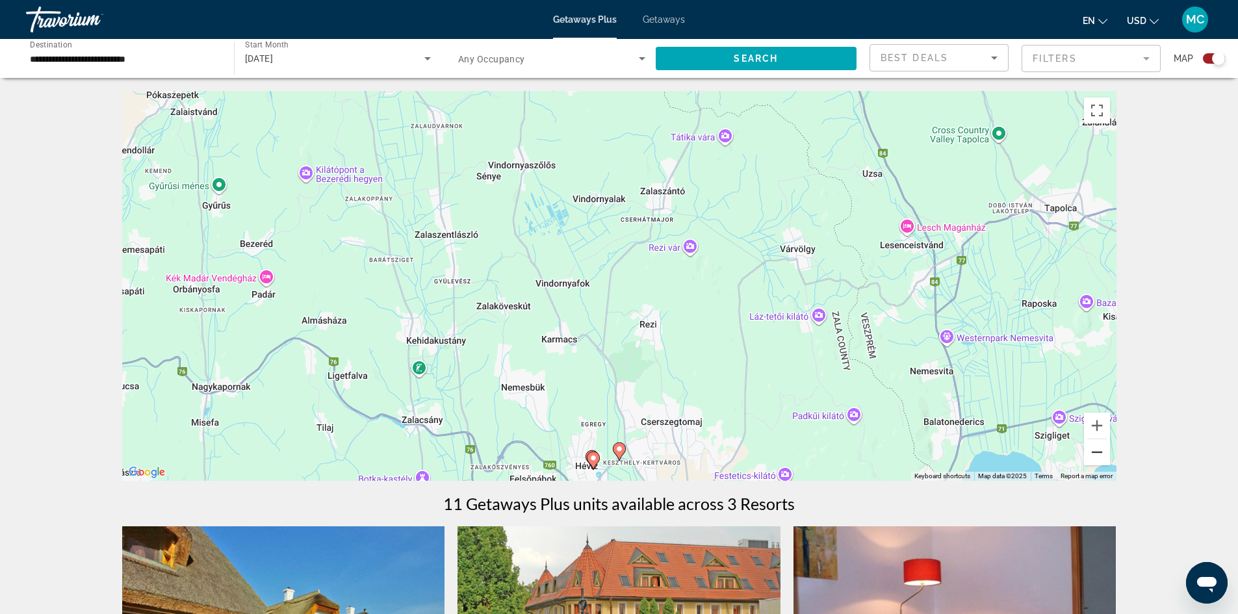
click at [1092, 451] on button "Zoom out" at bounding box center [1097, 452] width 26 height 26
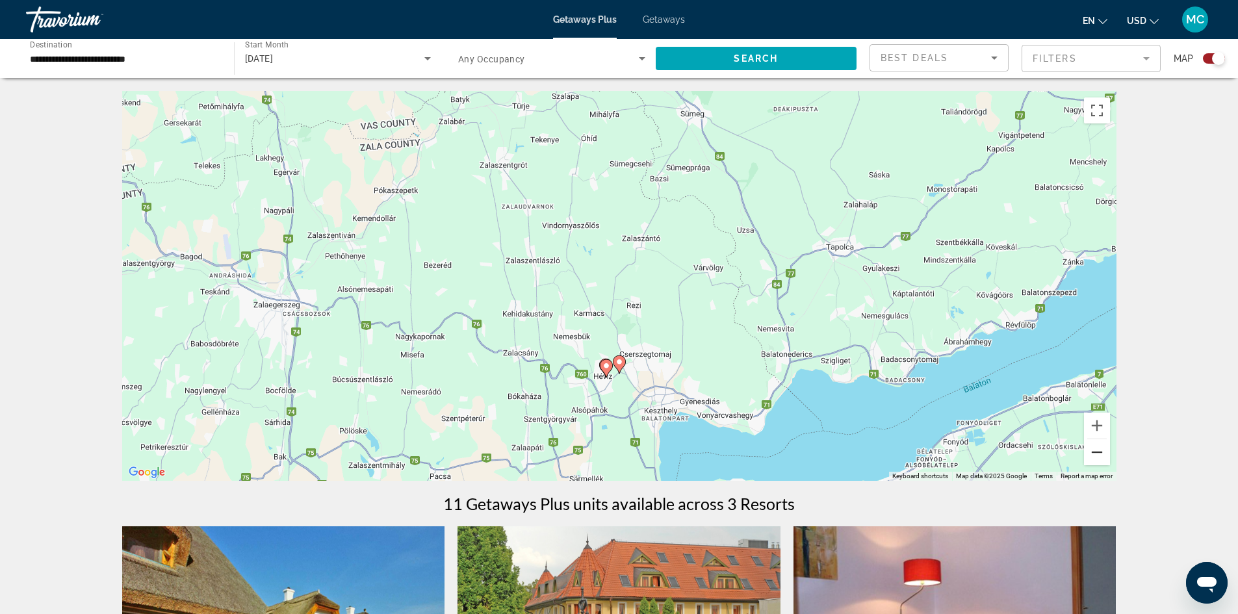
click at [1092, 451] on button "Zoom out" at bounding box center [1097, 452] width 26 height 26
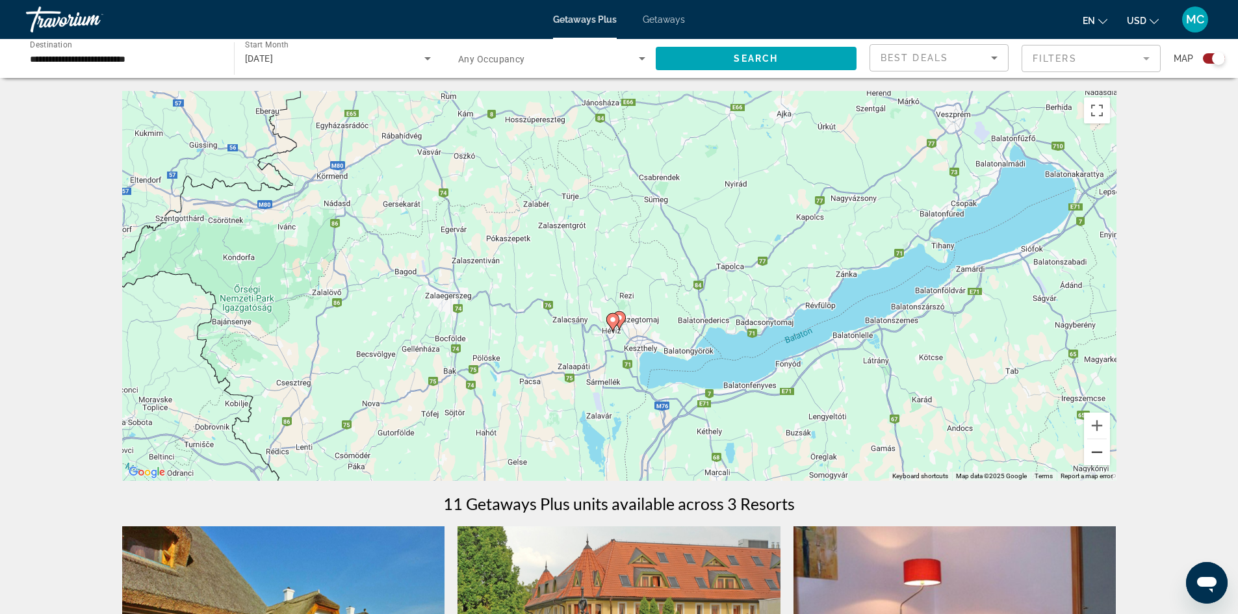
click at [1092, 451] on button "Zoom out" at bounding box center [1097, 452] width 26 height 26
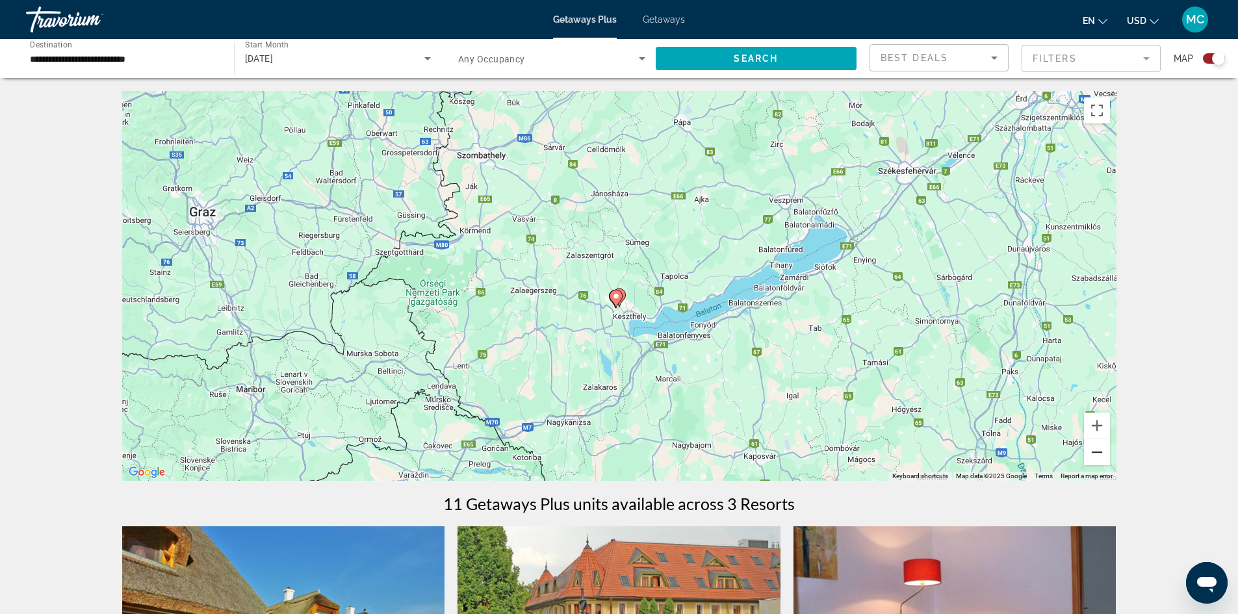
click at [1096, 447] on button "Zoom out" at bounding box center [1097, 452] width 26 height 26
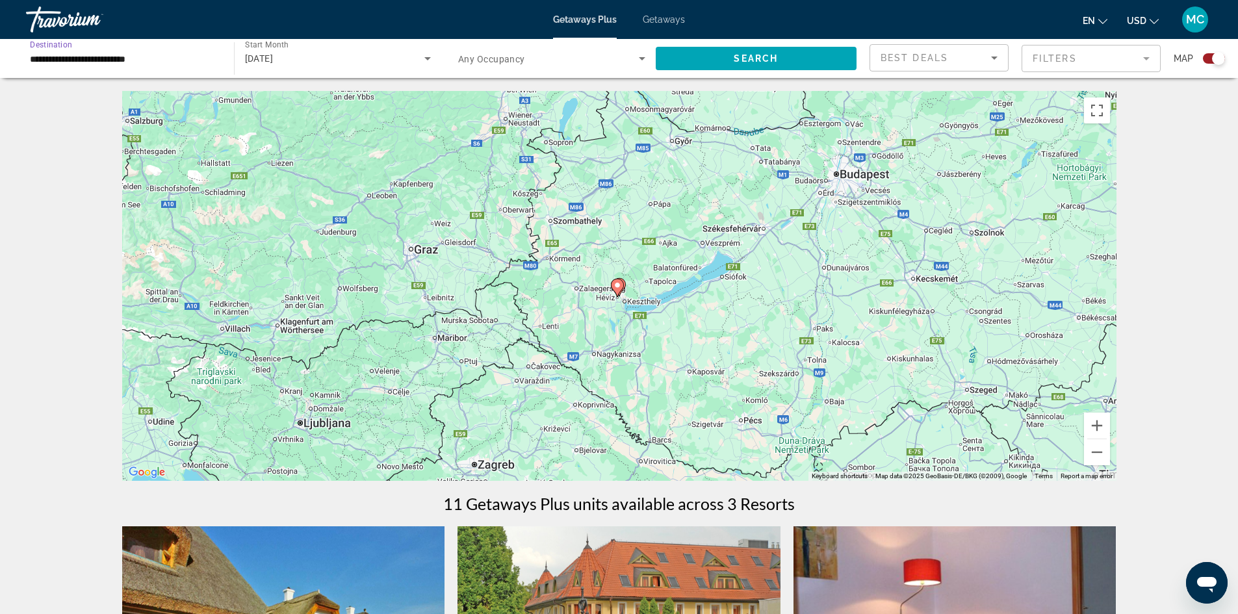
click at [147, 64] on input "**********" at bounding box center [123, 59] width 187 height 16
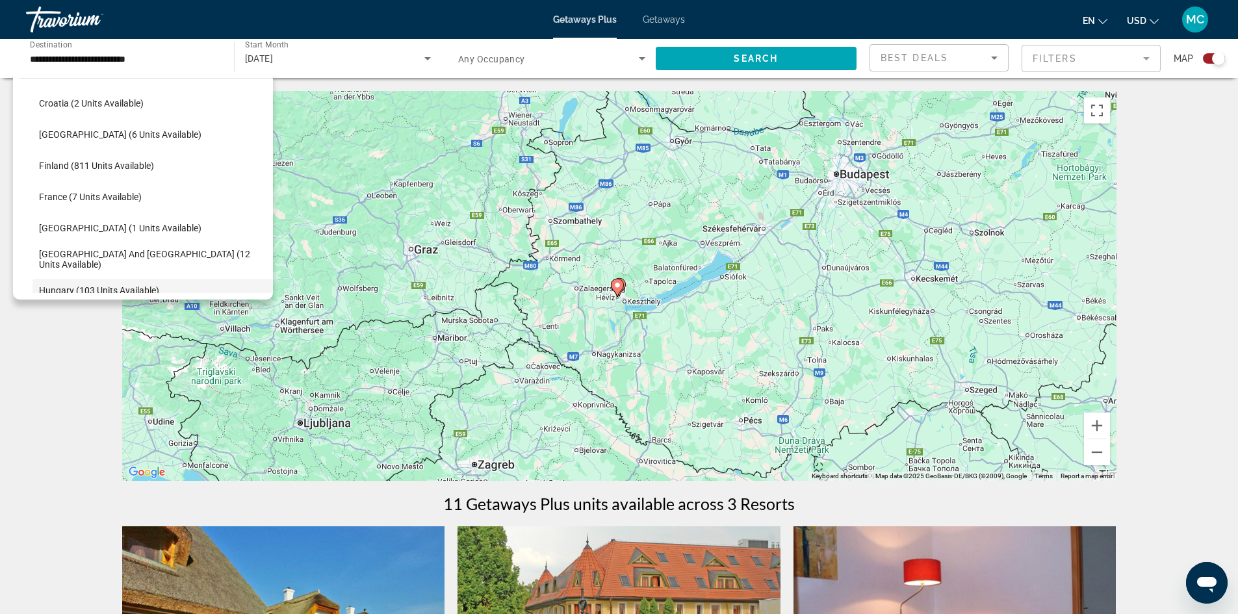
scroll to position [286, 0]
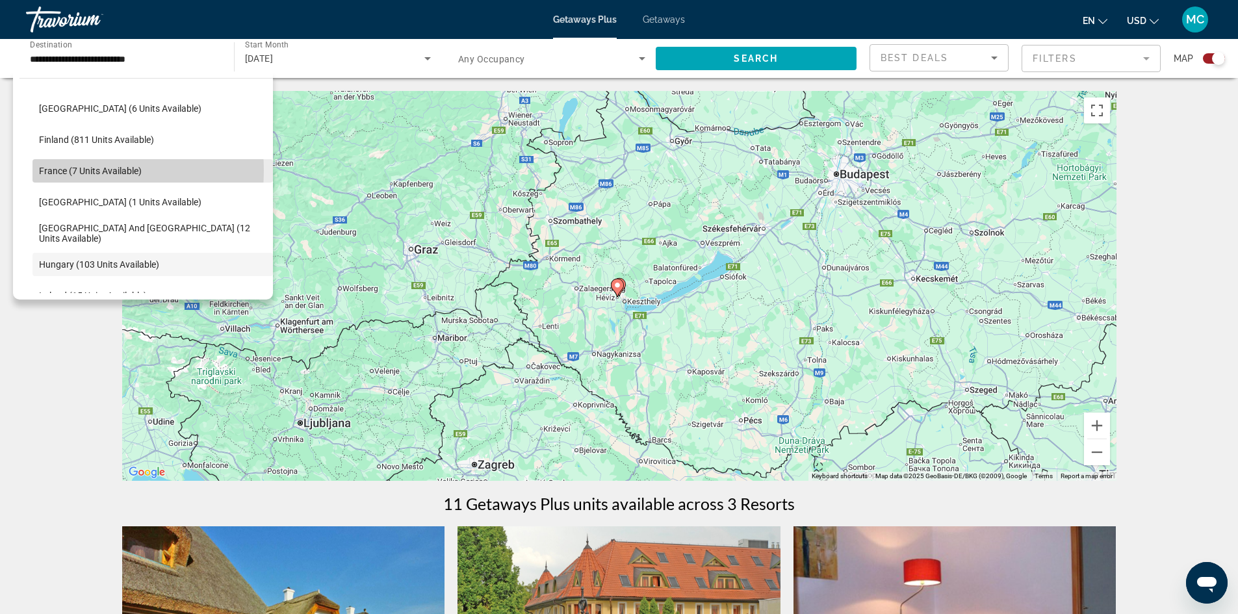
click at [72, 170] on span "France (7 units available)" at bounding box center [90, 171] width 103 height 10
type input "**********"
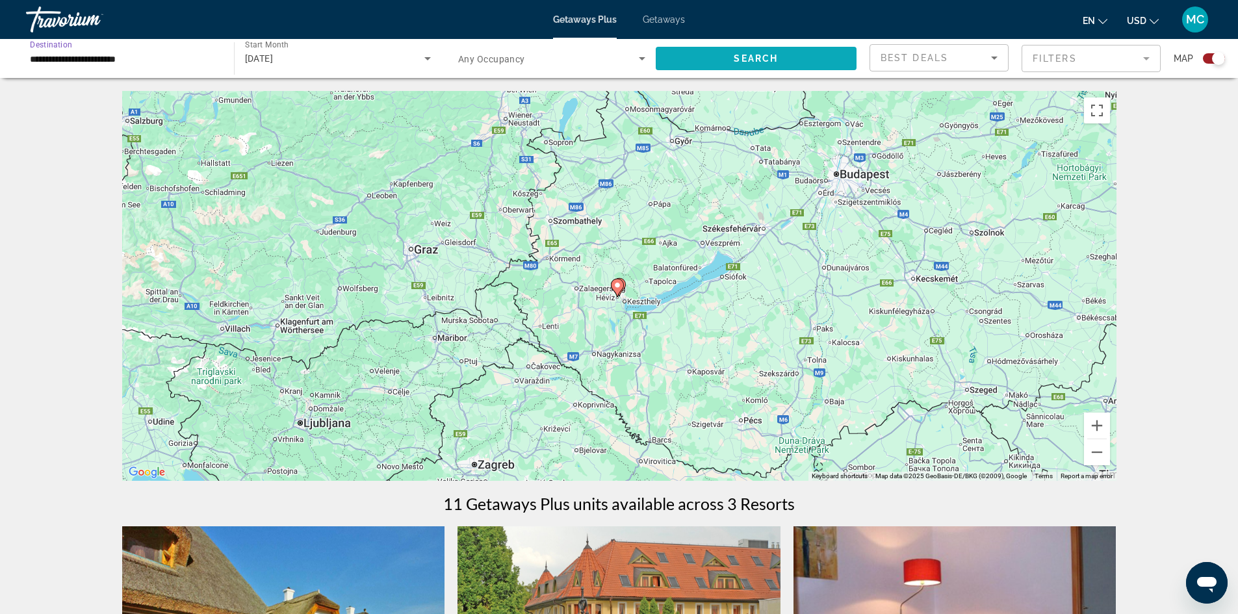
click at [725, 57] on span "Search widget" at bounding box center [756, 58] width 201 height 31
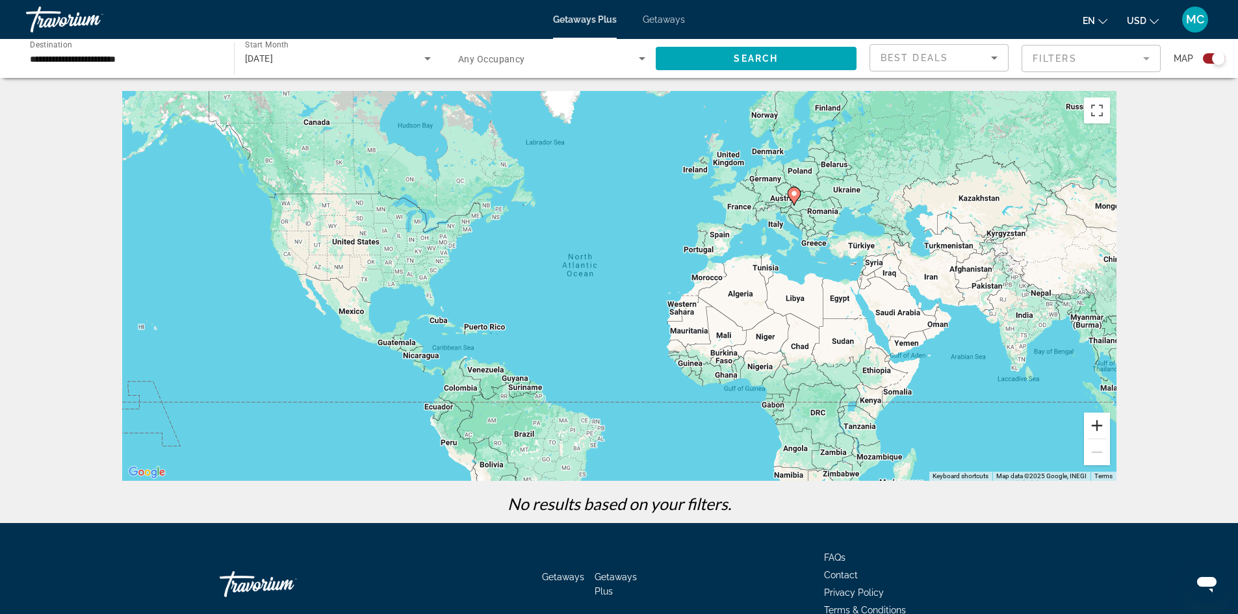
click at [1096, 428] on button "Zoom in" at bounding box center [1097, 426] width 26 height 26
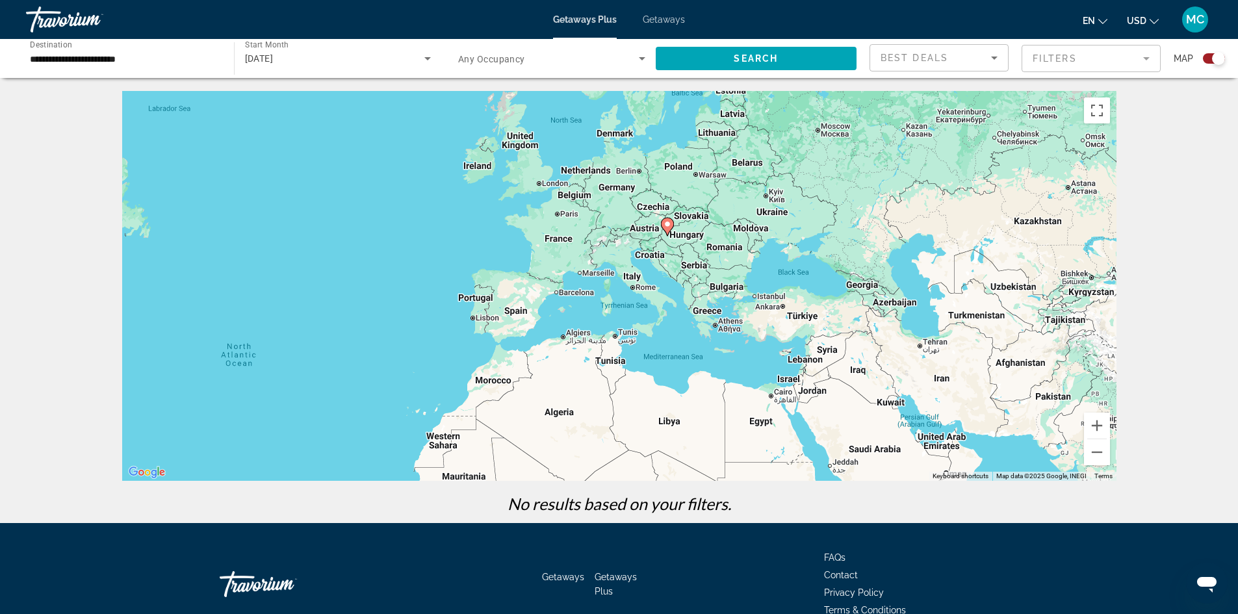
drag, startPoint x: 936, startPoint y: 310, endPoint x: 634, endPoint y: 421, distance: 321.9
click at [634, 421] on div "To activate drag with keyboard, press Alt + Enter. Once in keyboard drag state,…" at bounding box center [619, 286] width 994 height 390
click at [121, 55] on input "**********" at bounding box center [123, 59] width 187 height 16
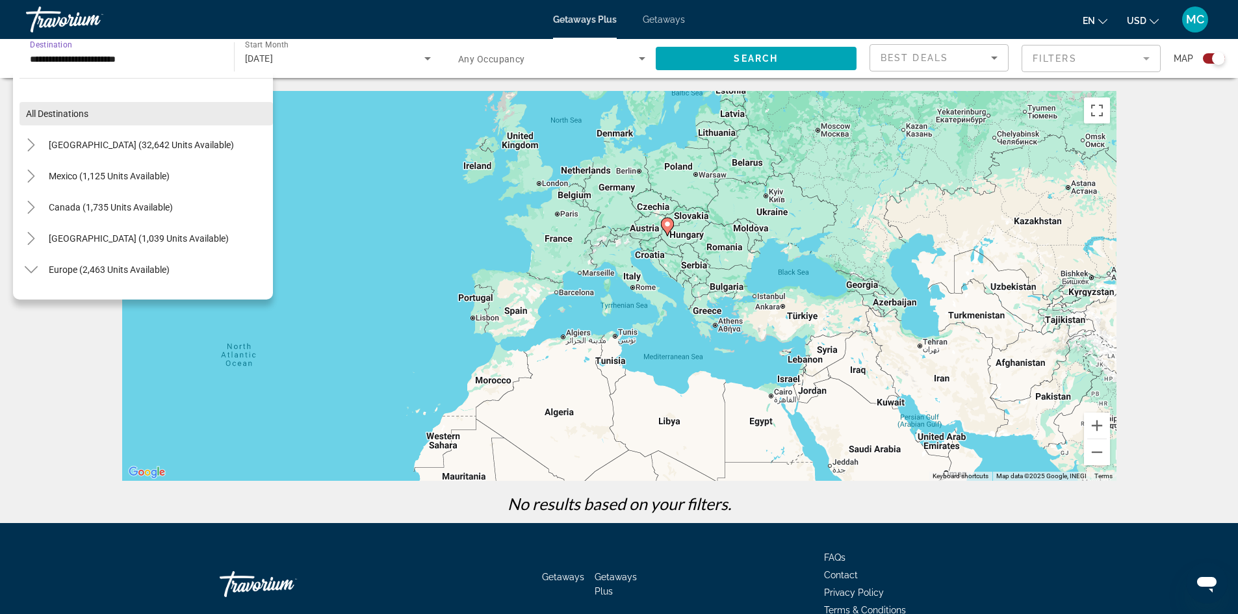
click at [67, 114] on span "All destinations" at bounding box center [57, 114] width 62 height 10
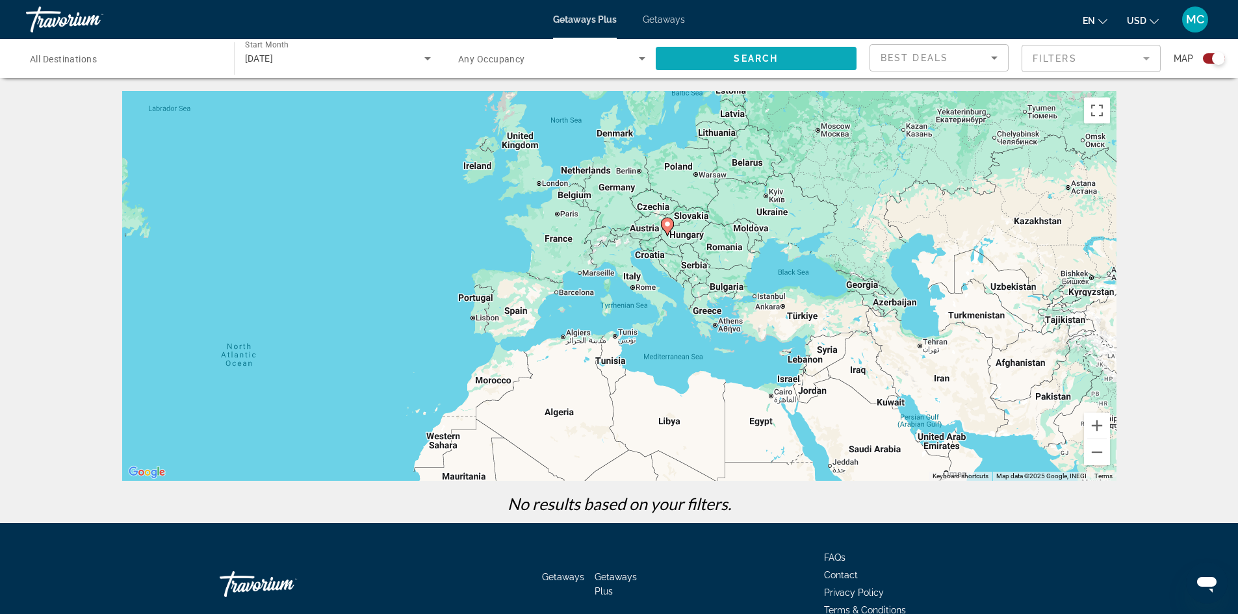
click at [763, 62] on span "Search" at bounding box center [756, 58] width 44 height 10
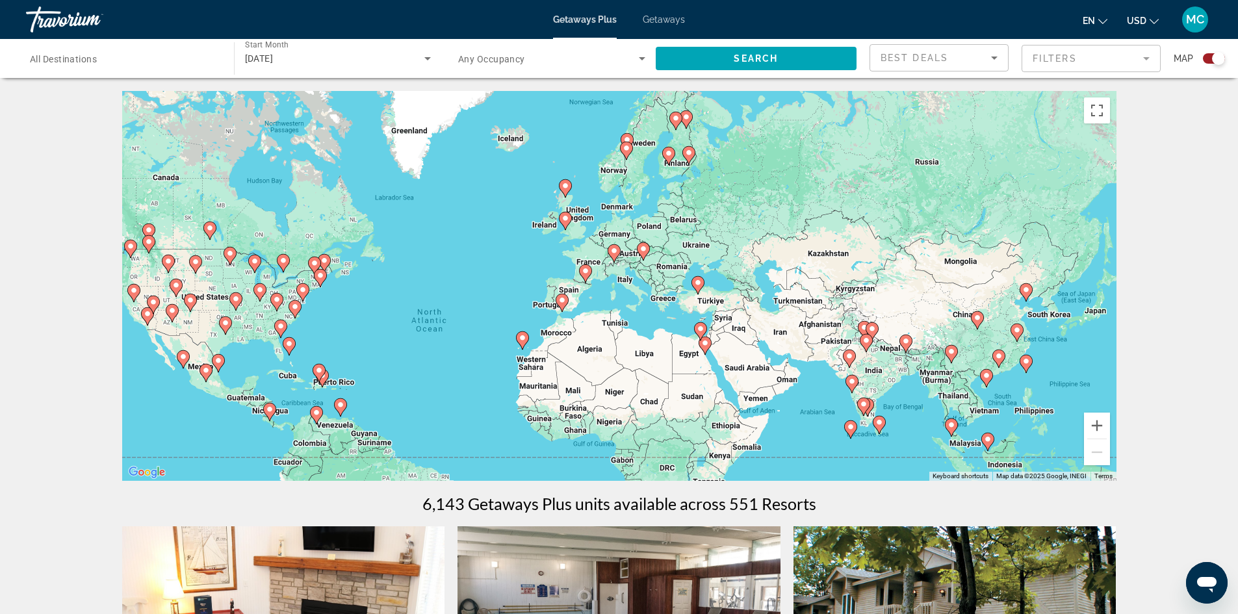
click at [585, 270] on image "Main content" at bounding box center [586, 271] width 8 height 8
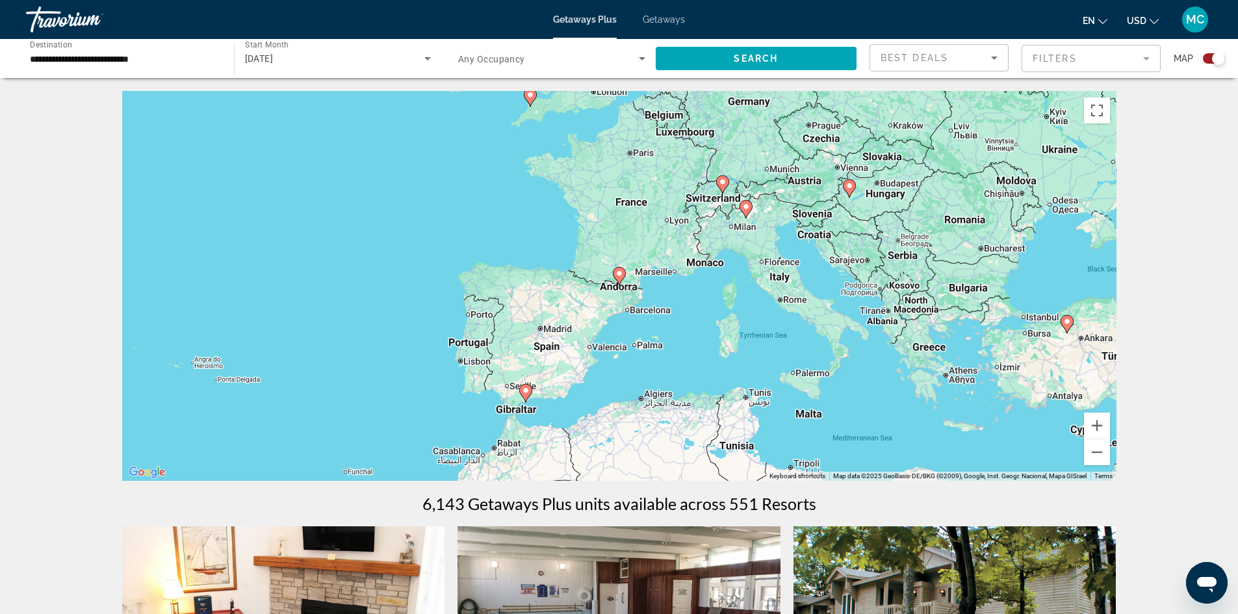
click at [618, 272] on image "Main content" at bounding box center [619, 274] width 8 height 8
type input "**********"
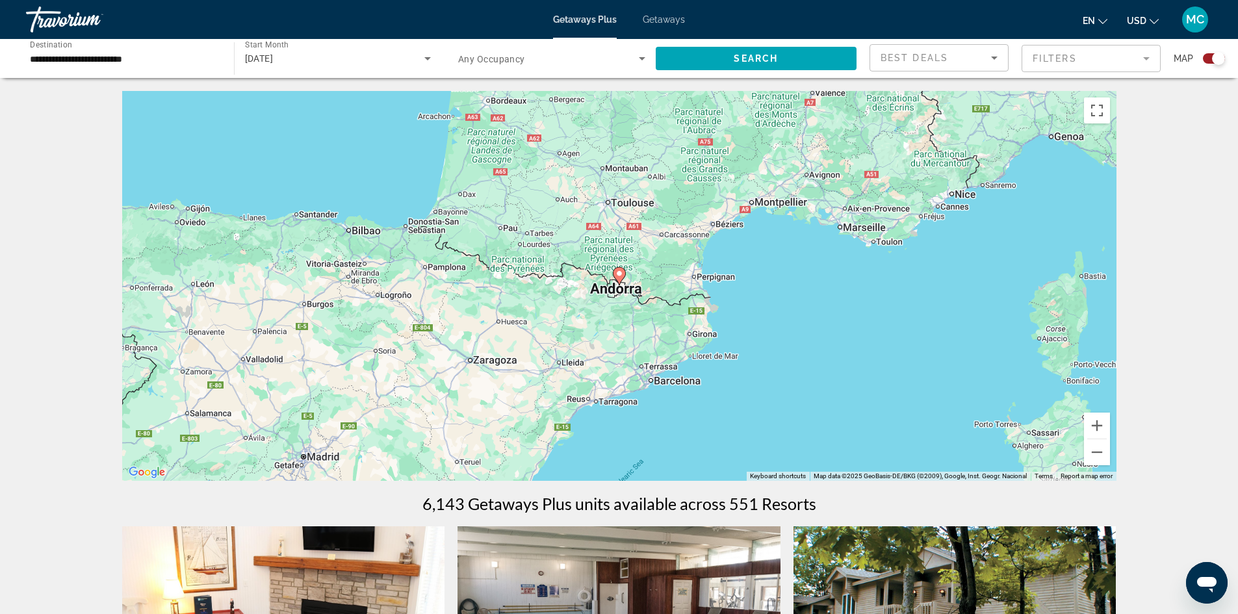
click at [618, 272] on image "Main content" at bounding box center [619, 274] width 8 height 8
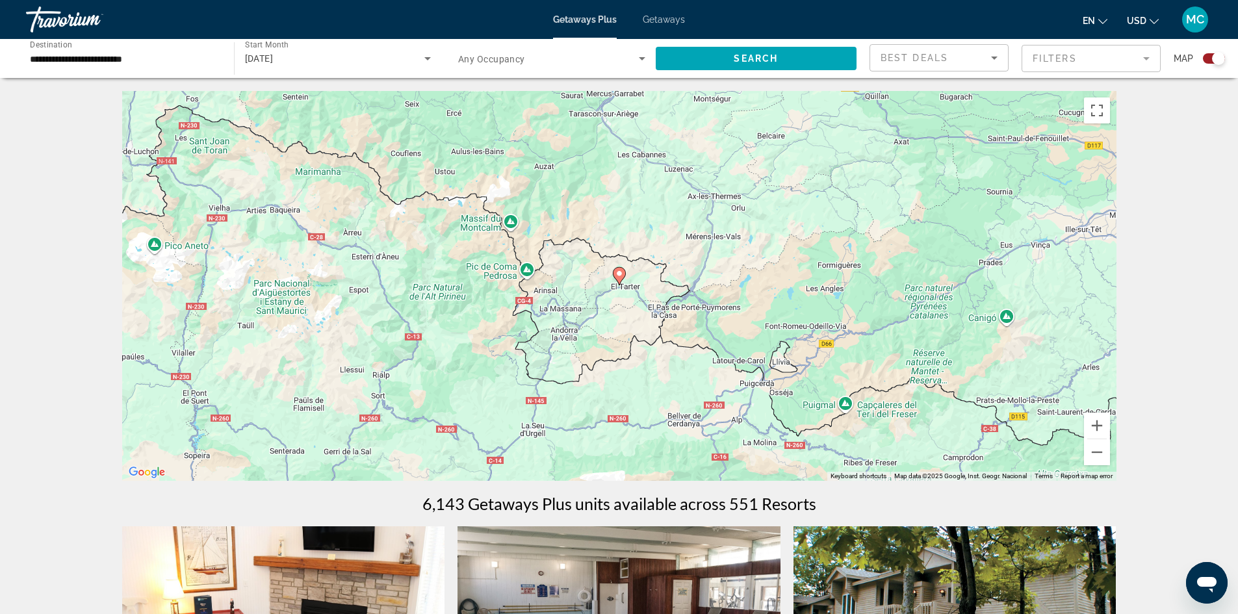
click at [619, 273] on image "Main content" at bounding box center [619, 274] width 8 height 8
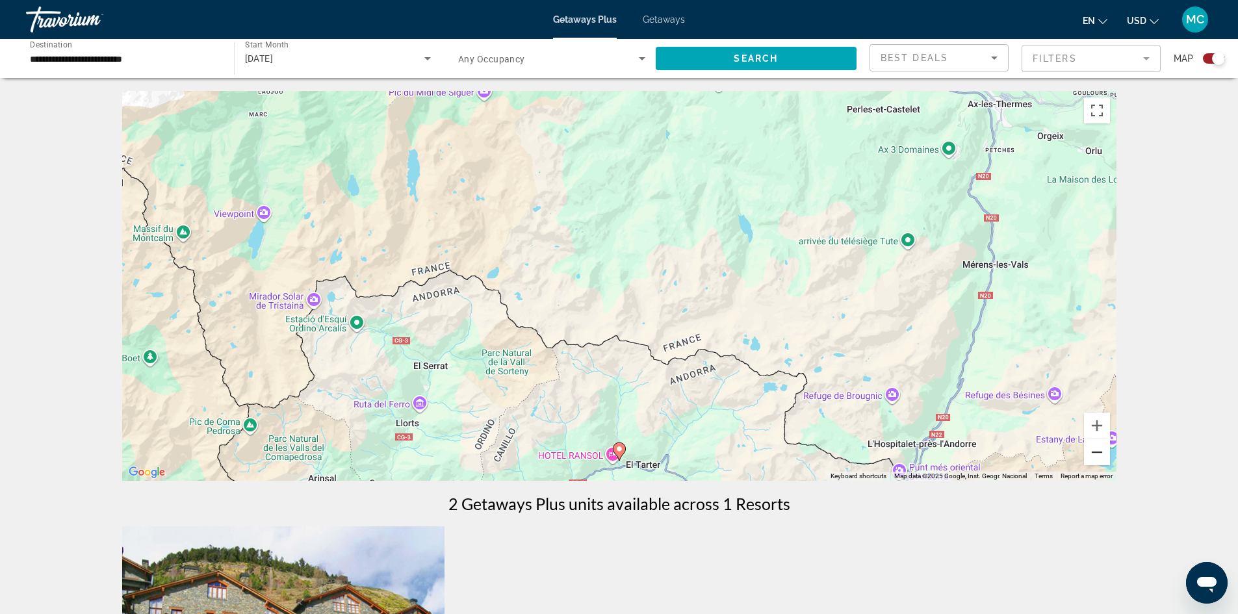
click at [1094, 453] on button "Zoom out" at bounding box center [1097, 452] width 26 height 26
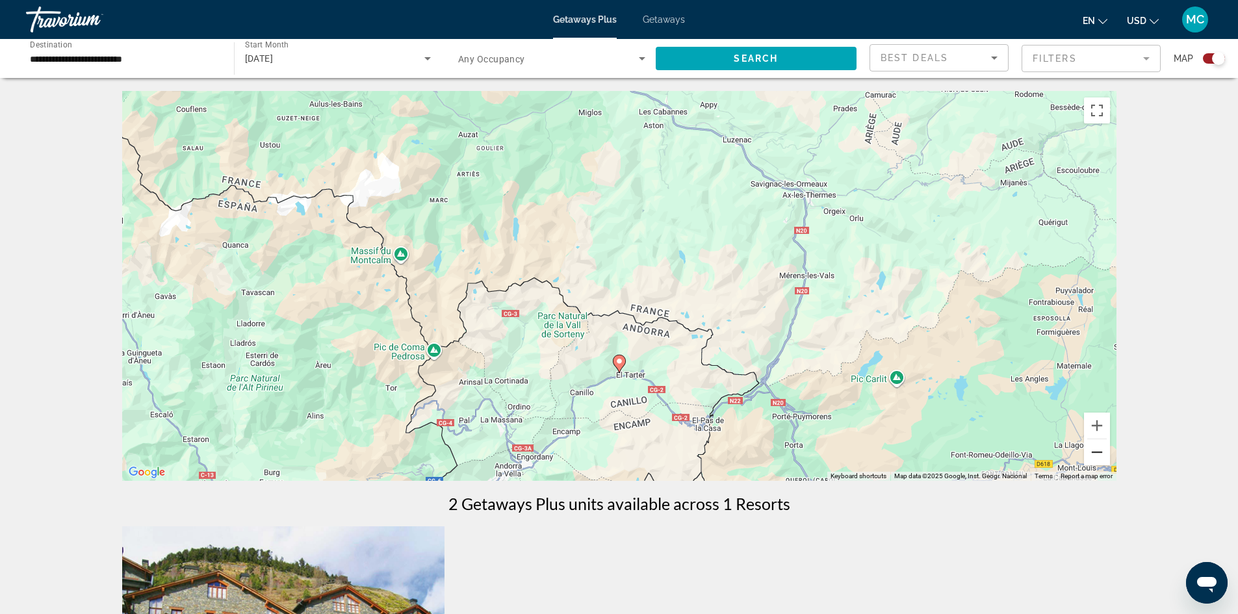
click at [1094, 453] on button "Zoom out" at bounding box center [1097, 452] width 26 height 26
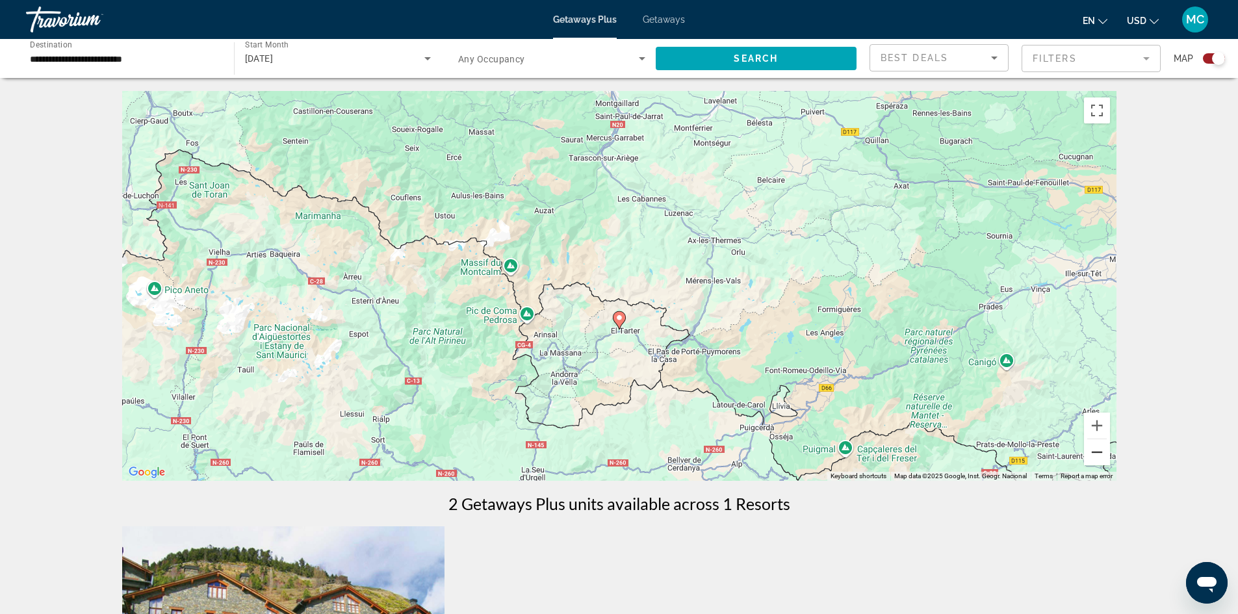
click at [1094, 453] on button "Zoom out" at bounding box center [1097, 452] width 26 height 26
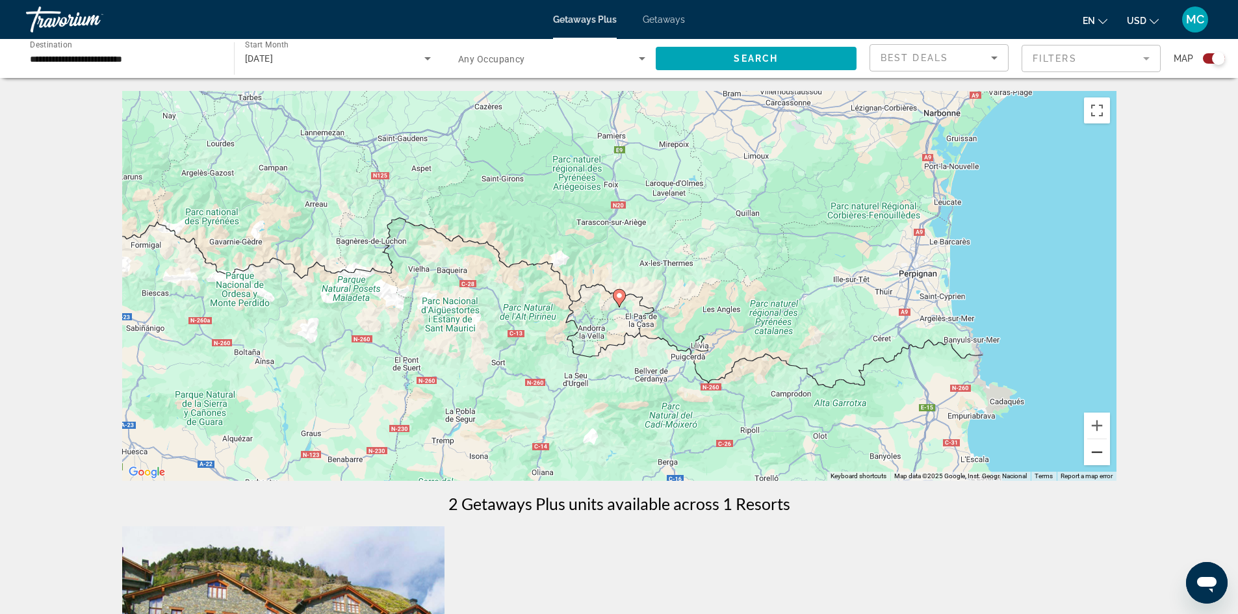
click at [1097, 450] on button "Zoom out" at bounding box center [1097, 452] width 26 height 26
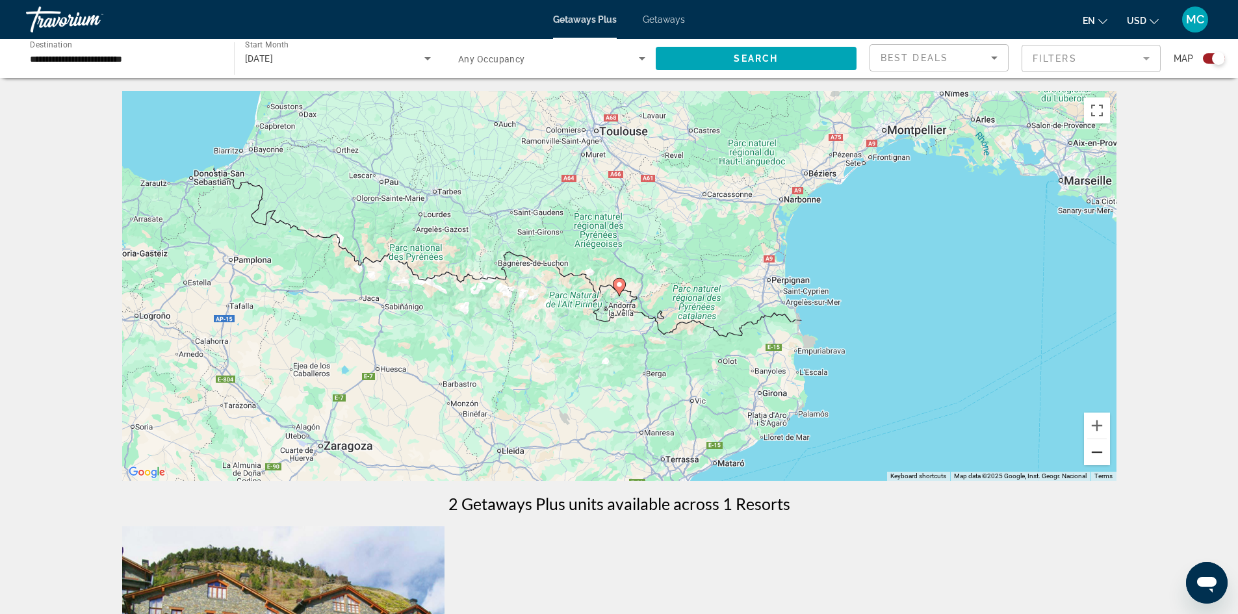
click at [1097, 450] on button "Zoom out" at bounding box center [1097, 452] width 26 height 26
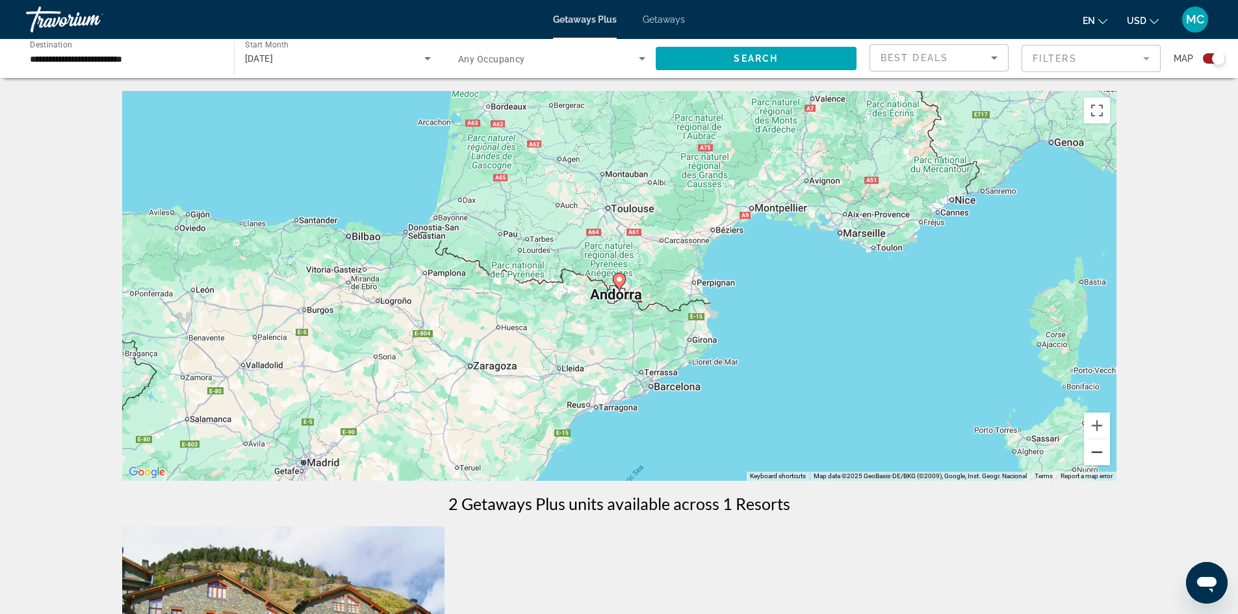
click at [1097, 450] on button "Zoom out" at bounding box center [1097, 452] width 26 height 26
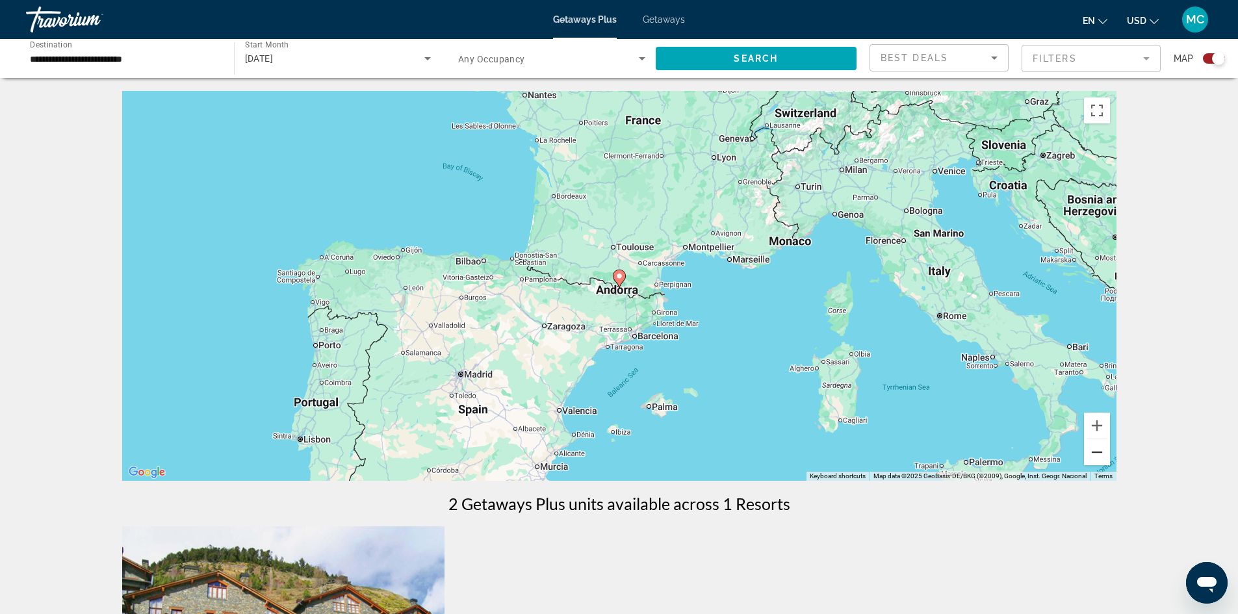
click at [1097, 450] on button "Zoom out" at bounding box center [1097, 452] width 26 height 26
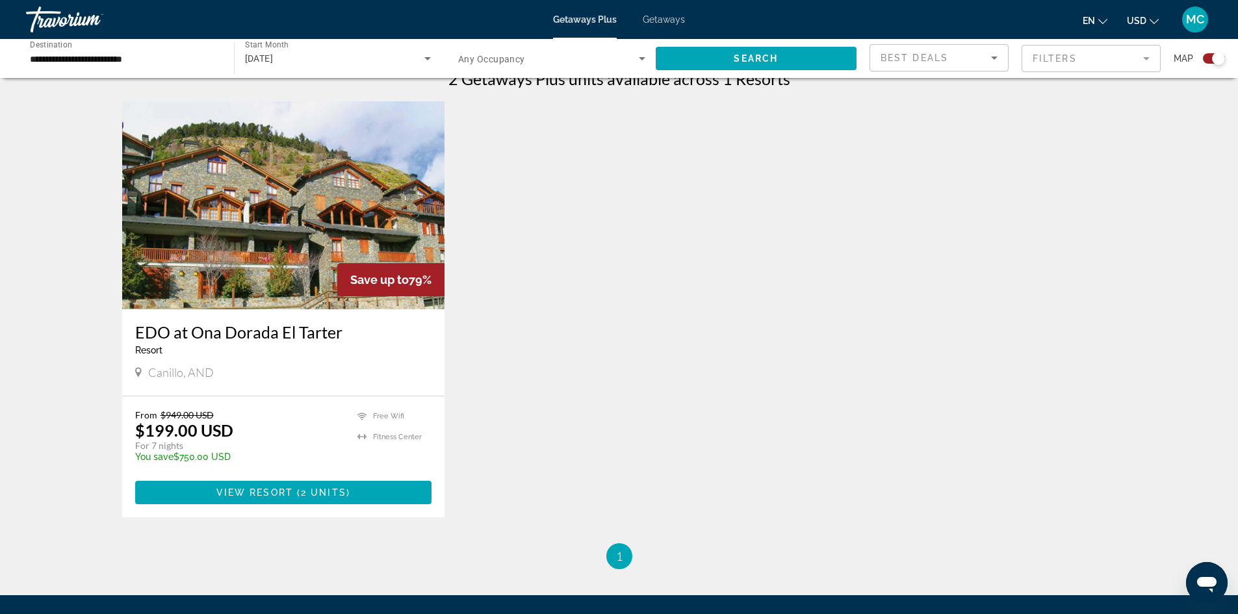
scroll to position [455, 0]
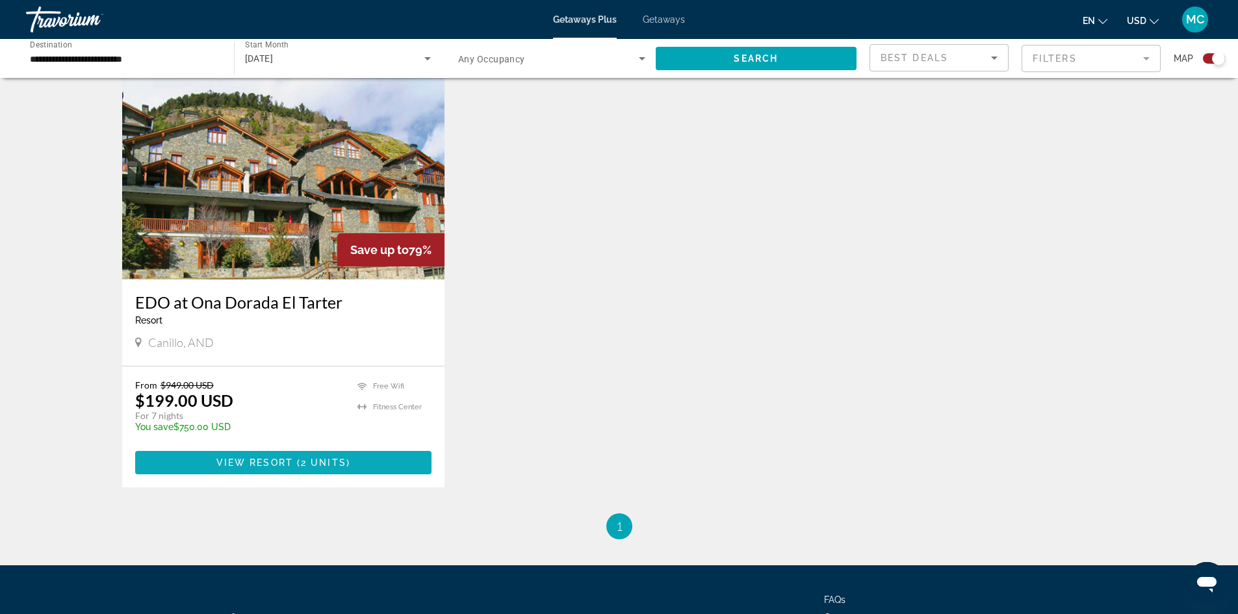
click at [262, 459] on span "View Resort" at bounding box center [254, 462] width 77 height 10
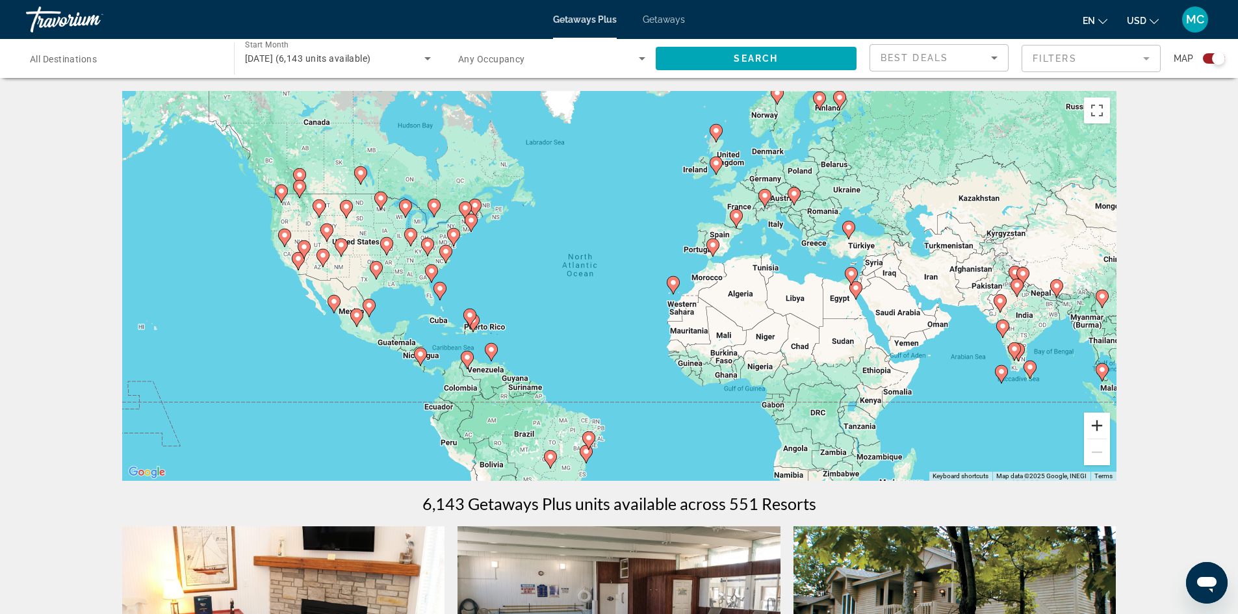
click at [1092, 424] on button "Zoom in" at bounding box center [1097, 426] width 26 height 26
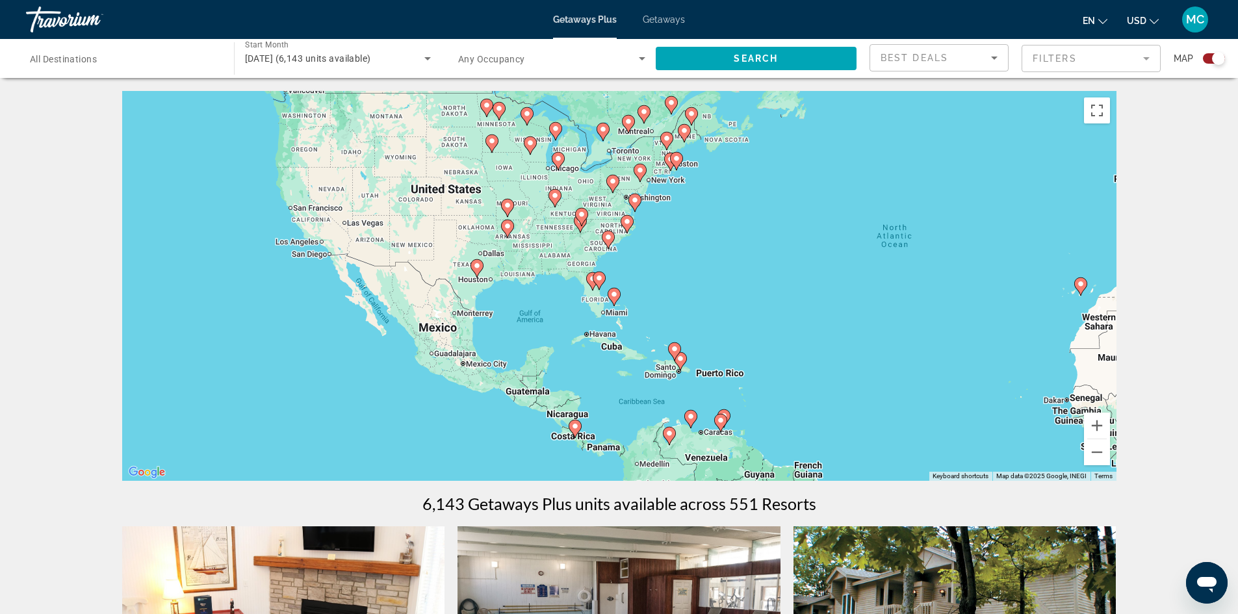
drag, startPoint x: 516, startPoint y: 357, endPoint x: 872, endPoint y: 348, distance: 356.2
click at [872, 348] on div "To activate drag with keyboard, press Alt + Enter. Once in keyboard drag state,…" at bounding box center [619, 286] width 994 height 390
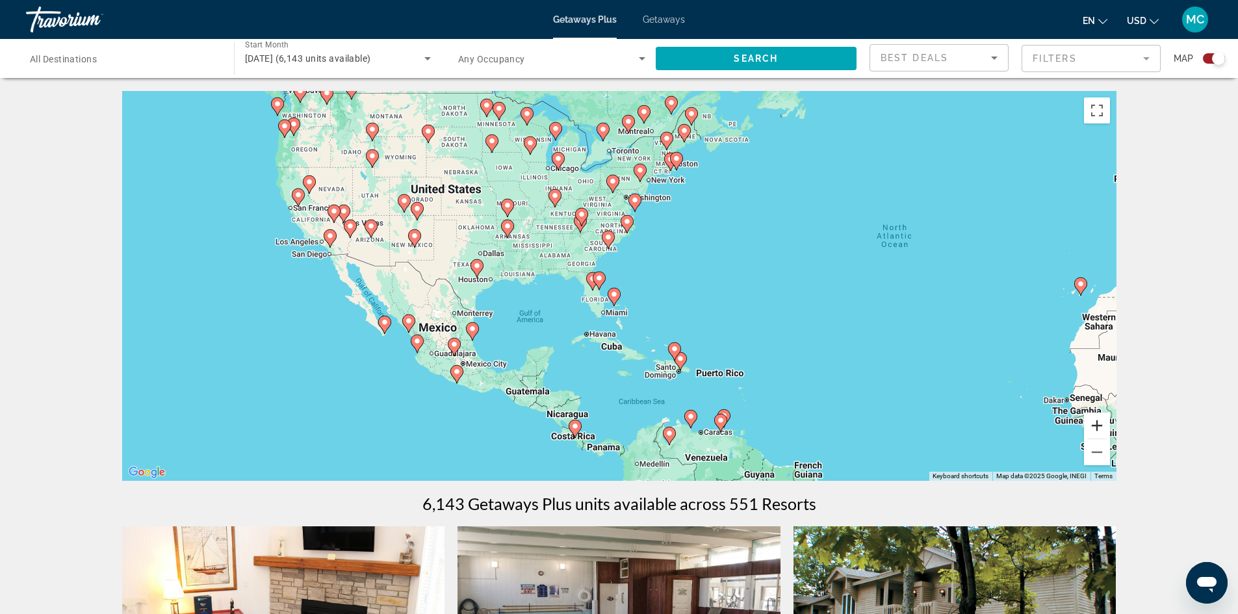
click at [1098, 426] on button "Zoom in" at bounding box center [1097, 426] width 26 height 26
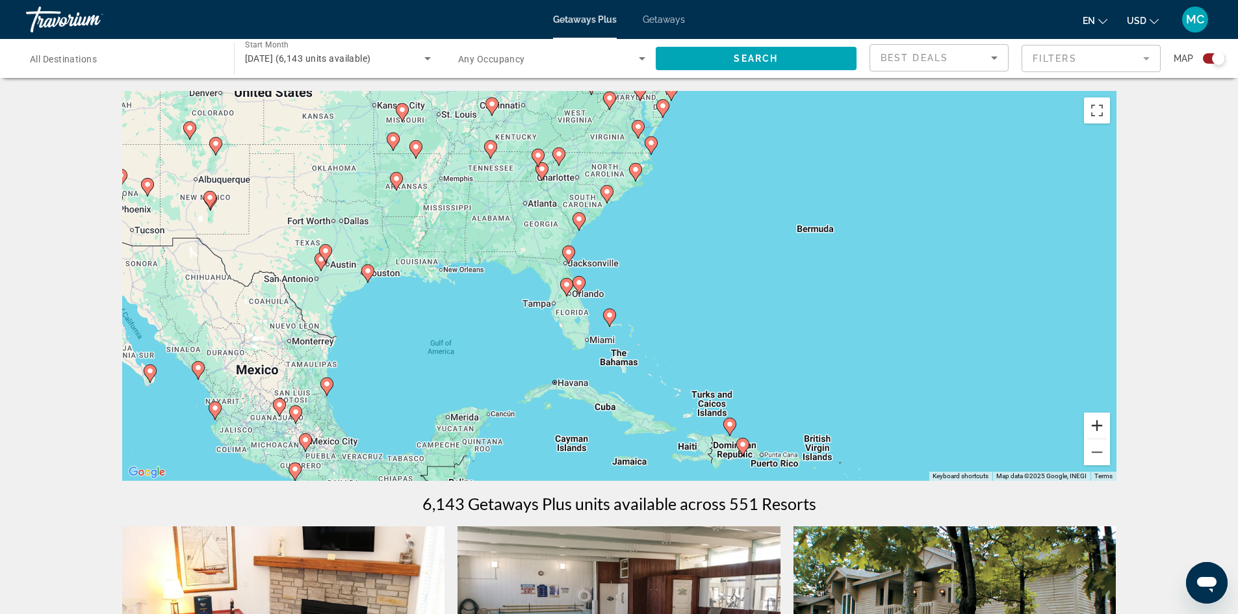
click at [1098, 426] on button "Zoom in" at bounding box center [1097, 426] width 26 height 26
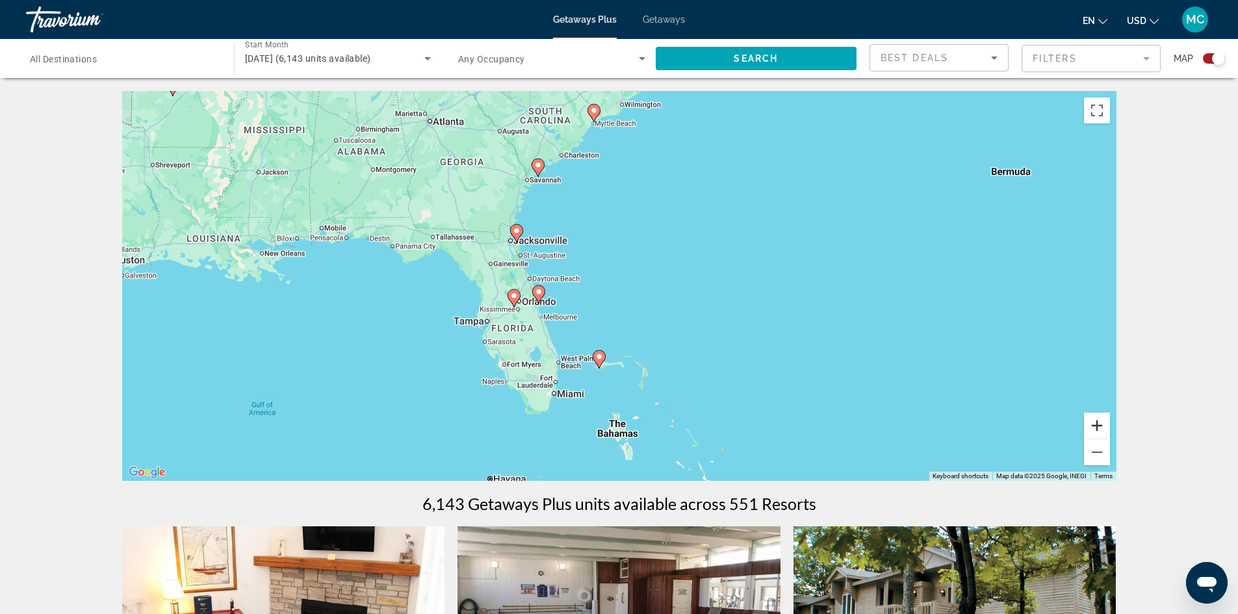
click at [1098, 426] on button "Zoom in" at bounding box center [1097, 426] width 26 height 26
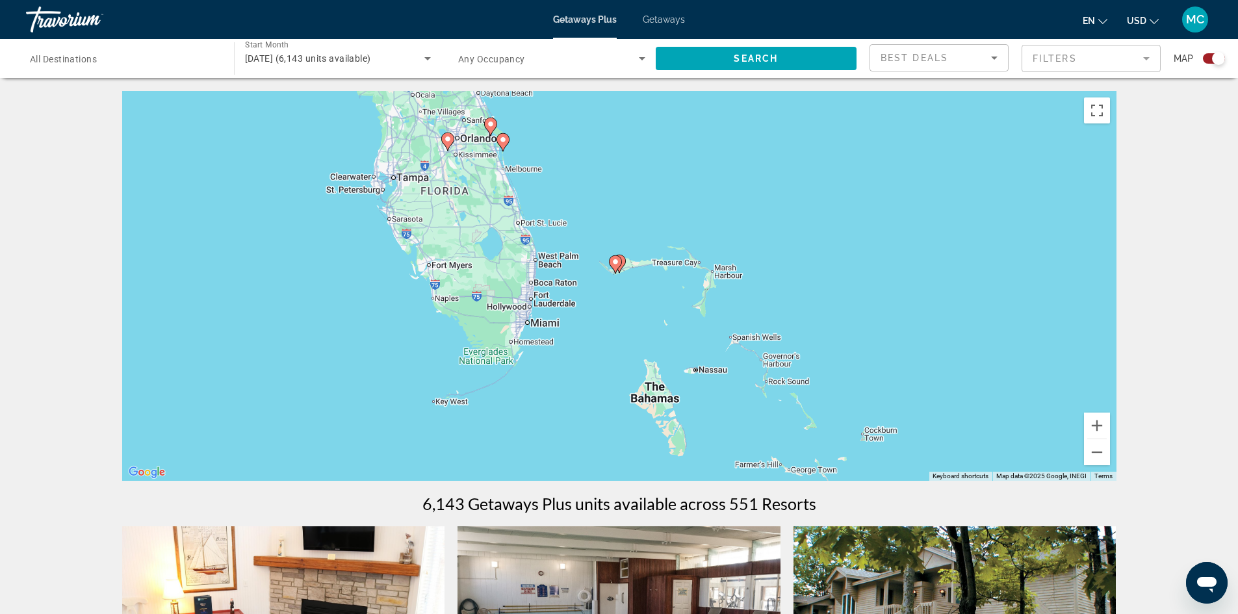
drag, startPoint x: 815, startPoint y: 407, endPoint x: 850, endPoint y: 243, distance: 168.1
click at [850, 243] on div "To activate drag with keyboard, press Alt + Enter. Once in keyboard drag state,…" at bounding box center [619, 286] width 994 height 390
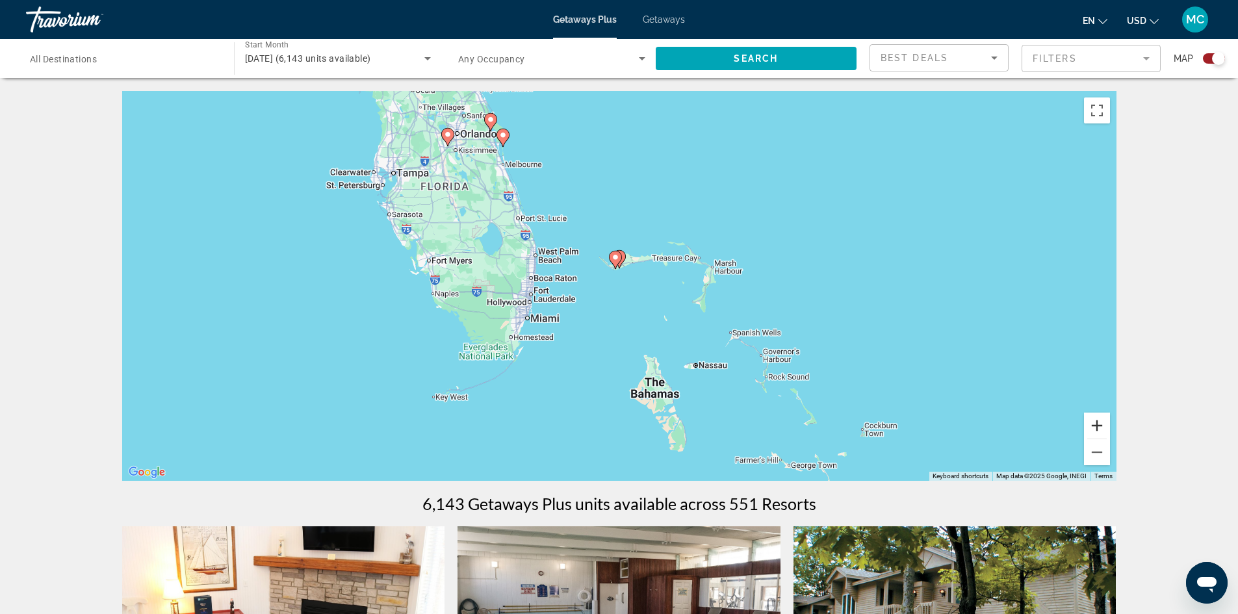
click at [1092, 431] on button "Zoom in" at bounding box center [1097, 426] width 26 height 26
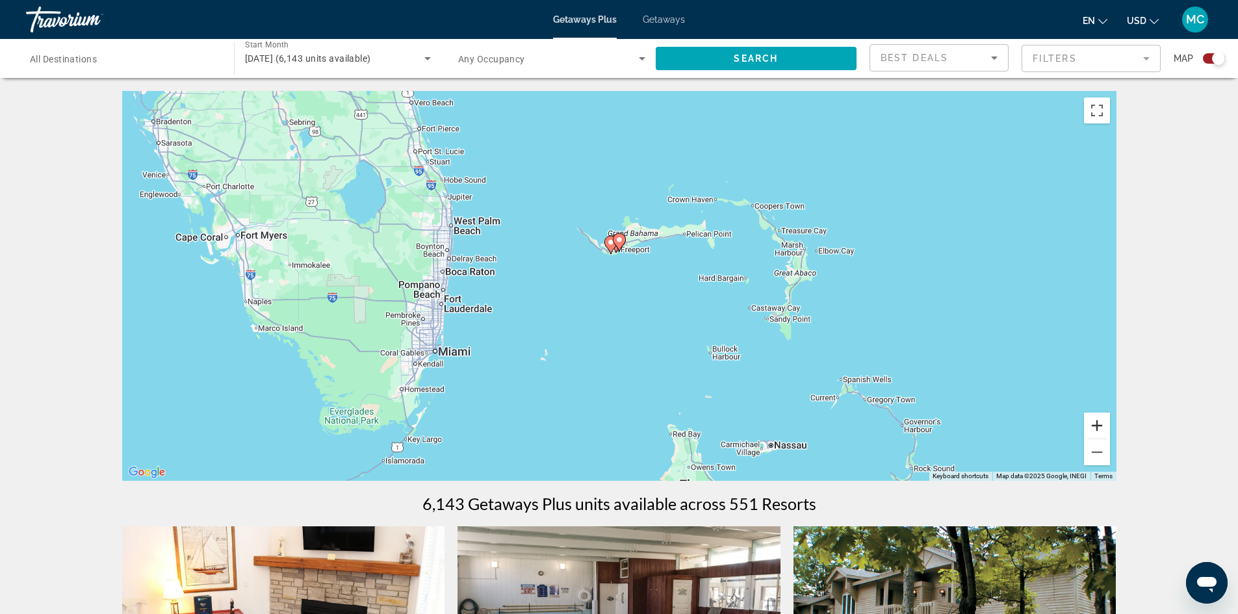
click at [1090, 424] on button "Zoom in" at bounding box center [1097, 426] width 26 height 26
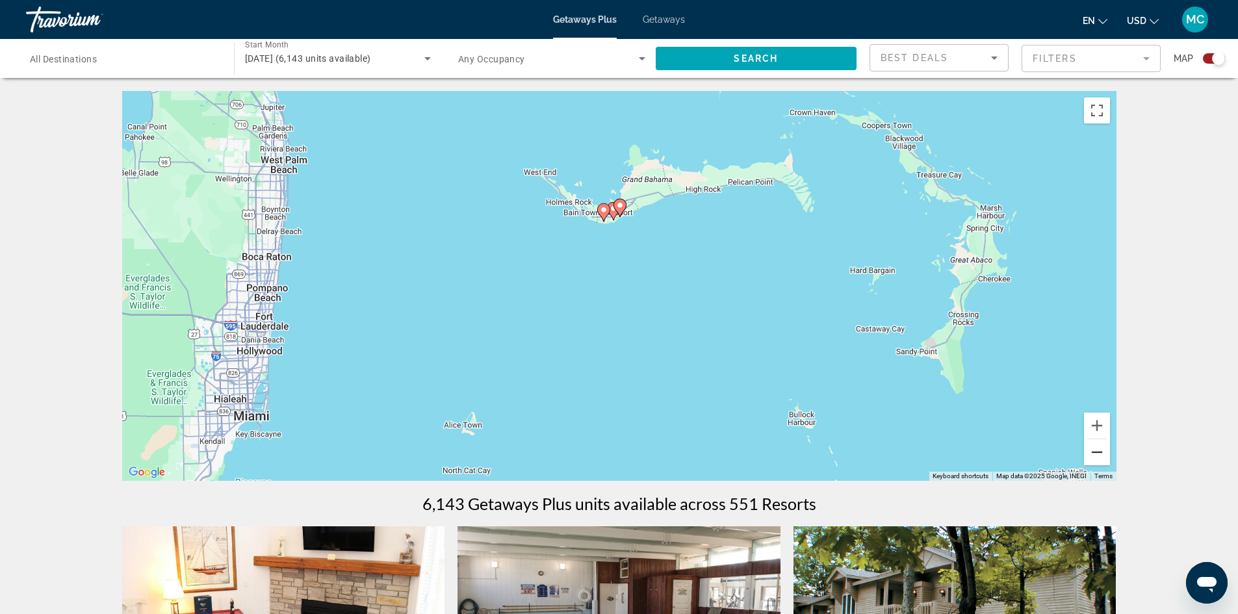
click at [1092, 450] on button "Zoom out" at bounding box center [1097, 452] width 26 height 26
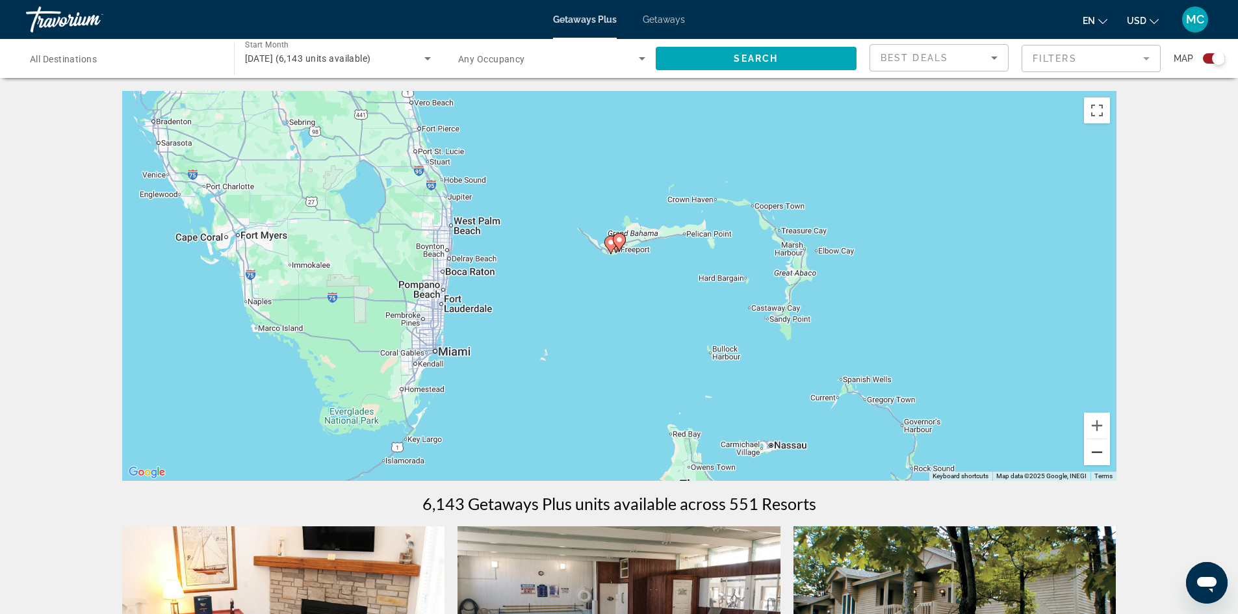
click at [1092, 450] on button "Zoom out" at bounding box center [1097, 452] width 26 height 26
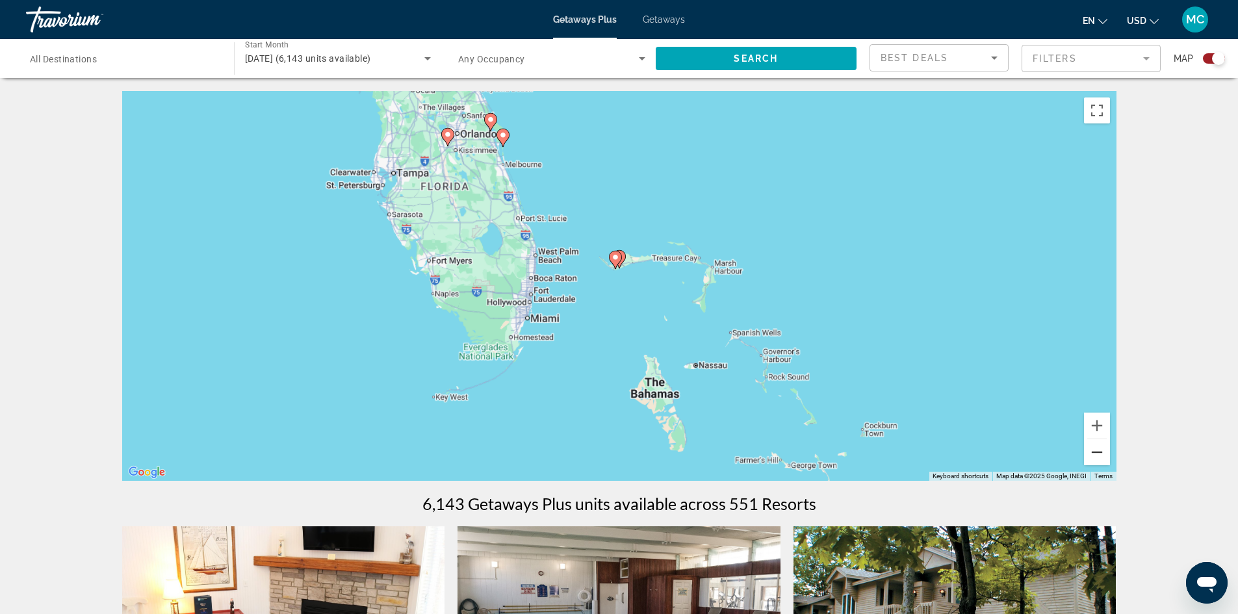
click at [1092, 450] on button "Zoom out" at bounding box center [1097, 452] width 26 height 26
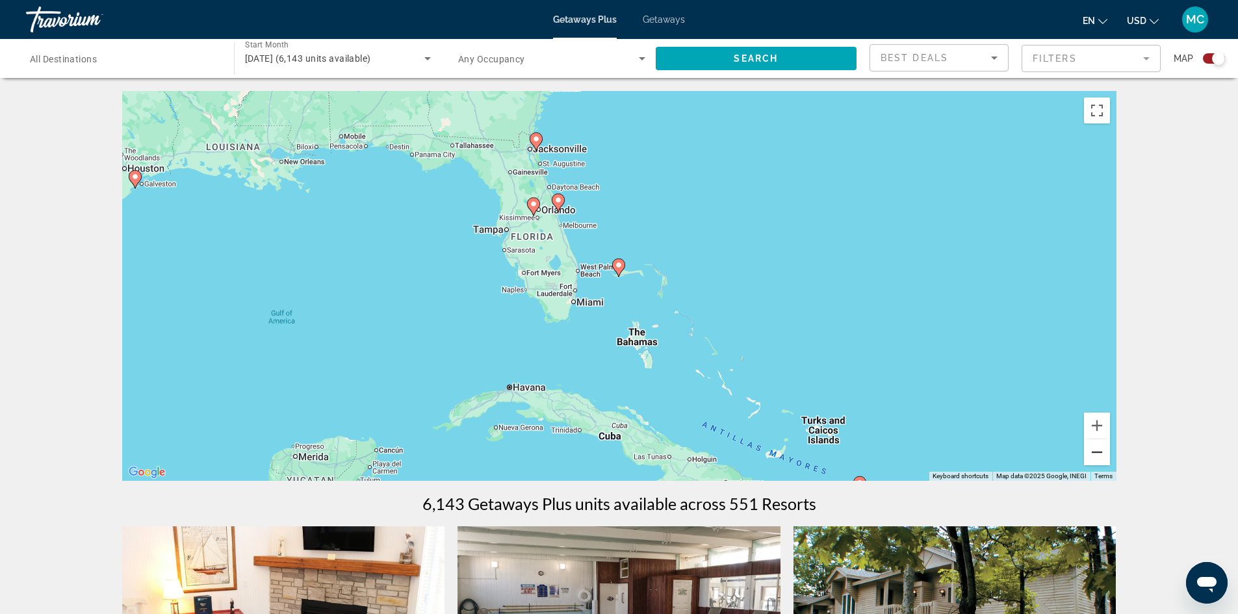
click at [1092, 450] on button "Zoom out" at bounding box center [1097, 452] width 26 height 26
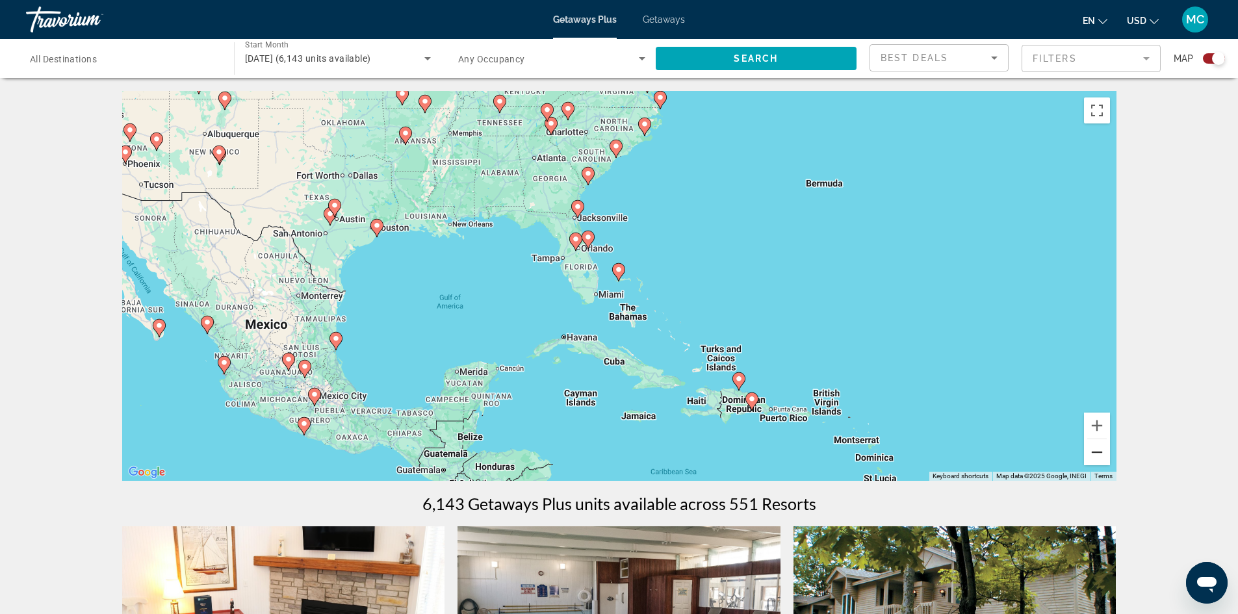
click at [1092, 450] on button "Zoom out" at bounding box center [1097, 452] width 26 height 26
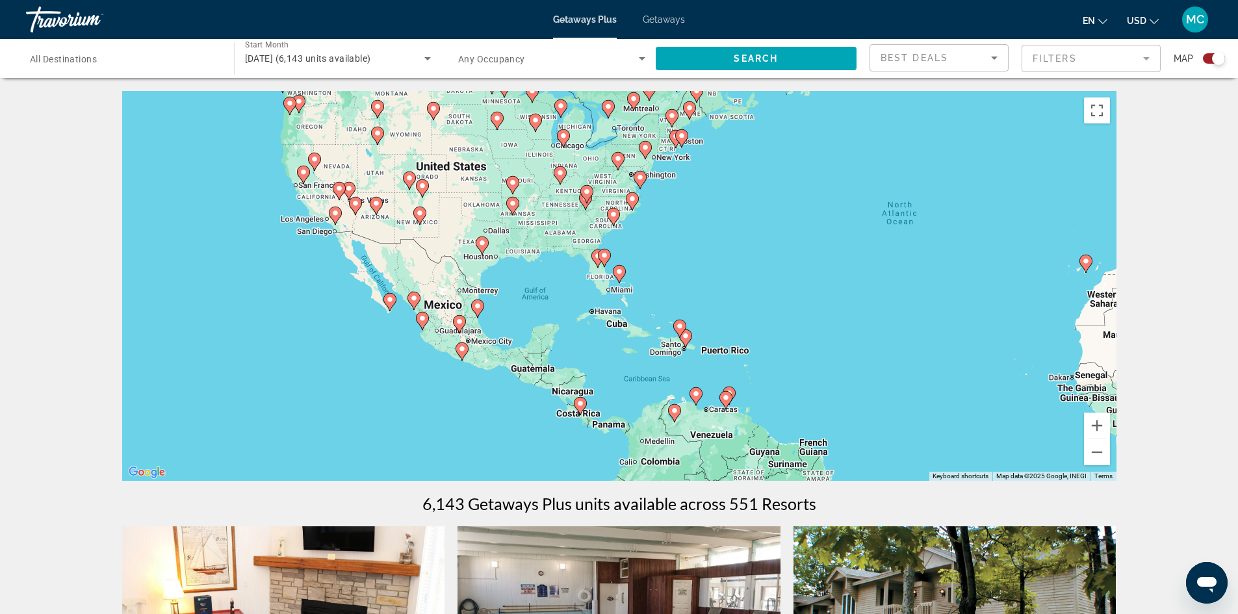
click at [426, 58] on icon "Search widget" at bounding box center [427, 58] width 6 height 3
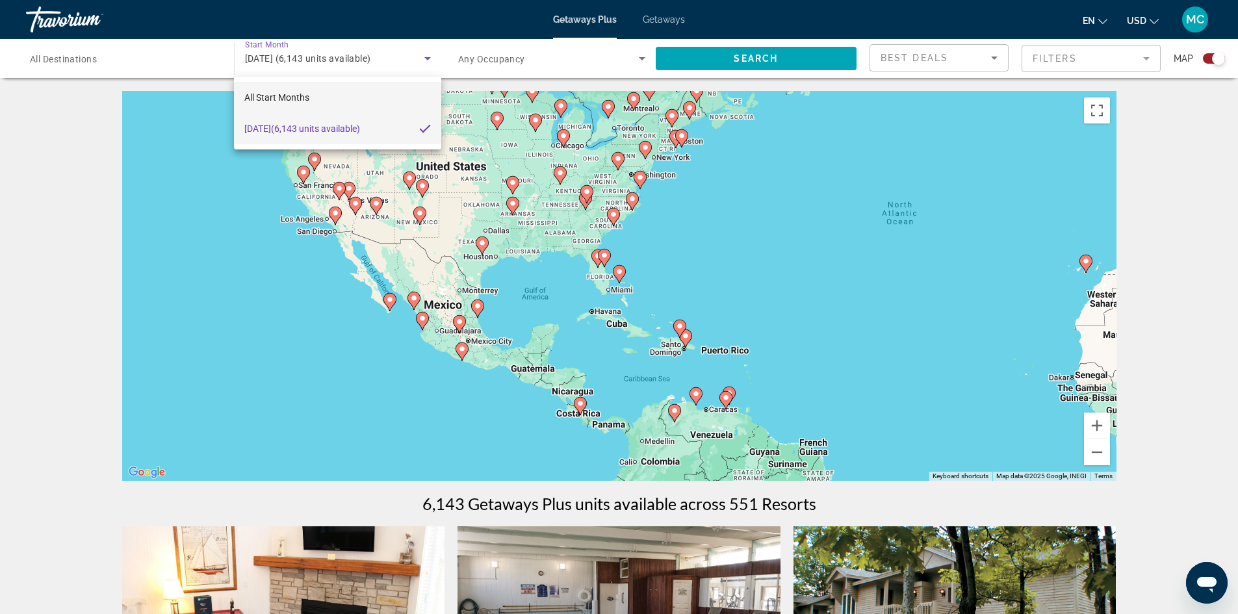
click at [279, 97] on span "All Start Months" at bounding box center [276, 97] width 65 height 10
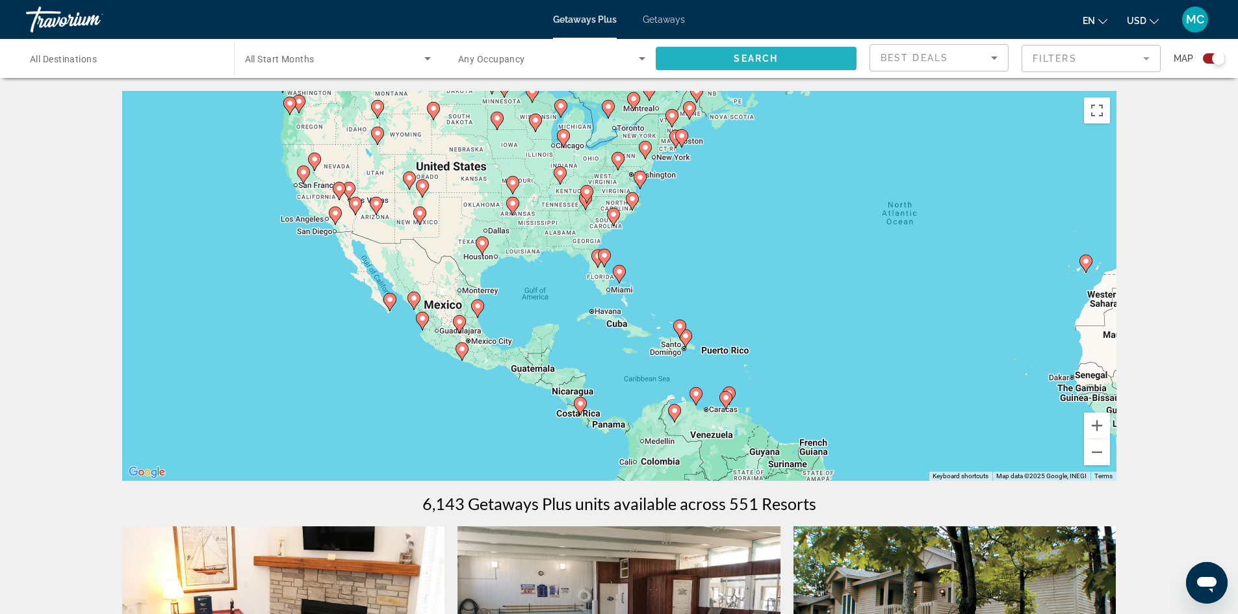
click at [673, 50] on span "Search widget" at bounding box center [756, 58] width 201 height 31
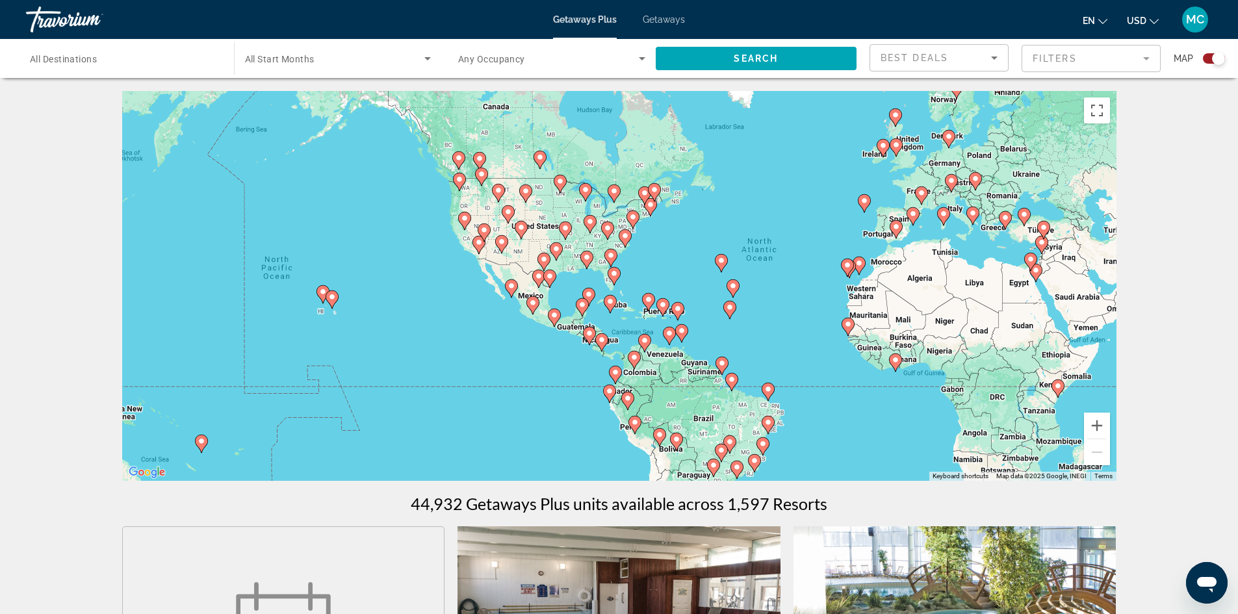
click at [427, 57] on icon "Search widget" at bounding box center [428, 59] width 16 height 16
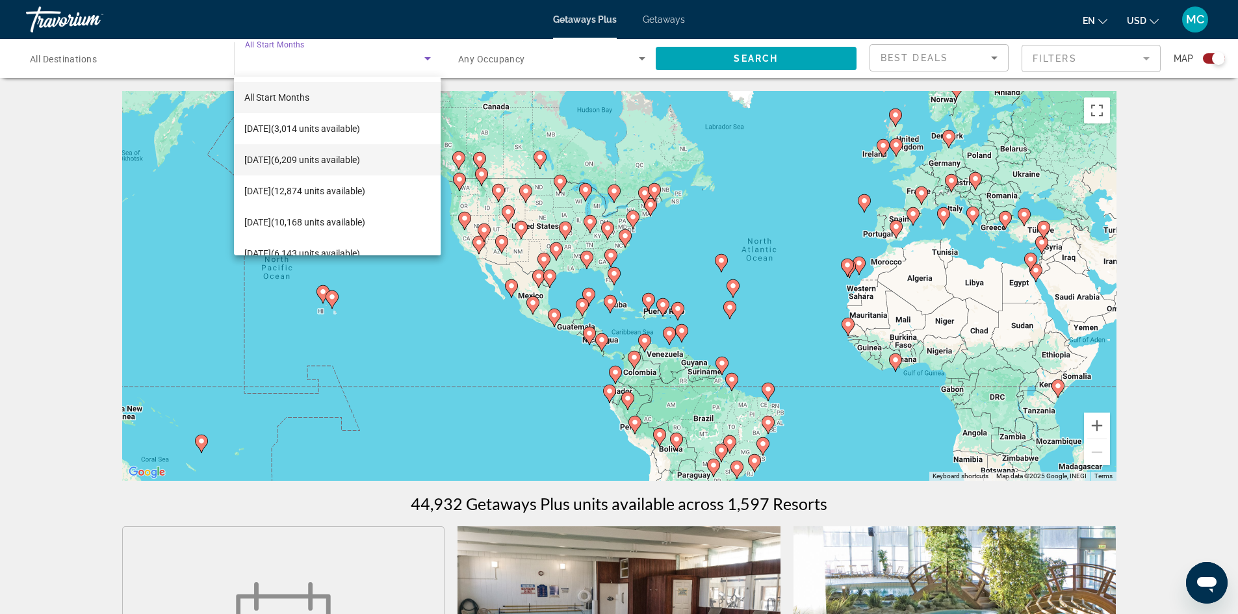
click at [255, 156] on span "October 2025 (6,209 units available)" at bounding box center [302, 160] width 116 height 16
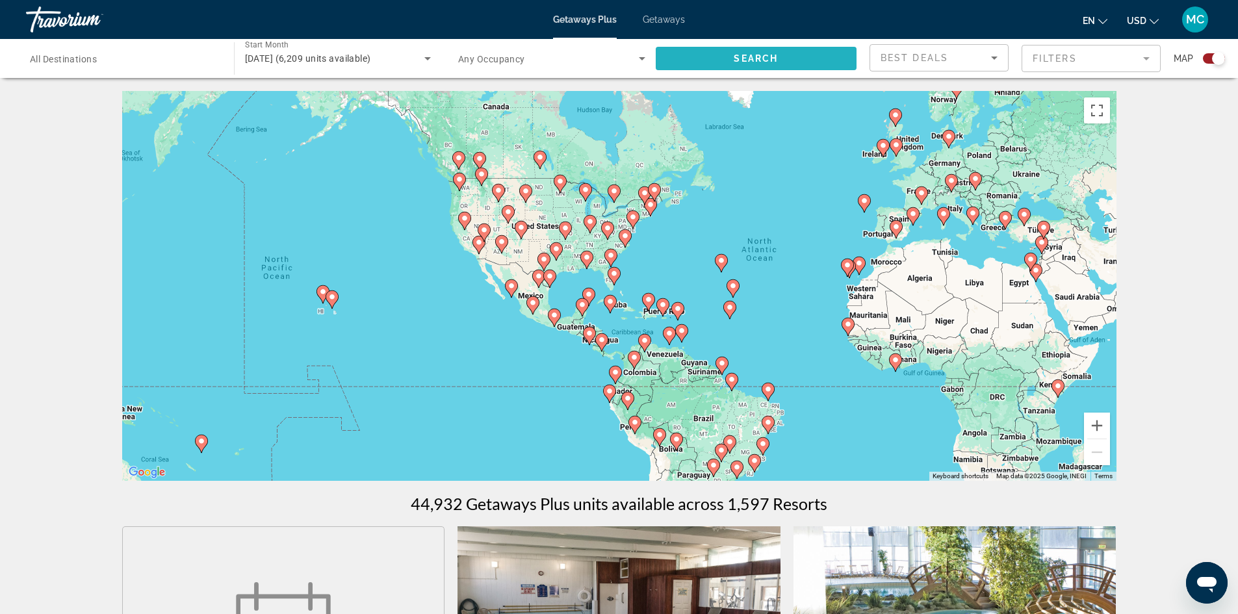
click at [708, 51] on span "Search widget" at bounding box center [756, 58] width 201 height 31
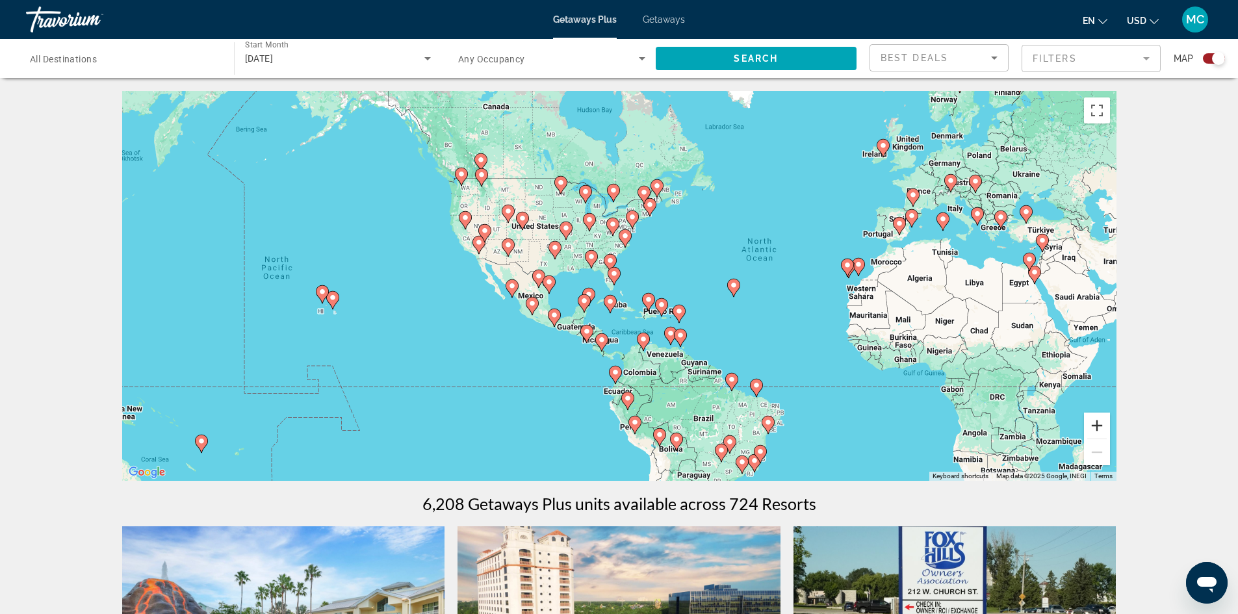
click at [1089, 422] on button "Zoom in" at bounding box center [1097, 426] width 26 height 26
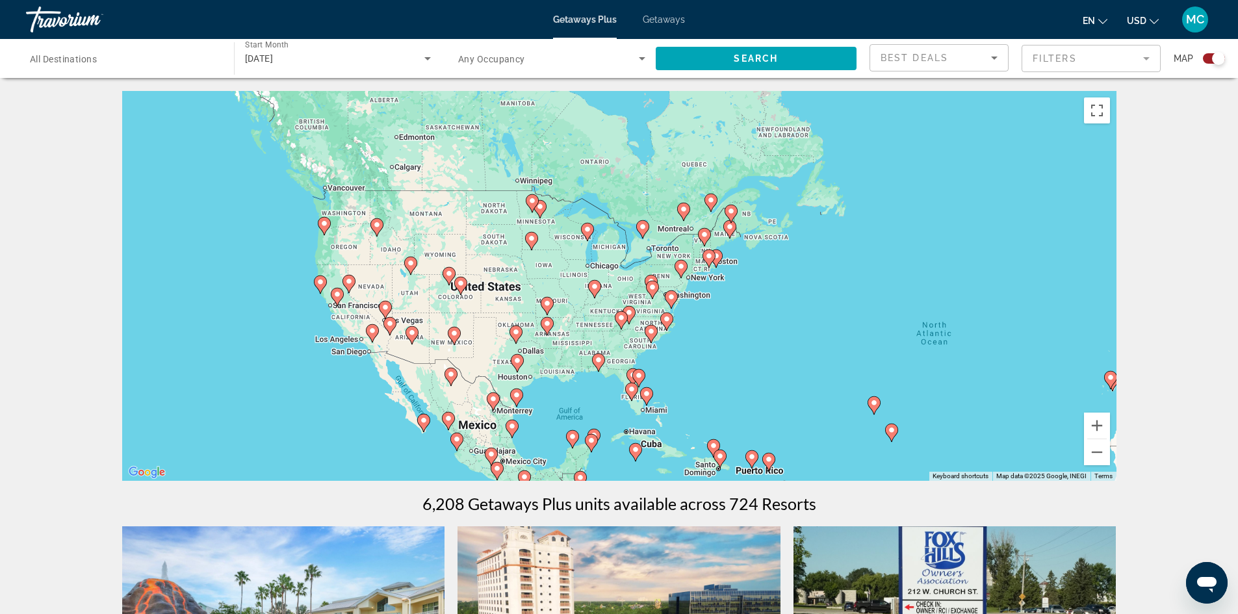
drag, startPoint x: 680, startPoint y: 257, endPoint x: 715, endPoint y: 379, distance: 126.9
click at [715, 379] on div "To activate drag with keyboard, press Alt + Enter. Once in keyboard drag state,…" at bounding box center [619, 286] width 994 height 390
click at [1094, 424] on button "Zoom in" at bounding box center [1097, 426] width 26 height 26
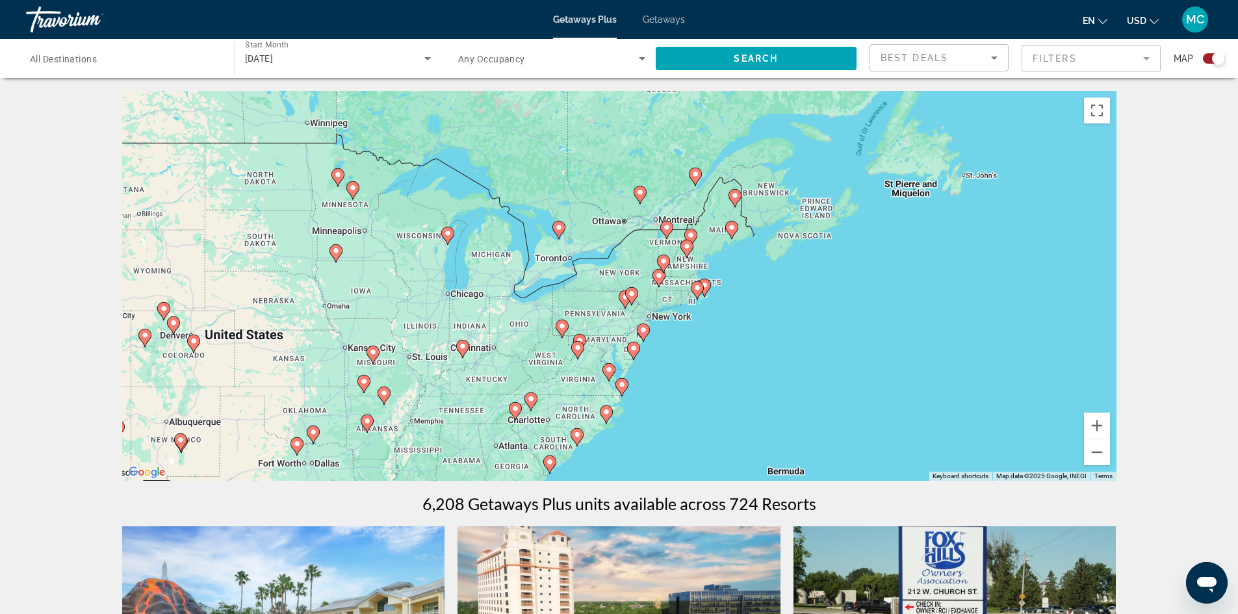
drag, startPoint x: 855, startPoint y: 294, endPoint x: 745, endPoint y: 342, distance: 120.5
click at [745, 342] on div "To activate drag with keyboard, press Alt + Enter. Once in keyboard drag state,…" at bounding box center [619, 286] width 994 height 390
click at [1092, 427] on button "Zoom in" at bounding box center [1097, 426] width 26 height 26
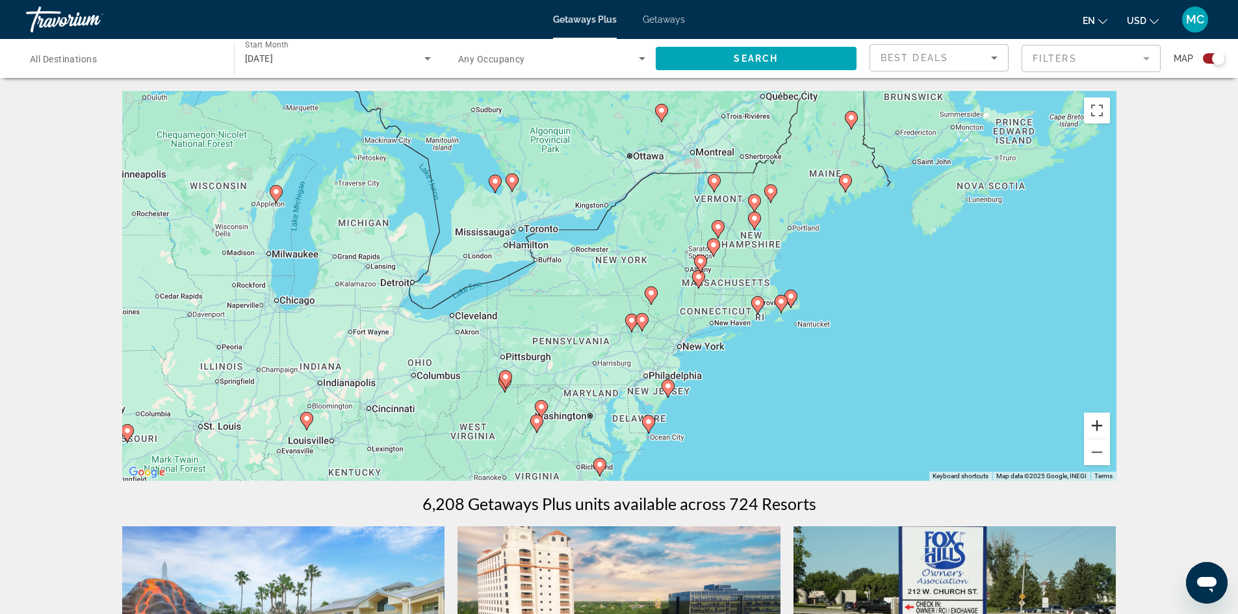
click at [1092, 426] on button "Zoom in" at bounding box center [1097, 426] width 26 height 26
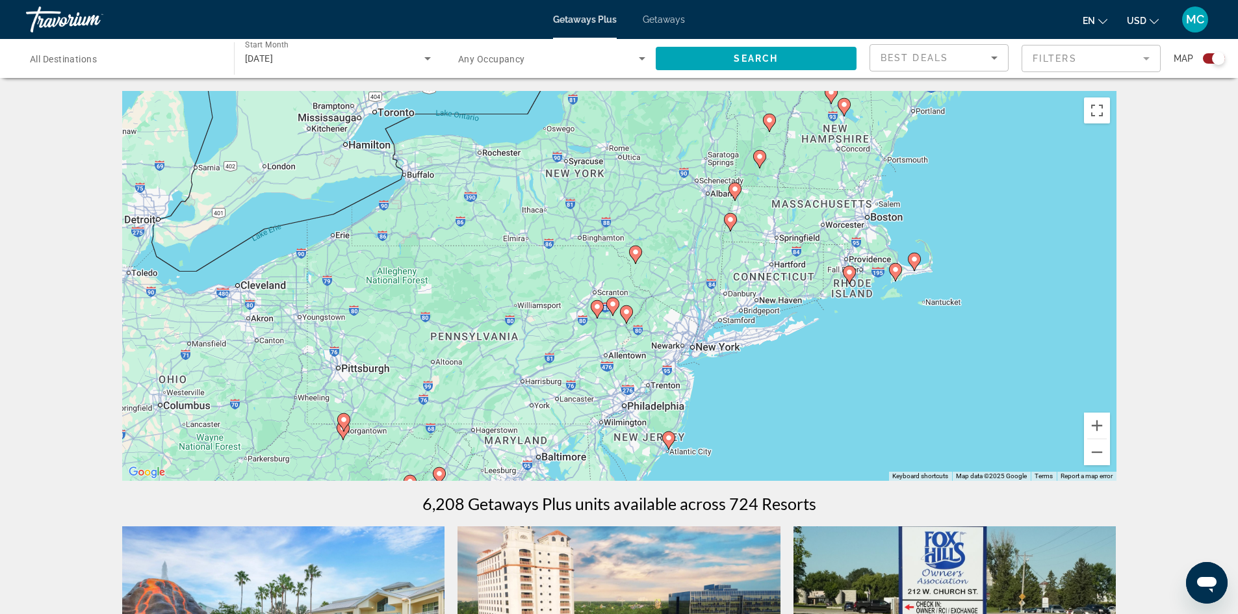
drag, startPoint x: 881, startPoint y: 369, endPoint x: 833, endPoint y: 308, distance: 77.7
click at [833, 308] on div "To activate drag with keyboard, press Alt + Enter. Once in keyboard drag state,…" at bounding box center [619, 286] width 994 height 390
click at [626, 311] on image "Main content" at bounding box center [626, 312] width 8 height 8
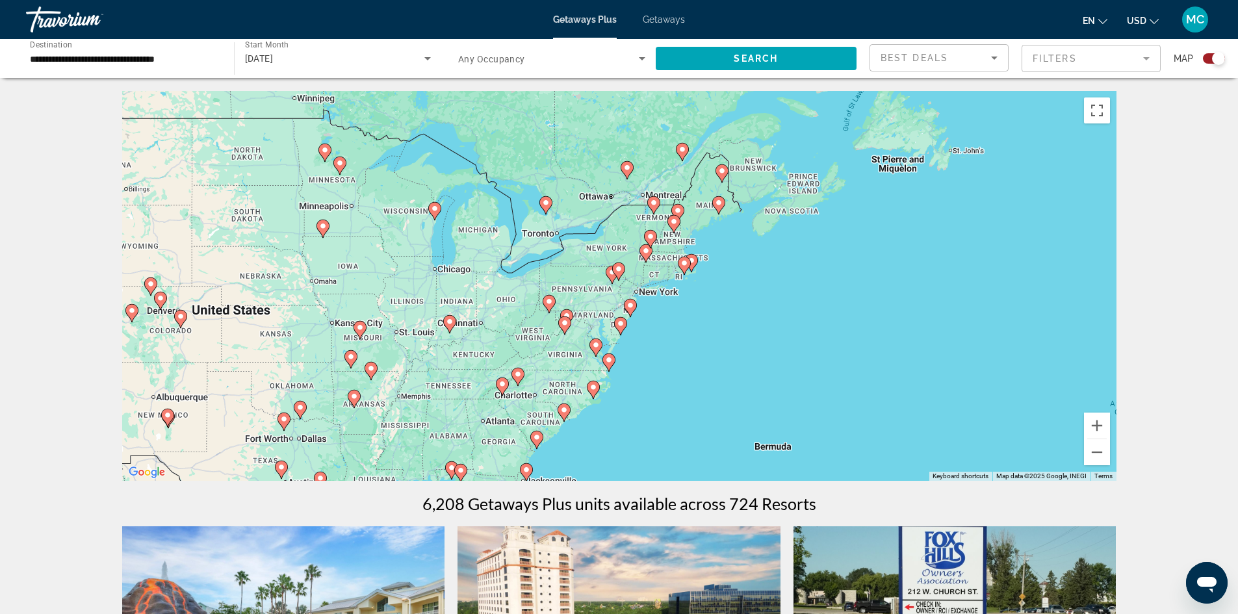
click at [619, 269] on image "Main content" at bounding box center [619, 269] width 8 height 8
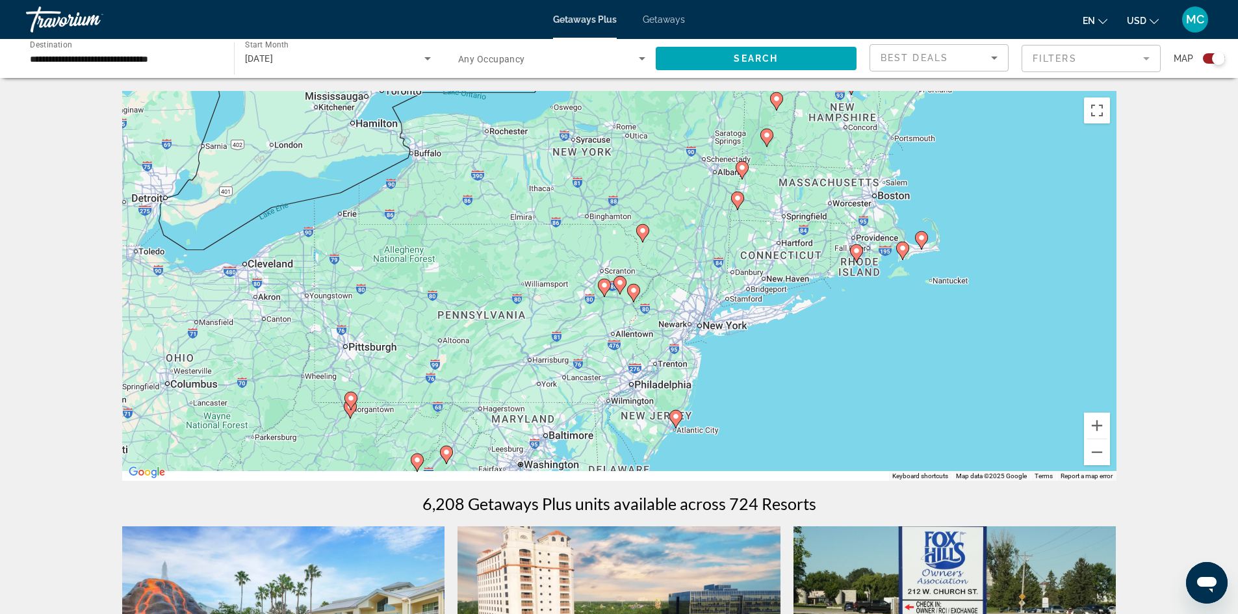
click at [633, 290] on image "Main content" at bounding box center [634, 291] width 8 height 8
type input "**********"
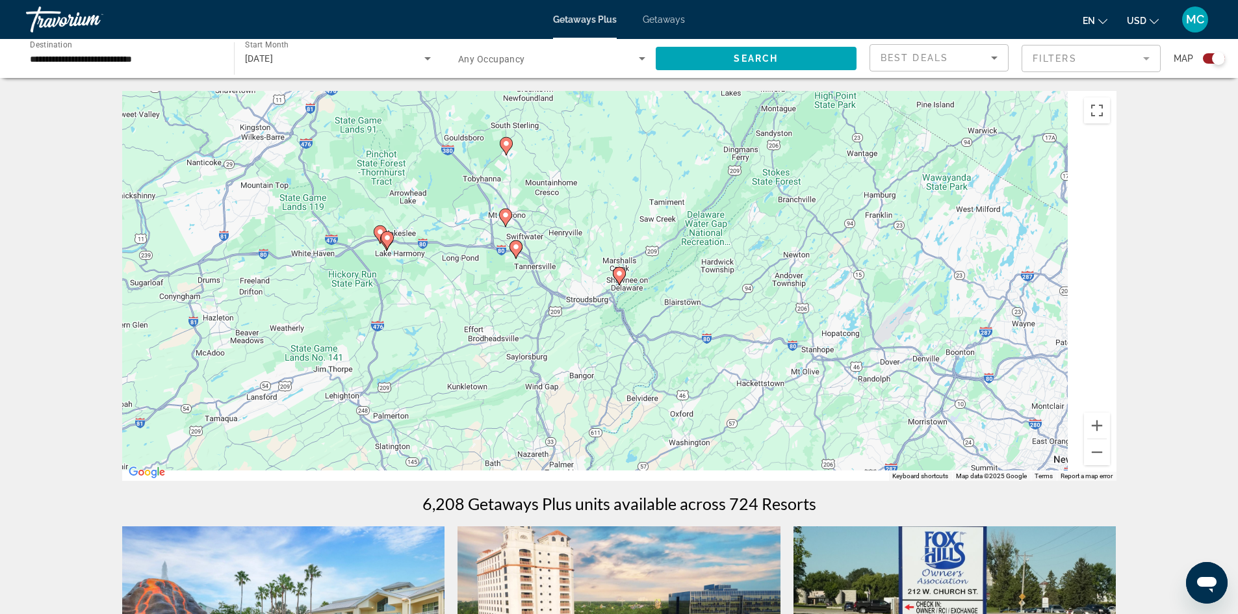
click at [619, 274] on image "Main content" at bounding box center [619, 274] width 8 height 8
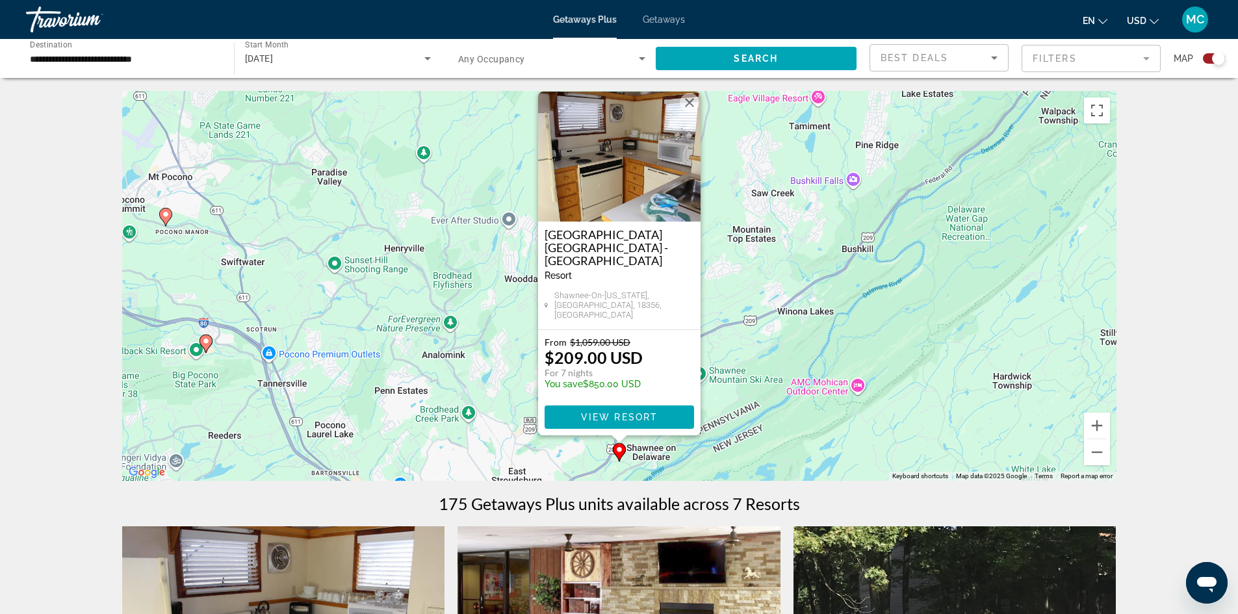
click at [688, 112] on button "Close" at bounding box center [689, 102] width 19 height 19
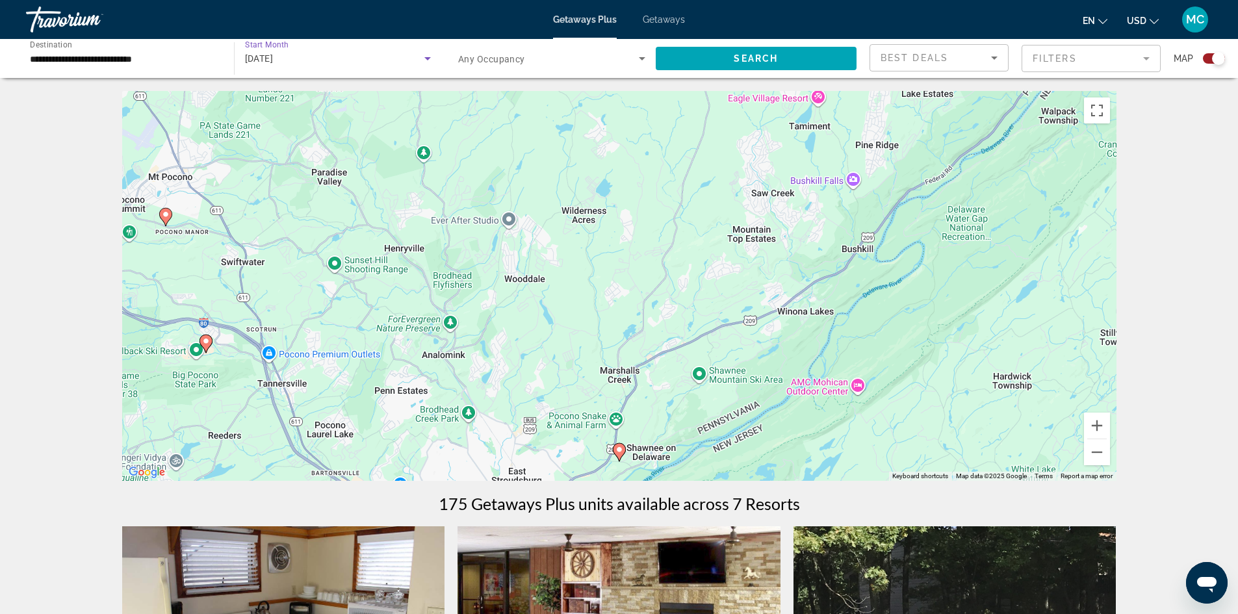
click at [428, 57] on icon "Search widget" at bounding box center [427, 58] width 6 height 3
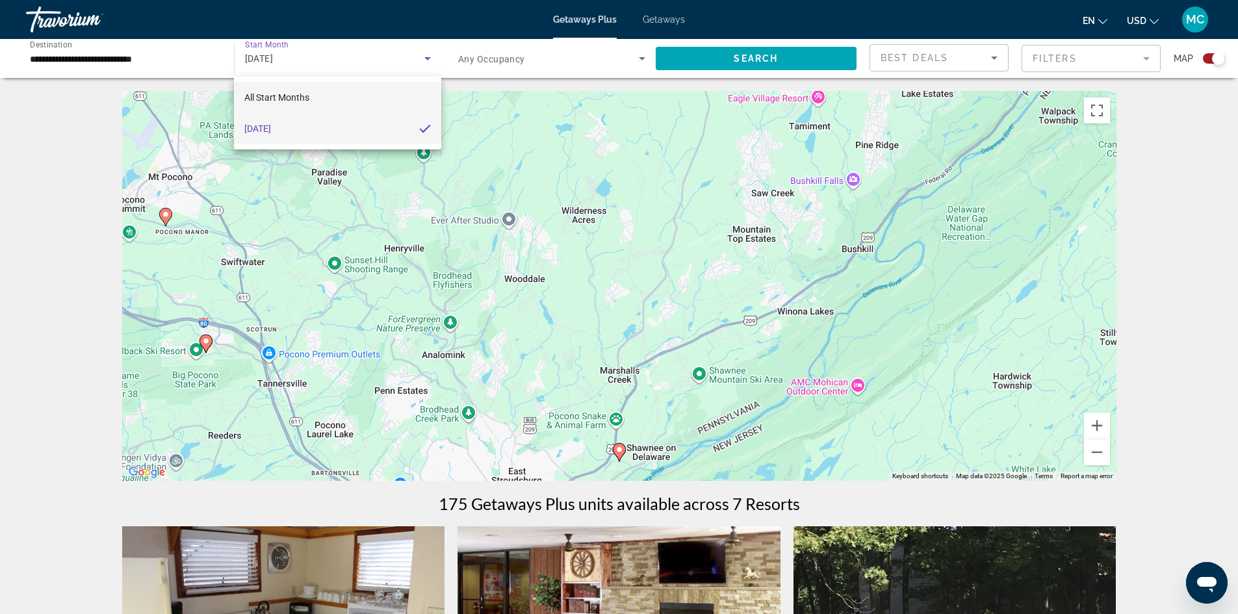
click at [298, 97] on span "All Start Months" at bounding box center [276, 97] width 65 height 10
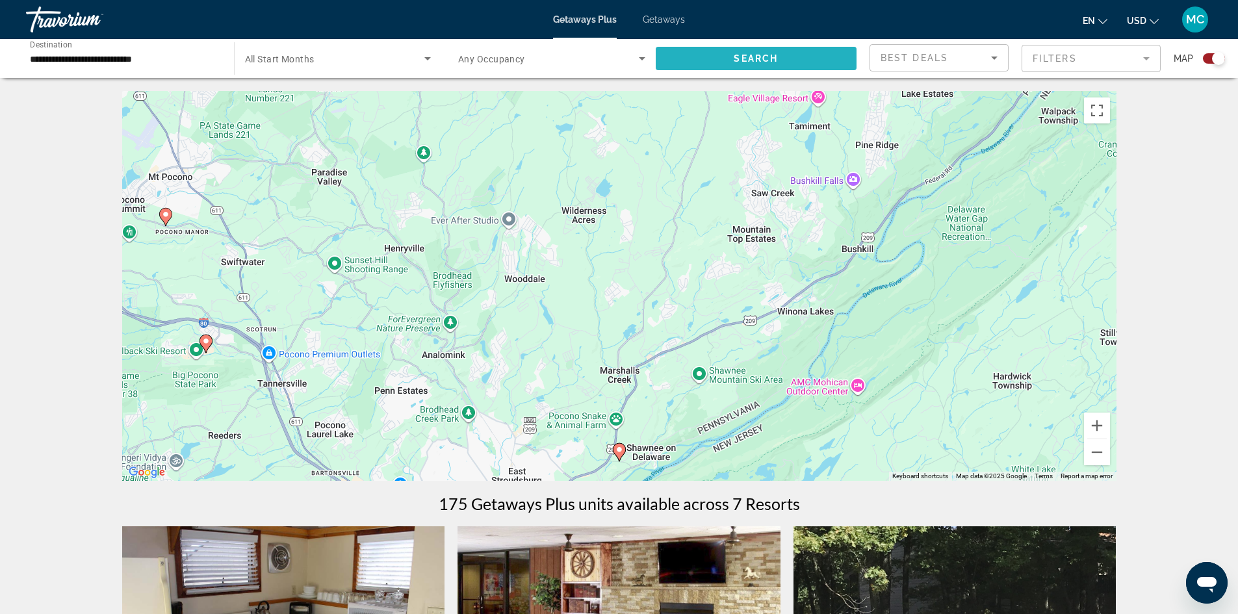
click at [729, 53] on span "Search widget" at bounding box center [756, 58] width 201 height 31
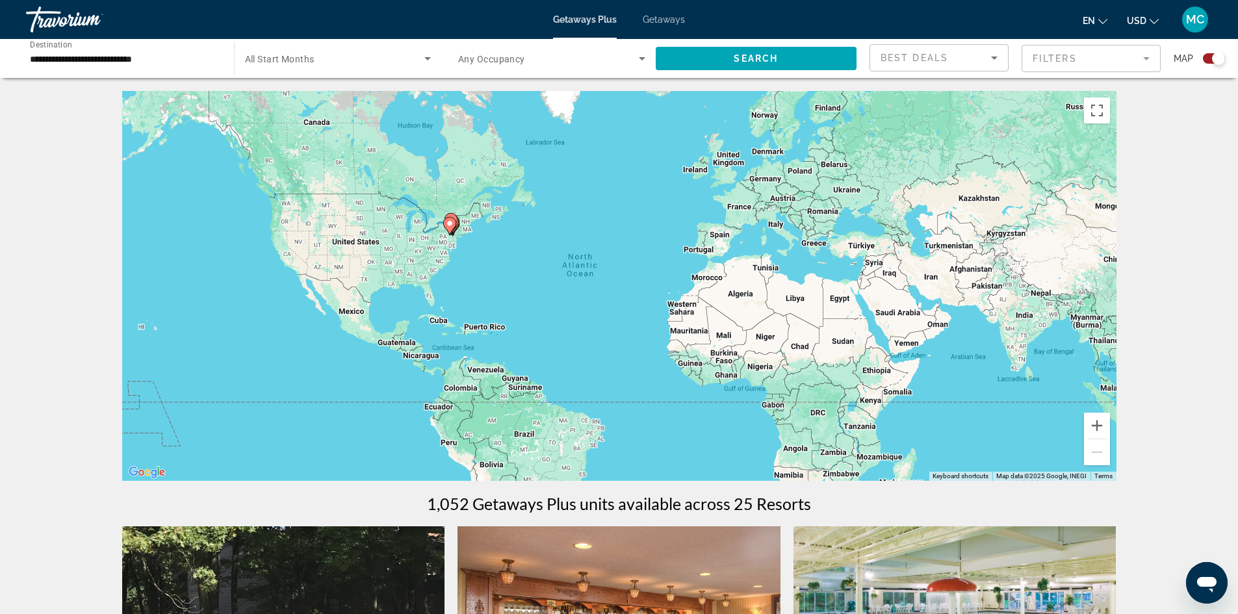
click at [426, 57] on icon "Search widget" at bounding box center [427, 58] width 6 height 3
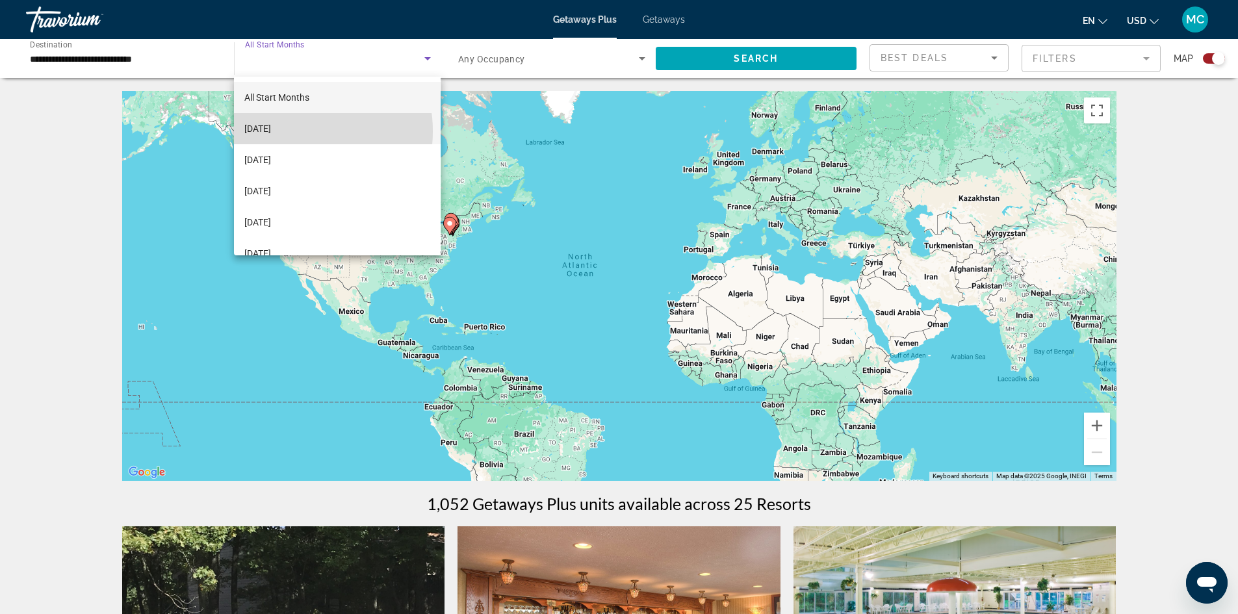
click at [271, 131] on span "[DATE]" at bounding box center [257, 129] width 27 height 16
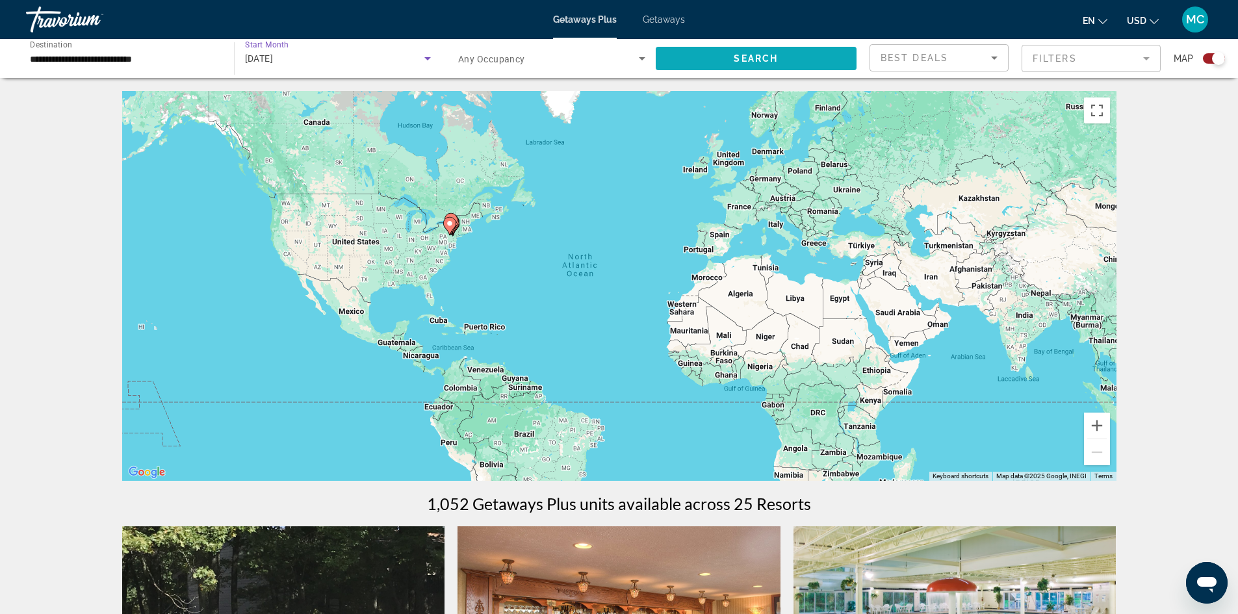
click at [715, 58] on span "Search widget" at bounding box center [756, 58] width 201 height 31
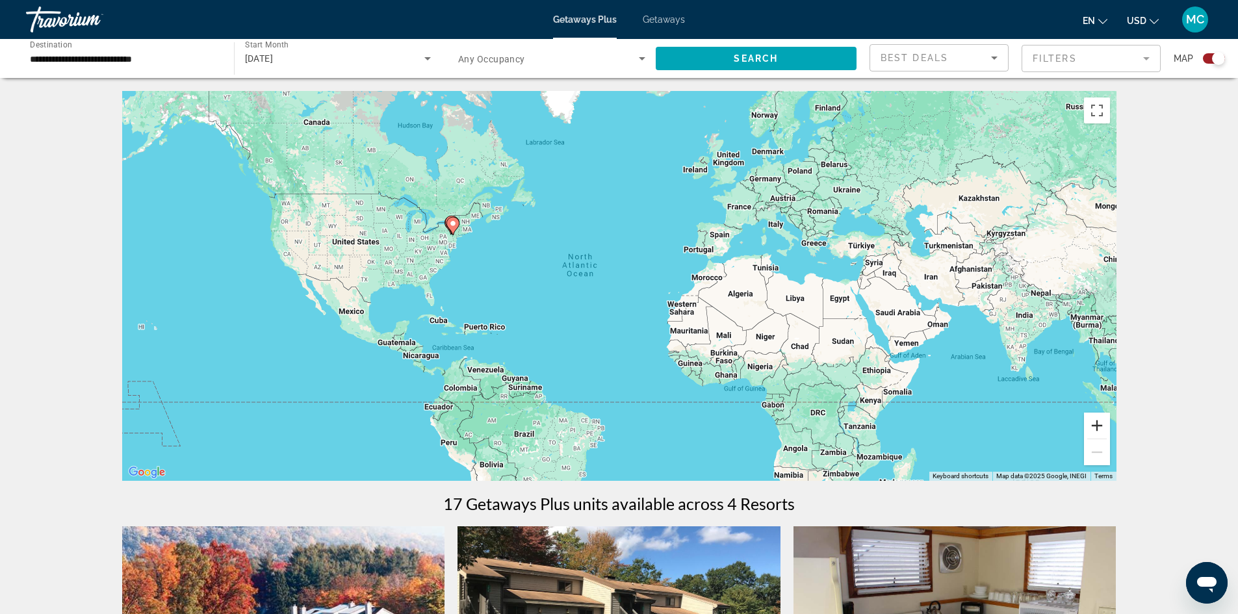
click at [1095, 424] on button "Zoom in" at bounding box center [1097, 426] width 26 height 26
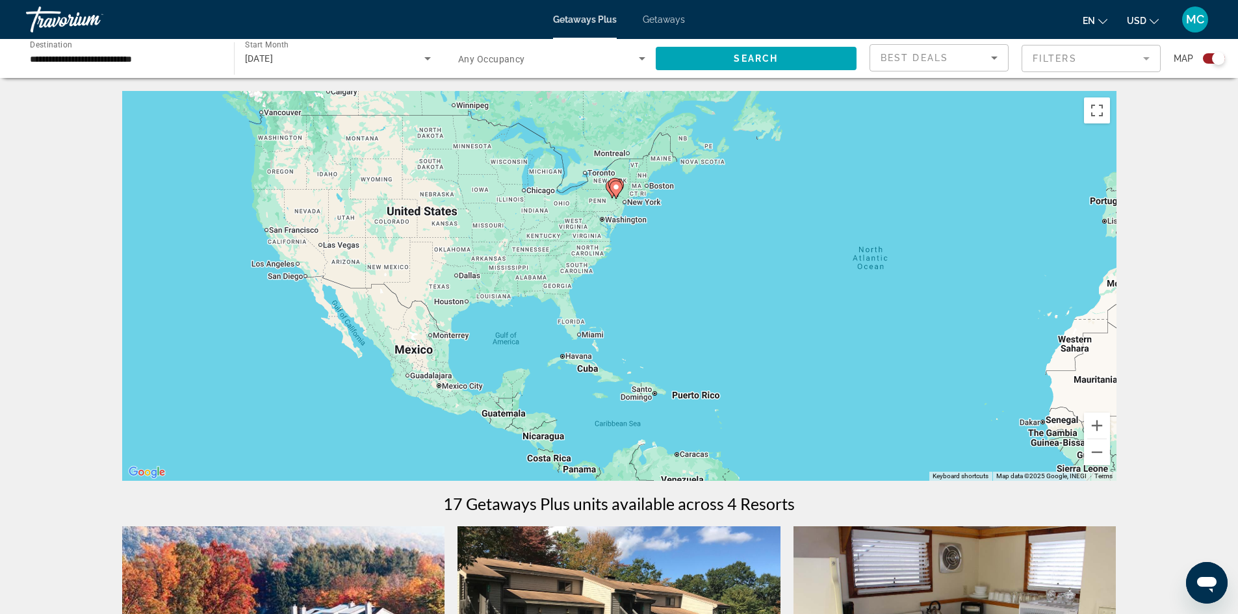
drag, startPoint x: 397, startPoint y: 288, endPoint x: 743, endPoint y: 315, distance: 346.8
click at [730, 301] on div "To activate drag with keyboard, press Alt + Enter. Once in keyboard drag state,…" at bounding box center [619, 286] width 994 height 390
click at [1101, 428] on button "Zoom in" at bounding box center [1097, 426] width 26 height 26
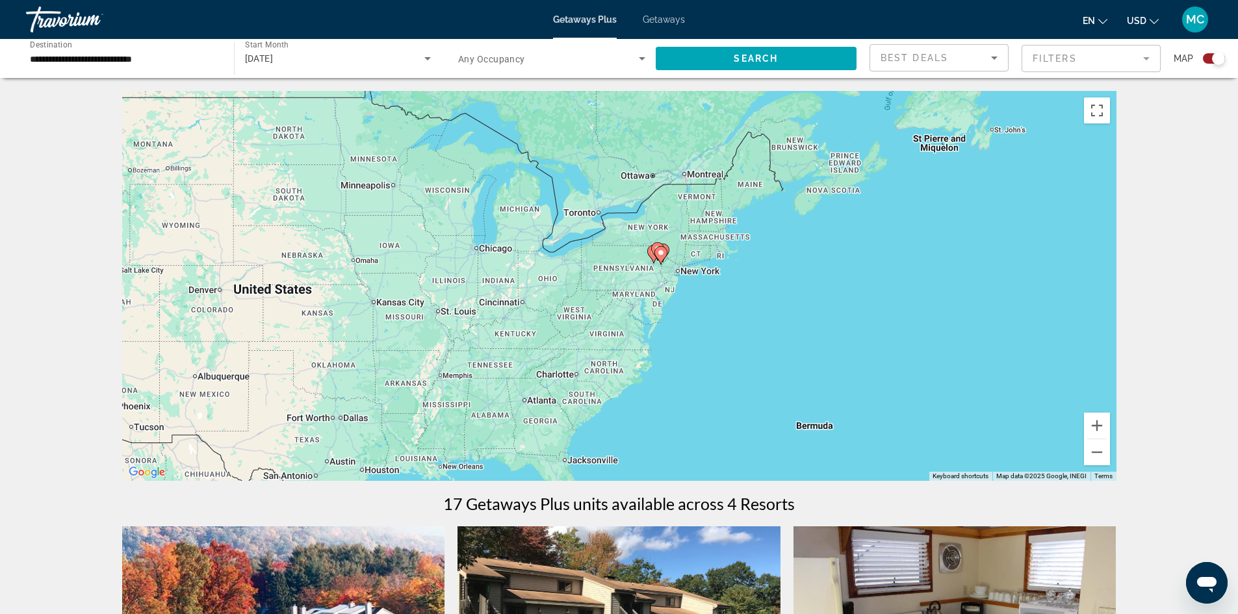
drag, startPoint x: 722, startPoint y: 200, endPoint x: 772, endPoint y: 359, distance: 166.3
click at [769, 355] on div "To activate drag with keyboard, press Alt + Enter. Once in keyboard drag state,…" at bounding box center [619, 286] width 994 height 390
click at [1087, 424] on button "Zoom in" at bounding box center [1097, 426] width 26 height 26
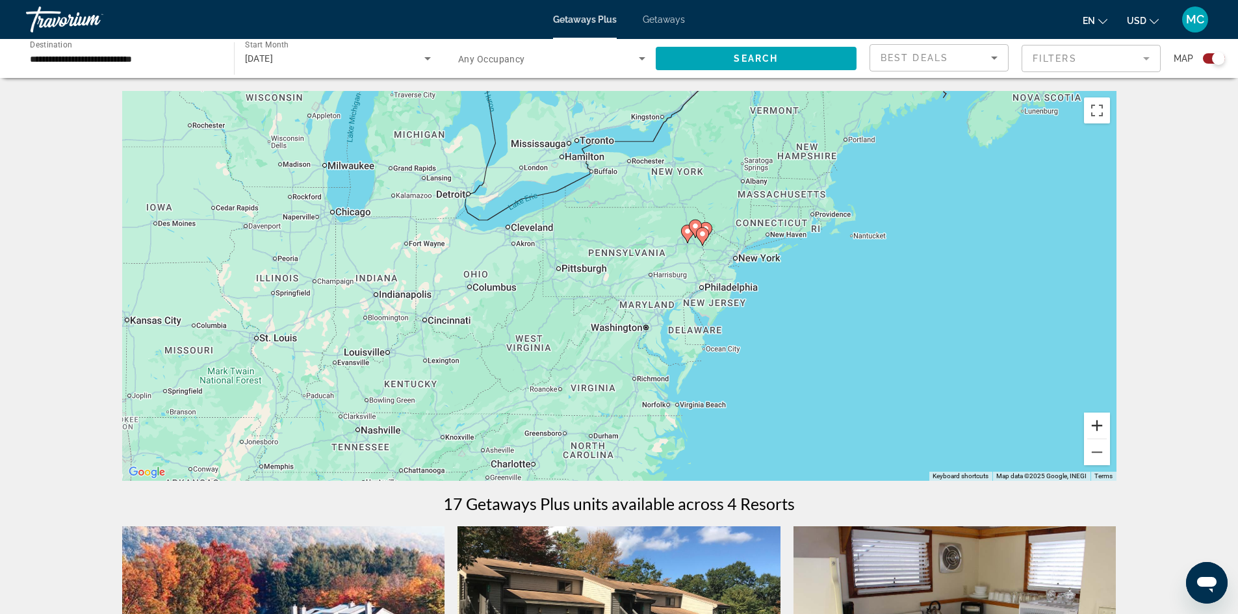
click at [1094, 422] on button "Zoom in" at bounding box center [1097, 426] width 26 height 26
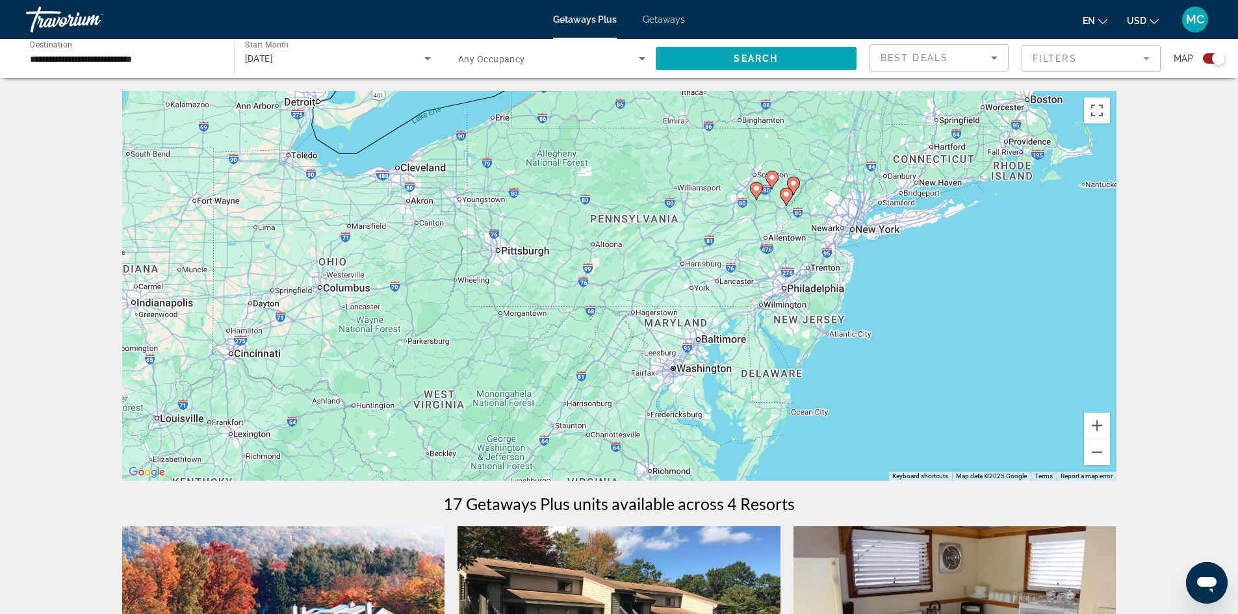
click at [129, 50] on div "**********" at bounding box center [123, 58] width 187 height 37
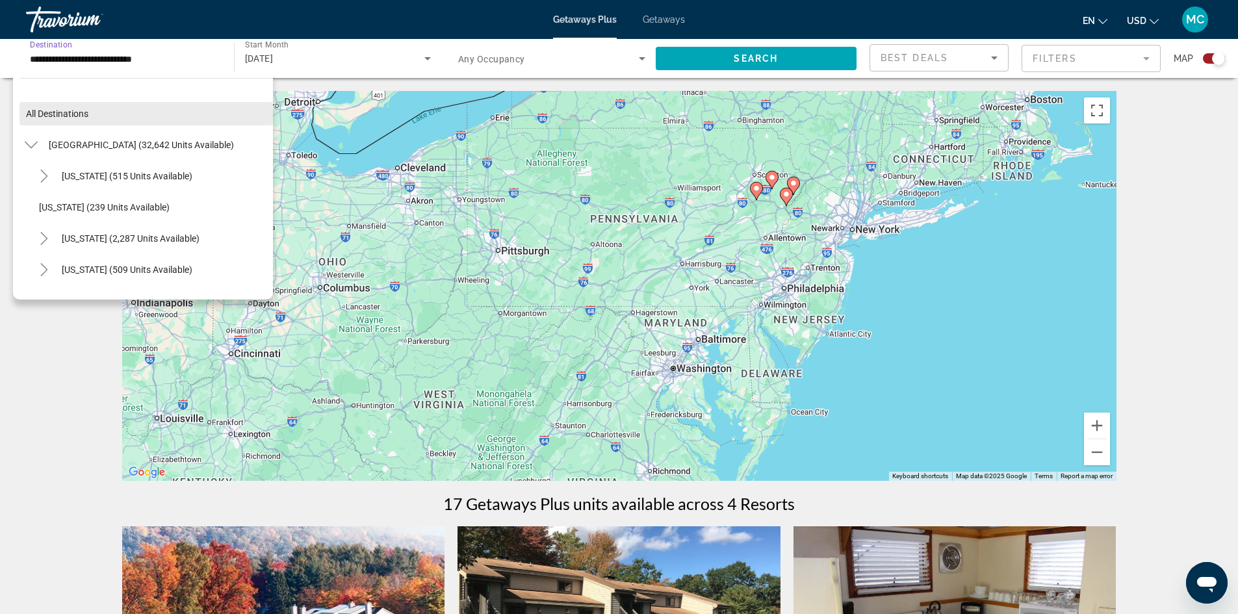
click at [55, 112] on span "All destinations" at bounding box center [57, 114] width 62 height 10
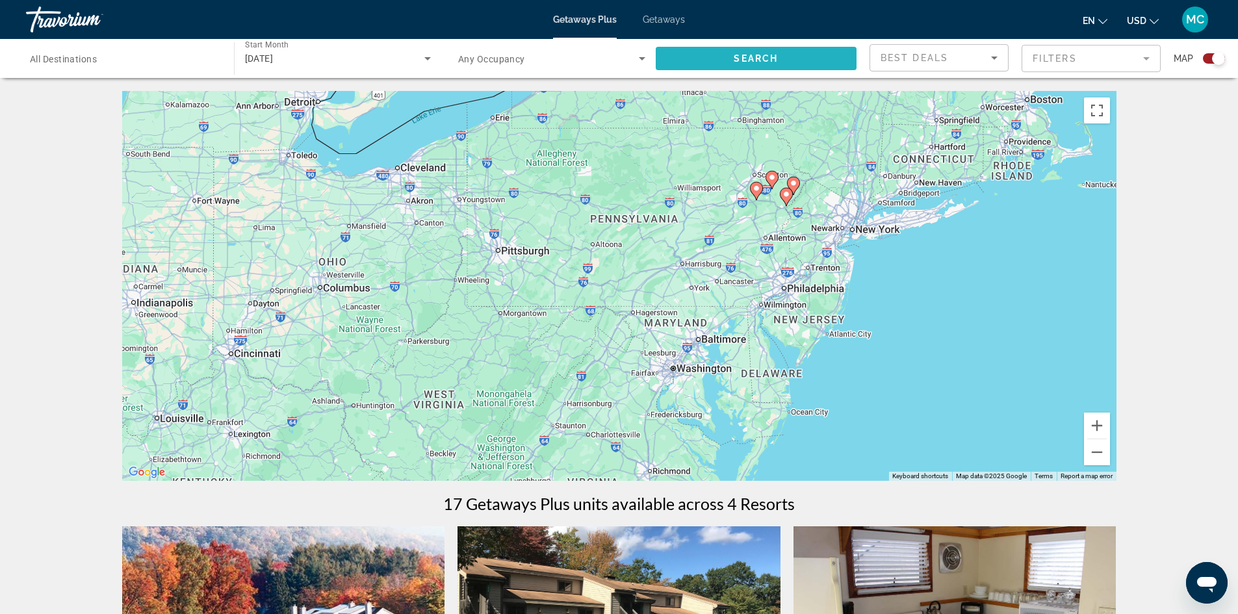
click at [695, 55] on span "Search widget" at bounding box center [756, 58] width 201 height 31
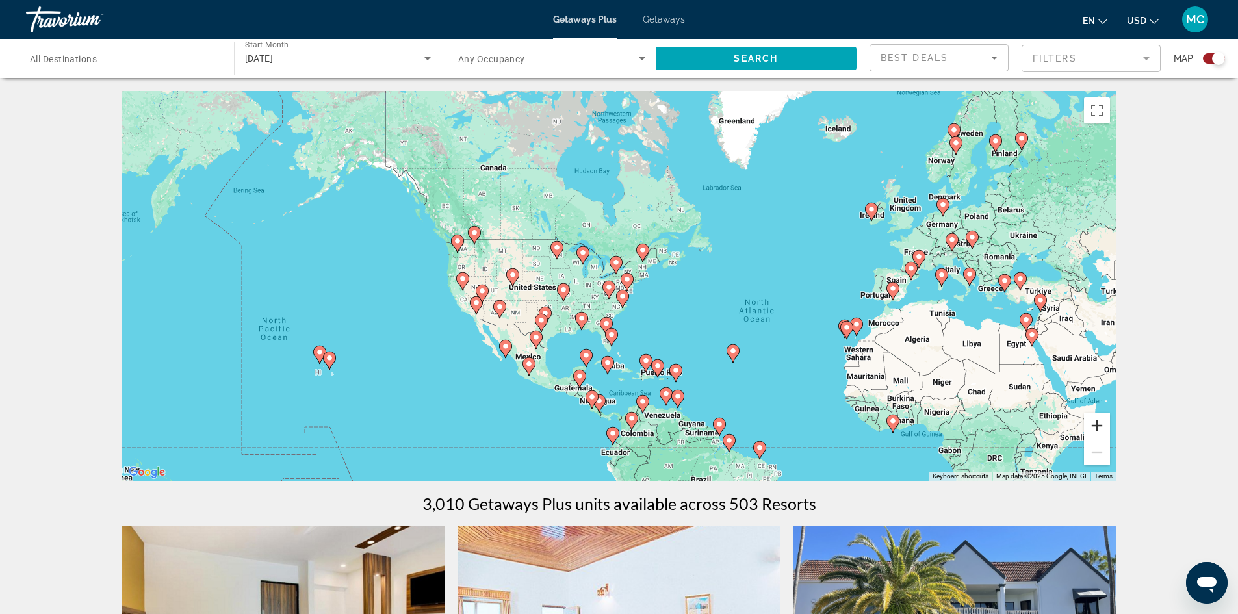
click at [1097, 427] on button "Zoom in" at bounding box center [1097, 426] width 26 height 26
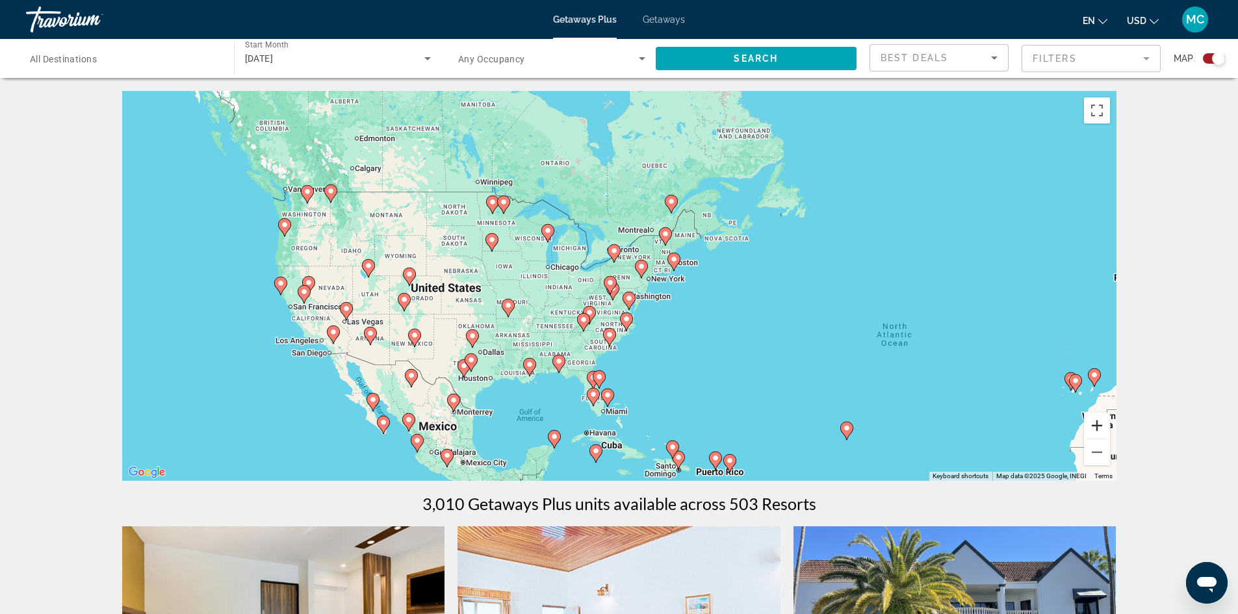
click at [1097, 427] on button "Zoom in" at bounding box center [1097, 426] width 26 height 26
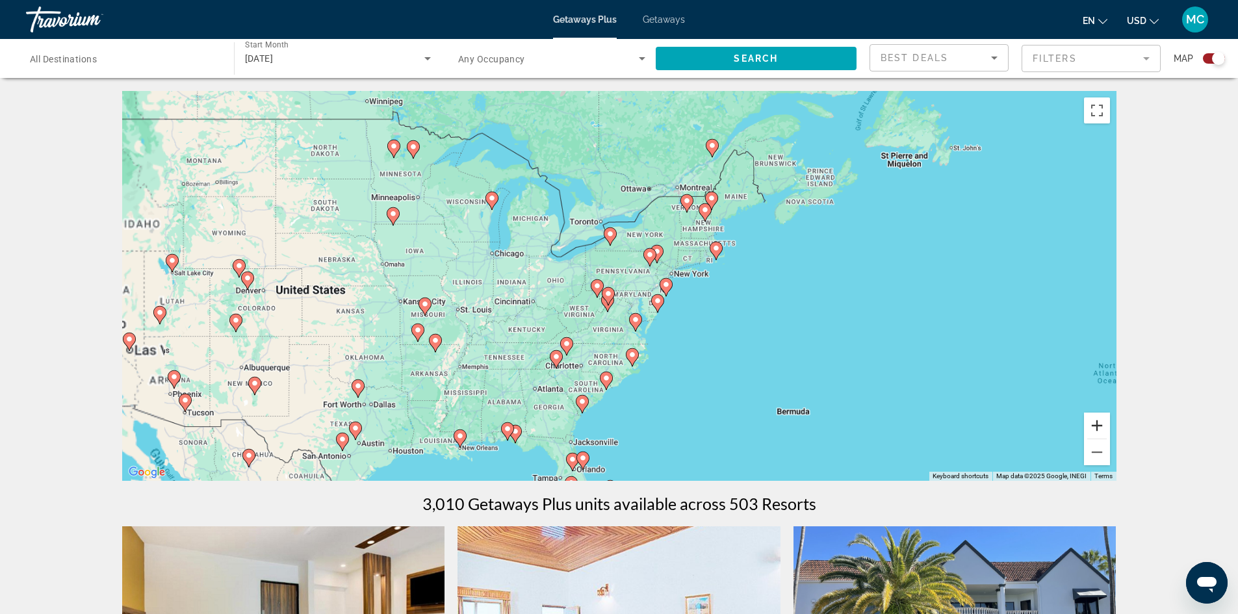
click at [1097, 427] on button "Zoom in" at bounding box center [1097, 426] width 26 height 26
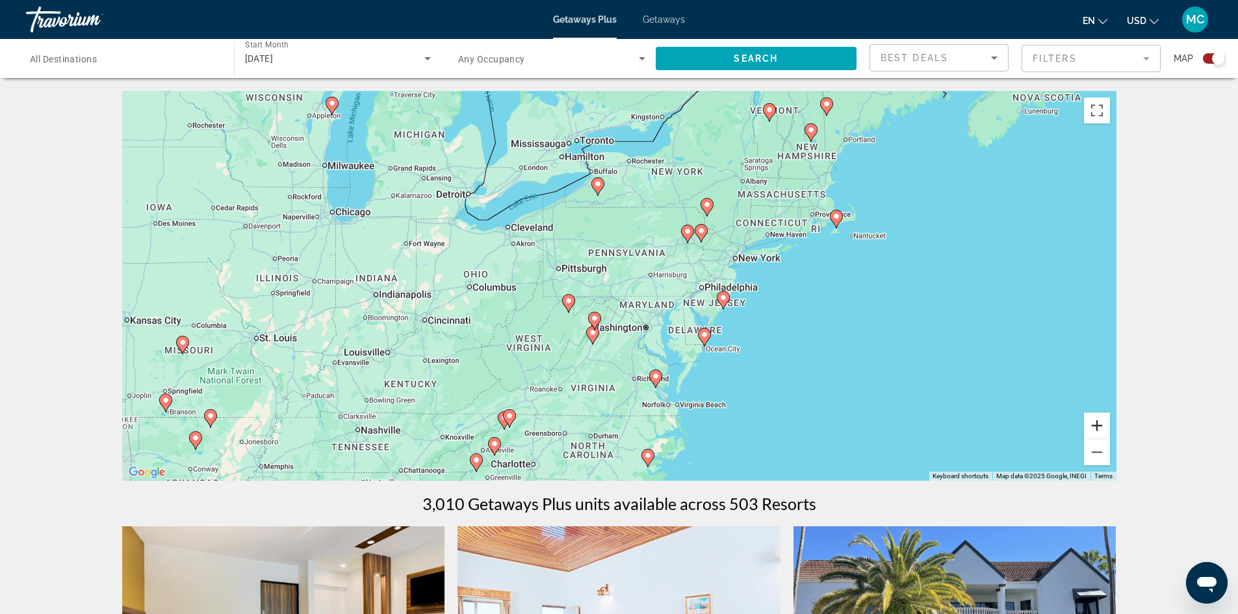
click at [1097, 427] on button "Zoom in" at bounding box center [1097, 426] width 26 height 26
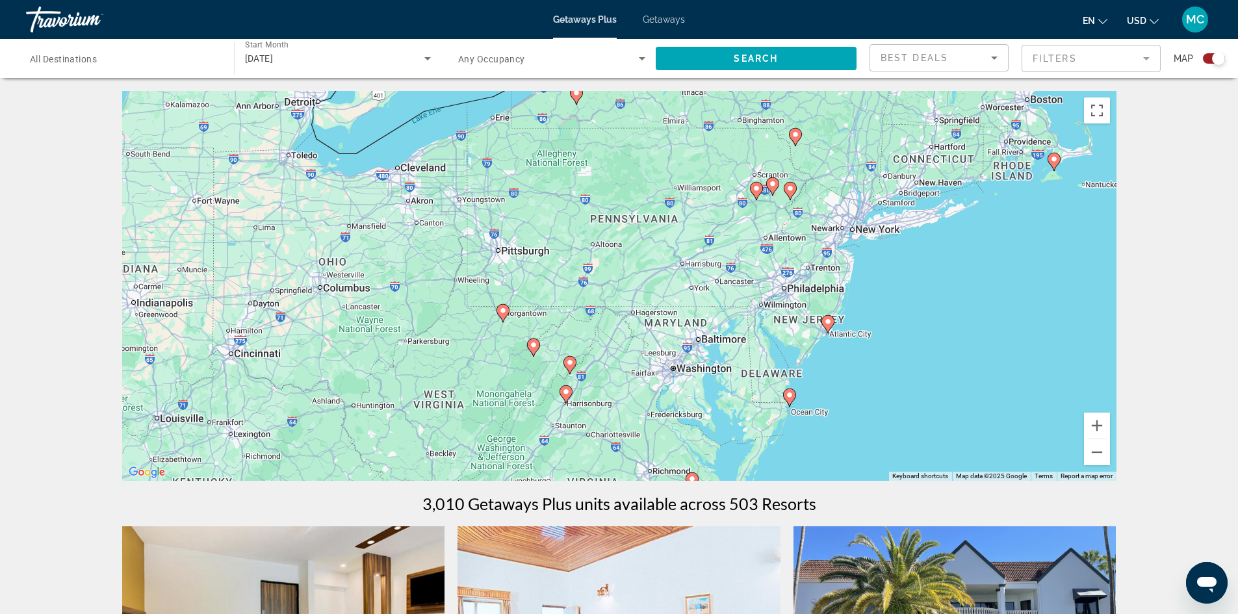
click at [828, 322] on image "Main content" at bounding box center [828, 322] width 8 height 8
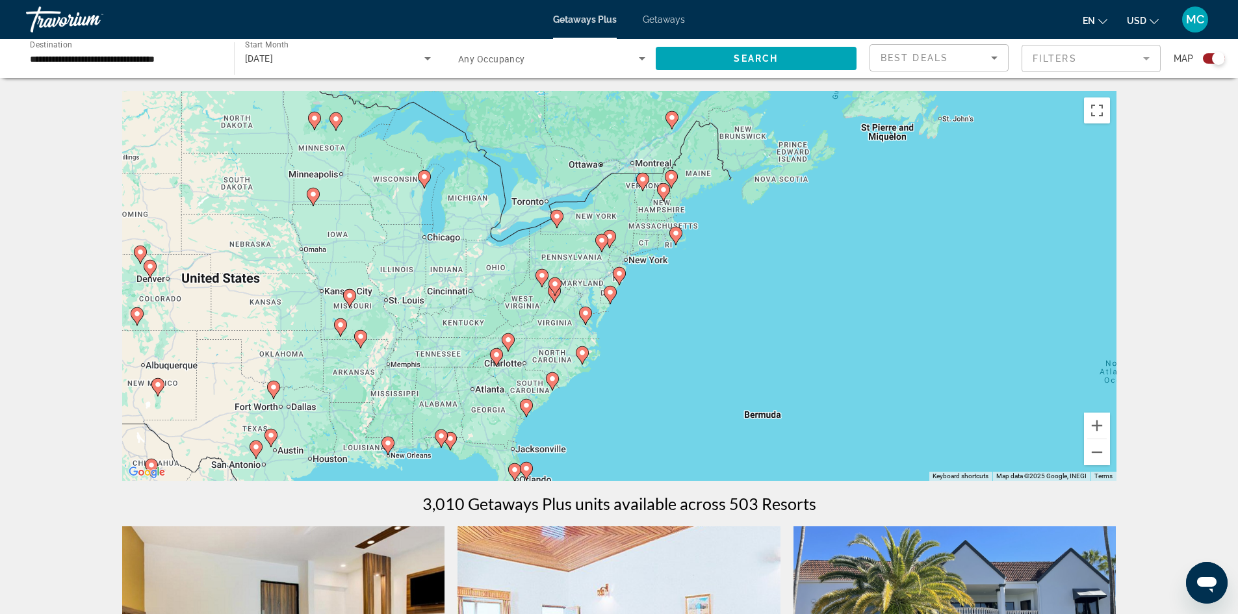
click at [619, 272] on image "Main content" at bounding box center [619, 274] width 8 height 8
type input "**********"
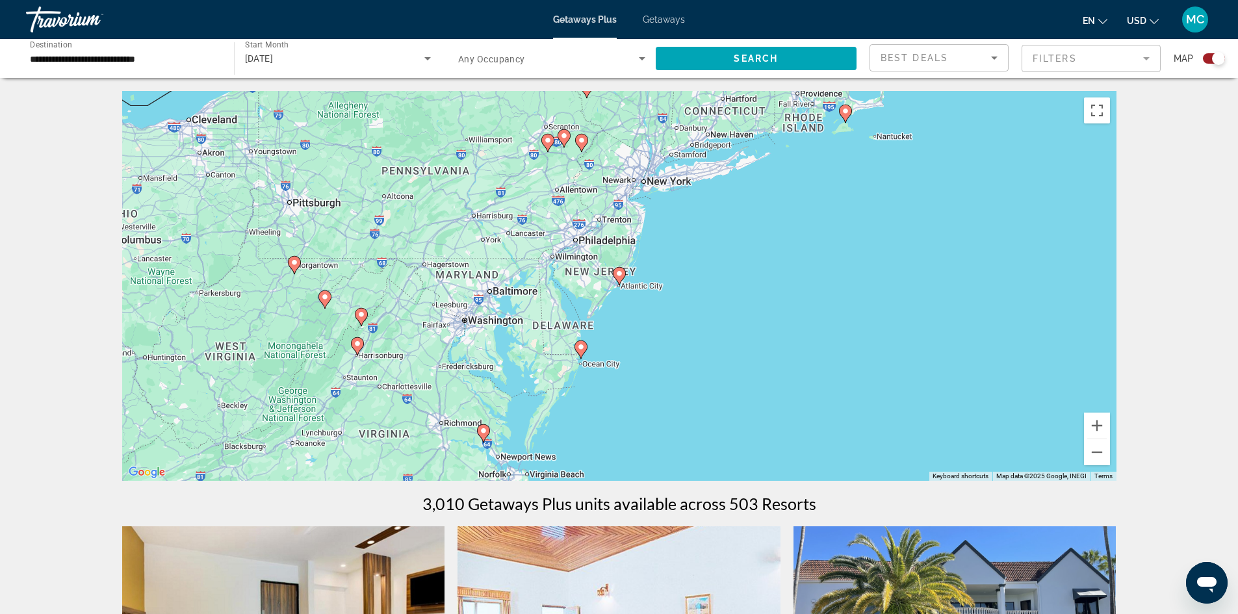
click at [619, 272] on image "Main content" at bounding box center [619, 274] width 8 height 8
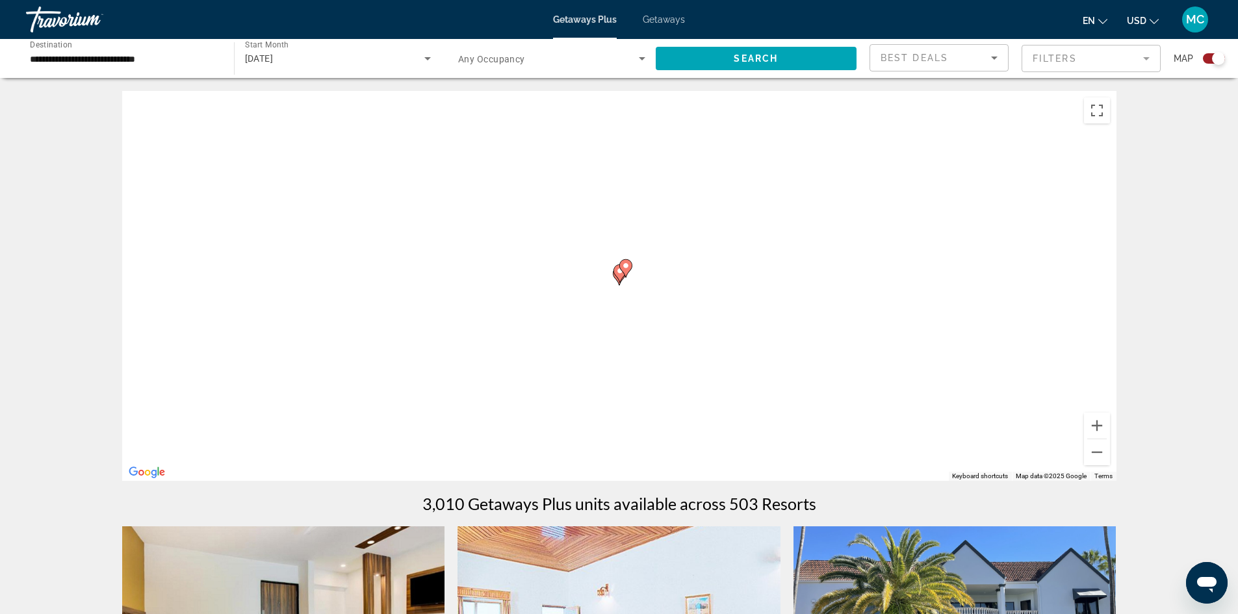
click at [624, 265] on image "Main content" at bounding box center [626, 266] width 8 height 8
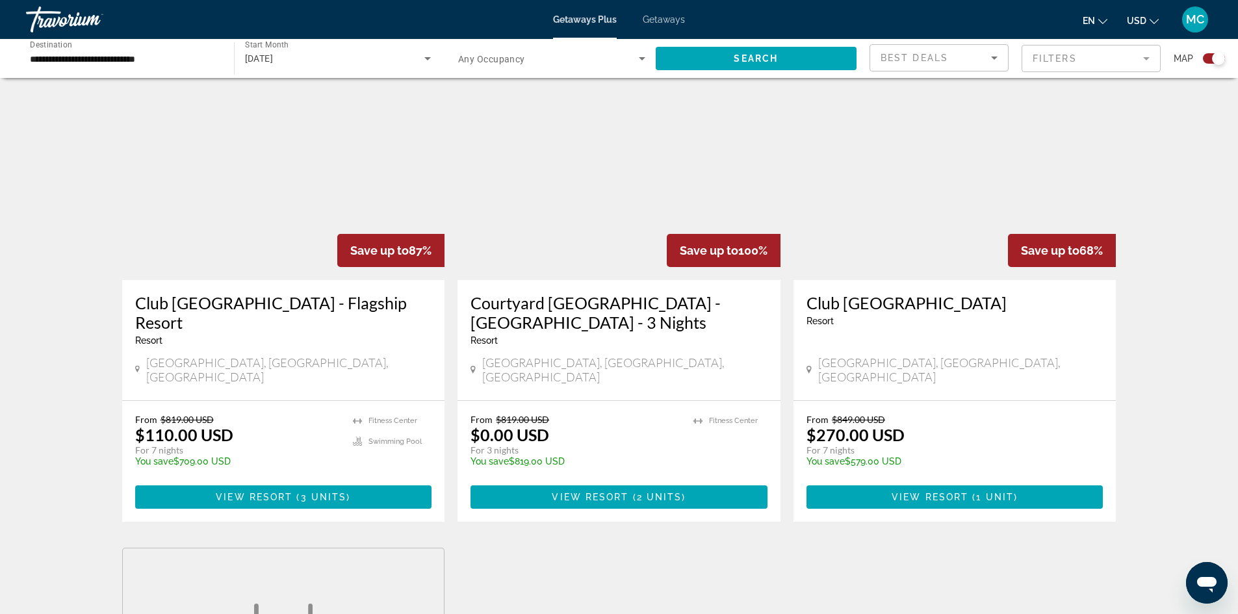
scroll to position [455, 0]
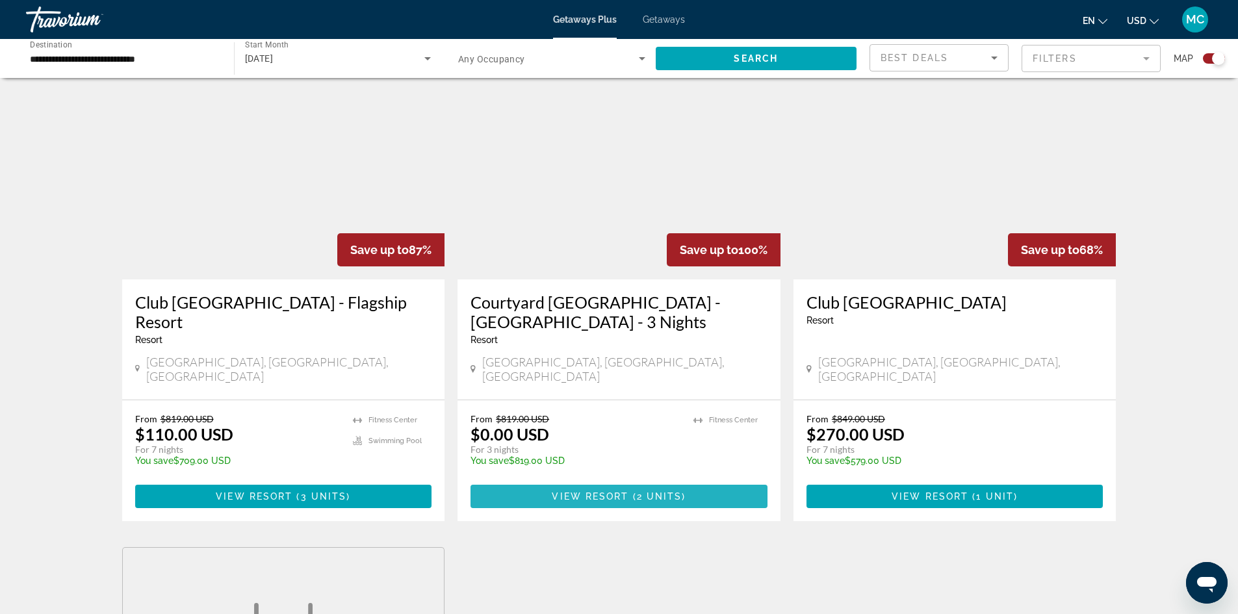
click at [608, 491] on span "View Resort" at bounding box center [590, 496] width 77 height 10
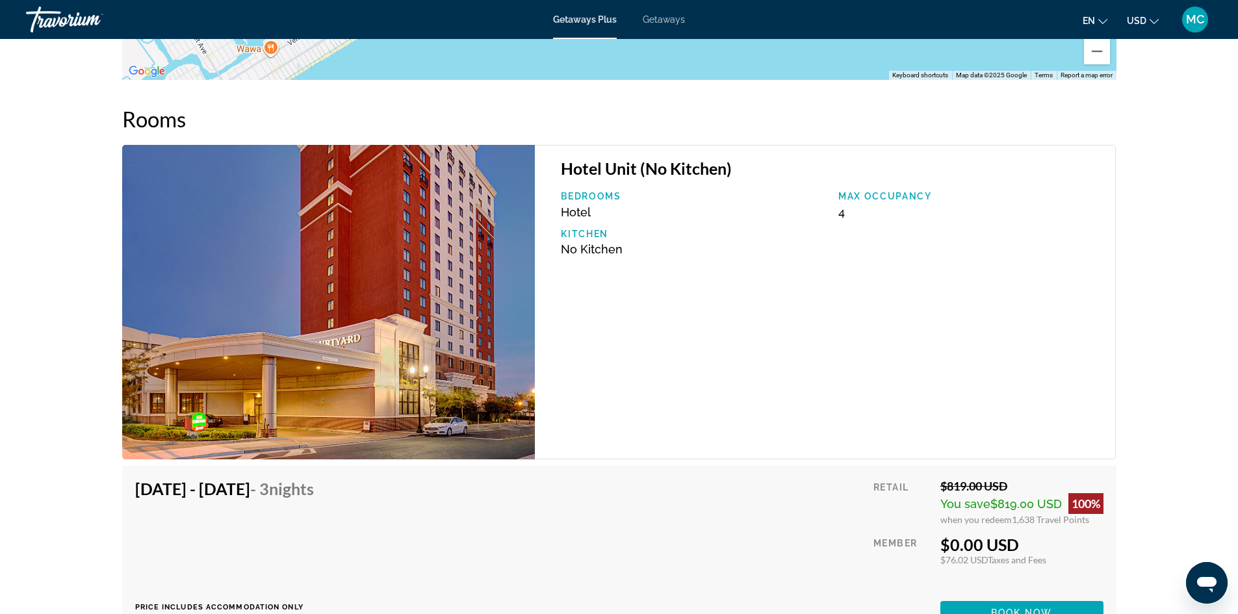
scroll to position [1879, 0]
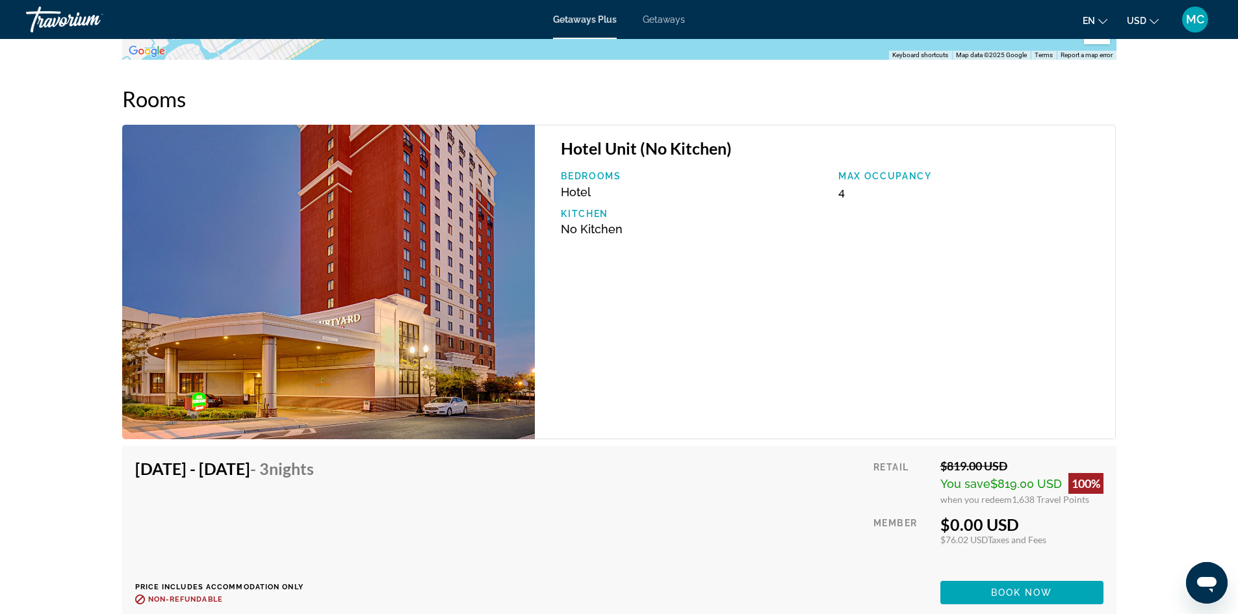
click at [622, 353] on div "Hotel Unit (No Kitchen) Bedrooms Hotel Max Occupancy 4 Kitchen No Kitchen" at bounding box center [825, 282] width 581 height 314
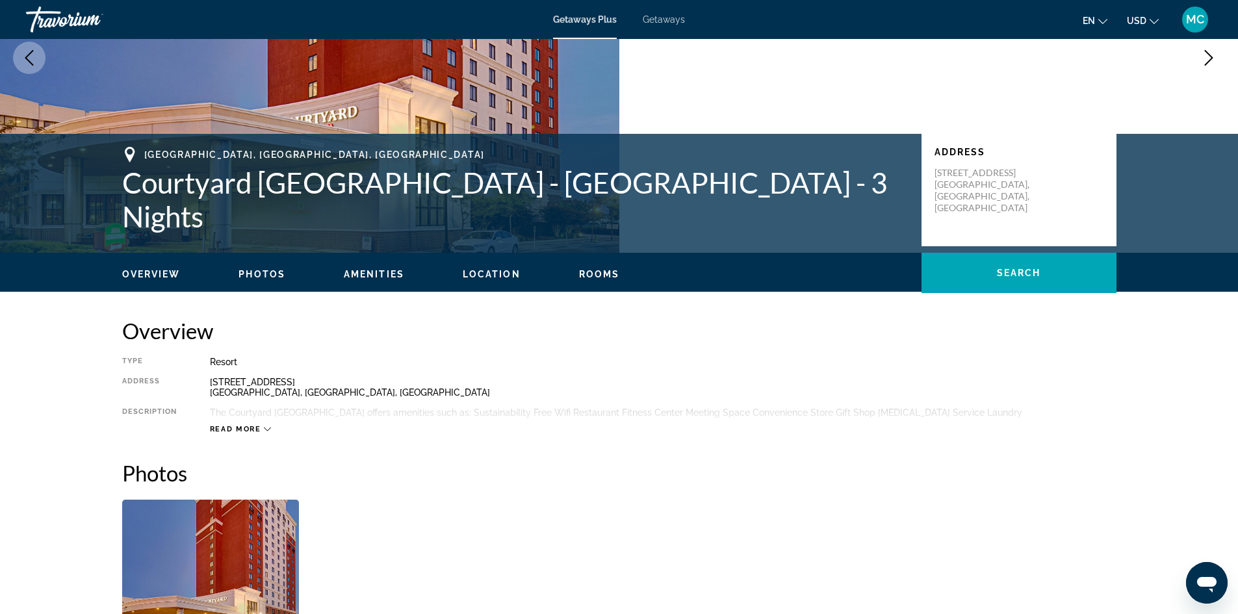
scroll to position [0, 0]
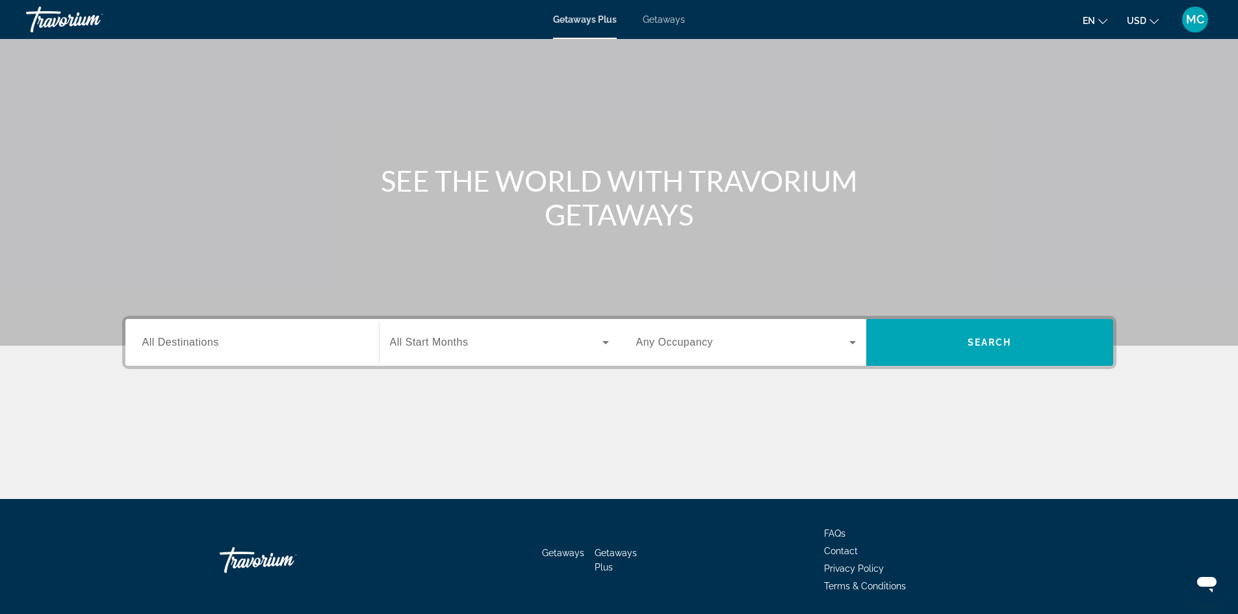
scroll to position [65, 0]
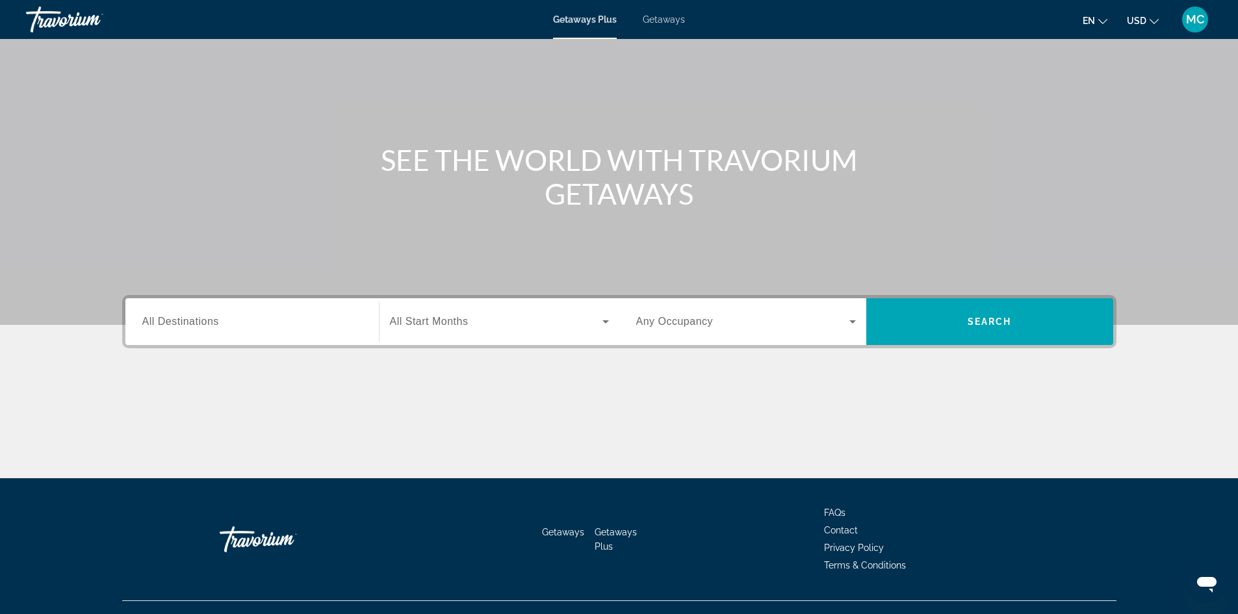
click at [422, 325] on span "All Start Months" at bounding box center [429, 321] width 79 height 11
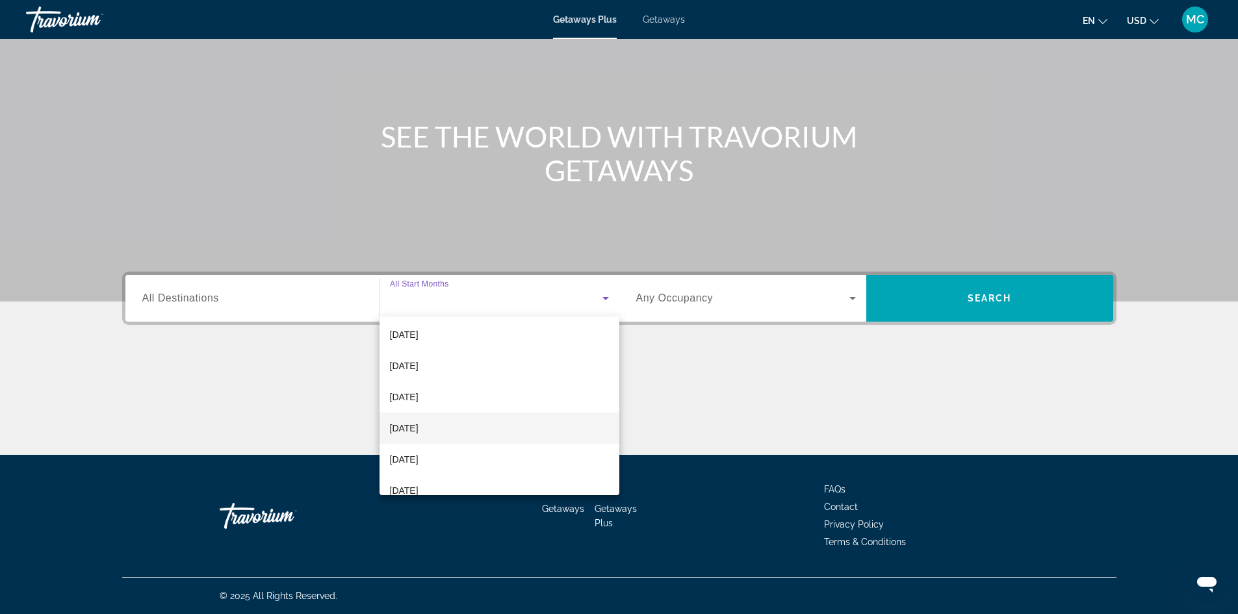
click at [404, 429] on span "[DATE]" at bounding box center [404, 428] width 29 height 16
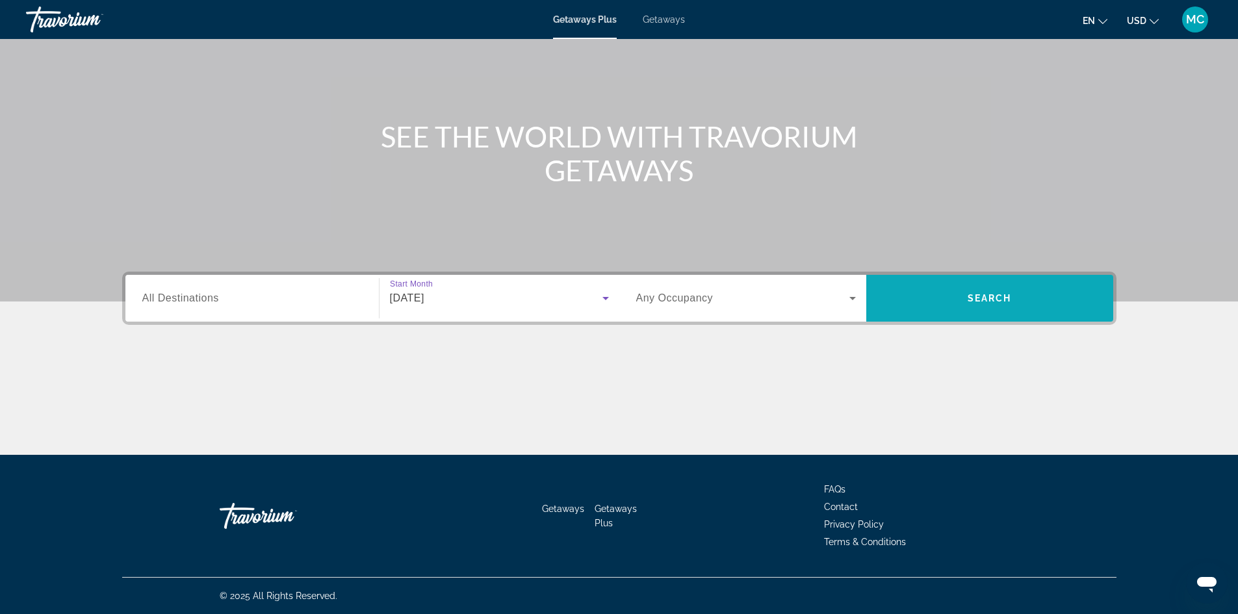
click at [955, 290] on span "Search widget" at bounding box center [989, 298] width 247 height 31
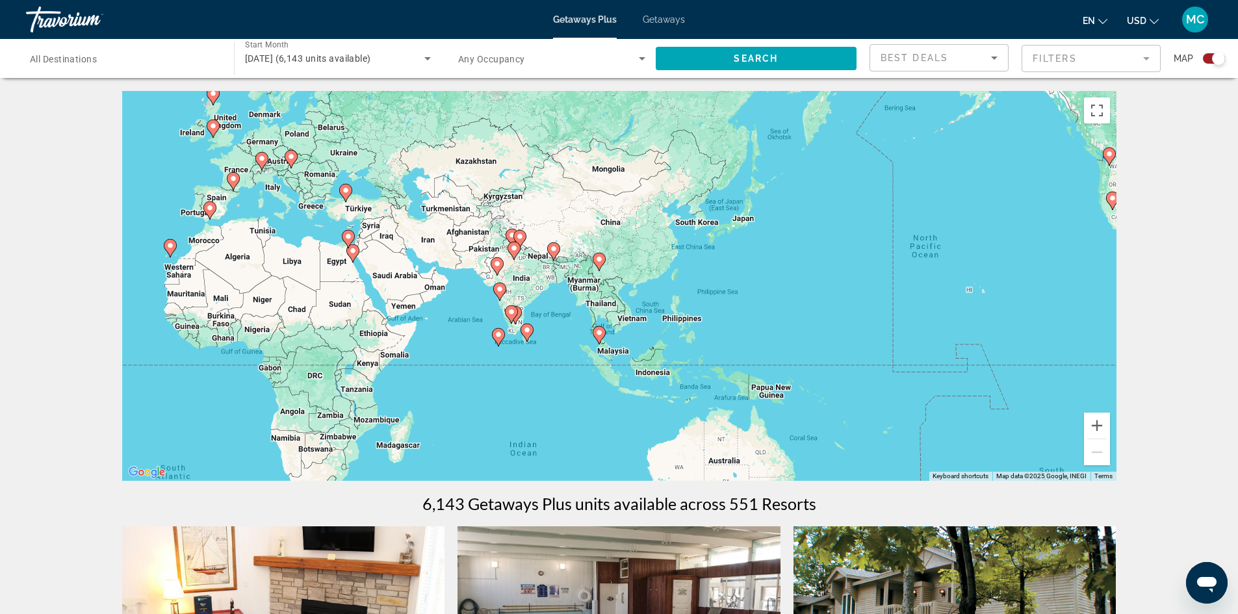
drag, startPoint x: 924, startPoint y: 310, endPoint x: 419, endPoint y: 273, distance: 506.2
click at [419, 273] on div "To activate drag with keyboard, press Alt + Enter. Once in keyboard drag state,…" at bounding box center [619, 286] width 994 height 390
